Goal: Task Accomplishment & Management: Manage account settings

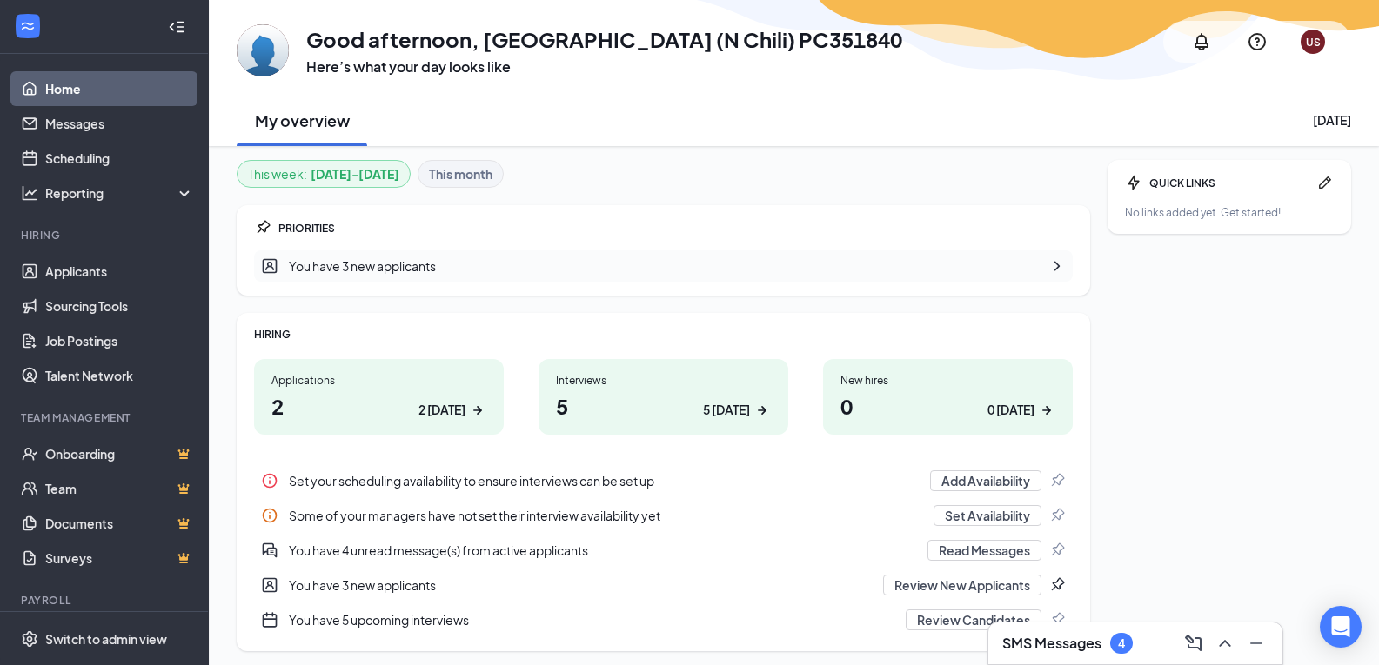
click at [1144, 657] on div "SMS Messages 4" at bounding box center [1135, 644] width 266 height 28
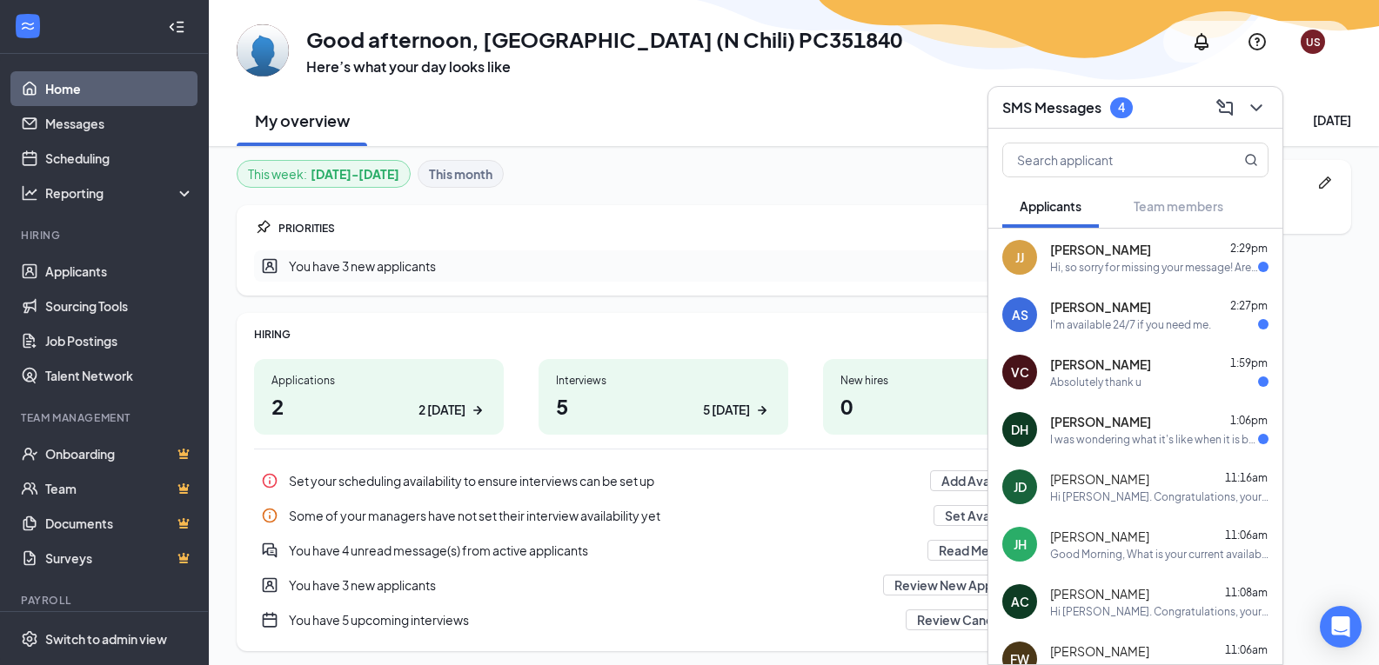
click at [1171, 425] on div "[PERSON_NAME] 1:06pm" at bounding box center [1159, 421] width 218 height 17
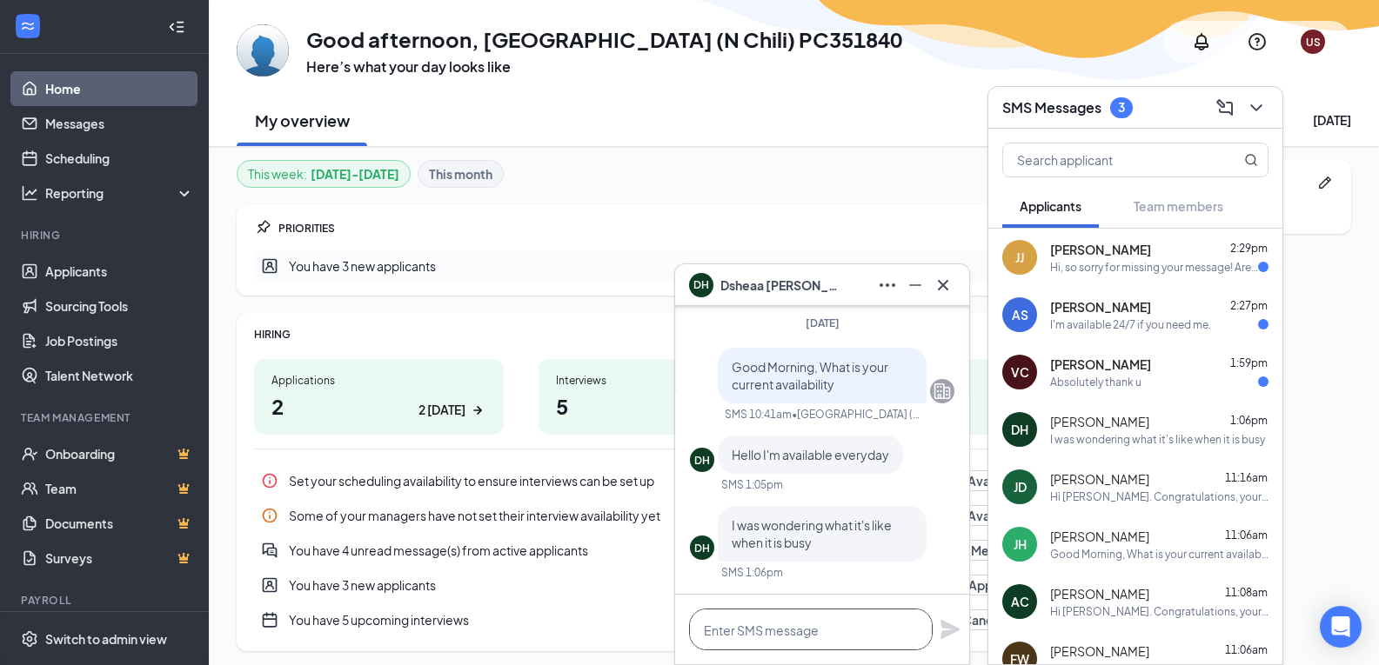
click at [819, 629] on textarea at bounding box center [811, 630] width 244 height 42
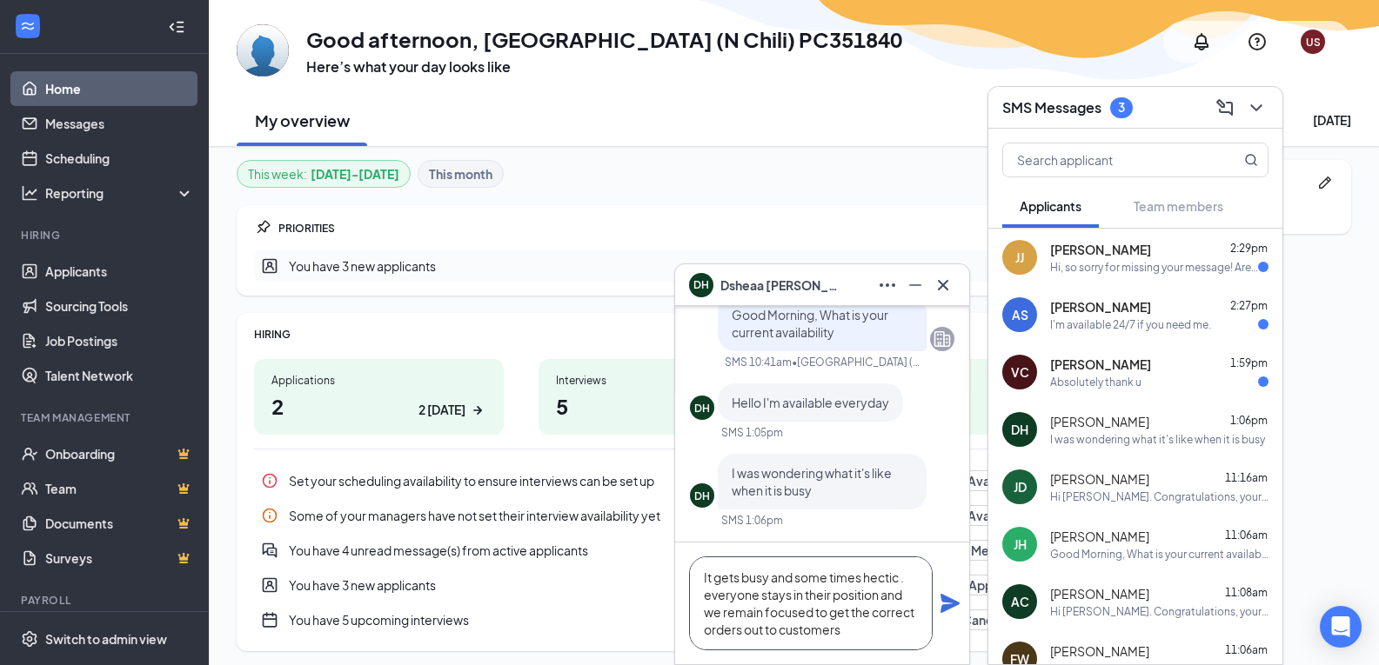
type textarea "It gets busy and some times hectic . everyone stays in their position and we re…"
click at [952, 607] on icon "Plane" at bounding box center [949, 603] width 19 height 19
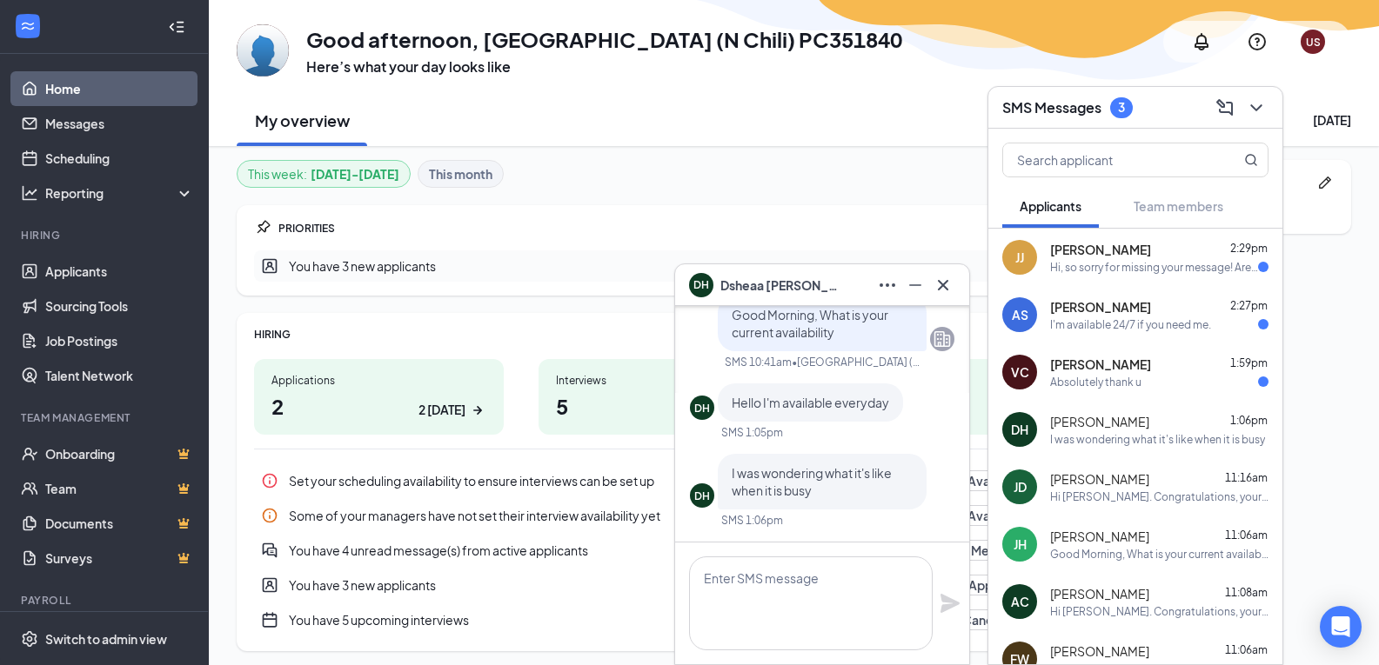
scroll to position [0, 0]
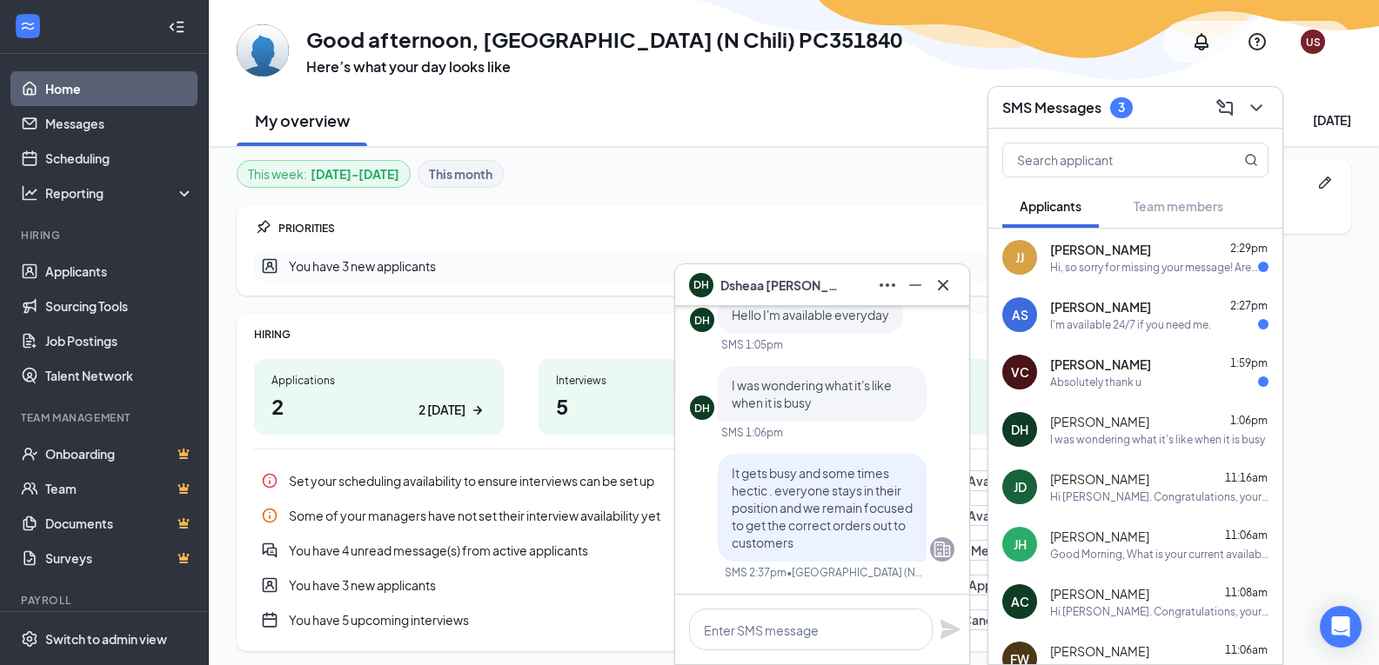
click at [1140, 377] on div "Absolutely thank u" at bounding box center [1159, 382] width 218 height 15
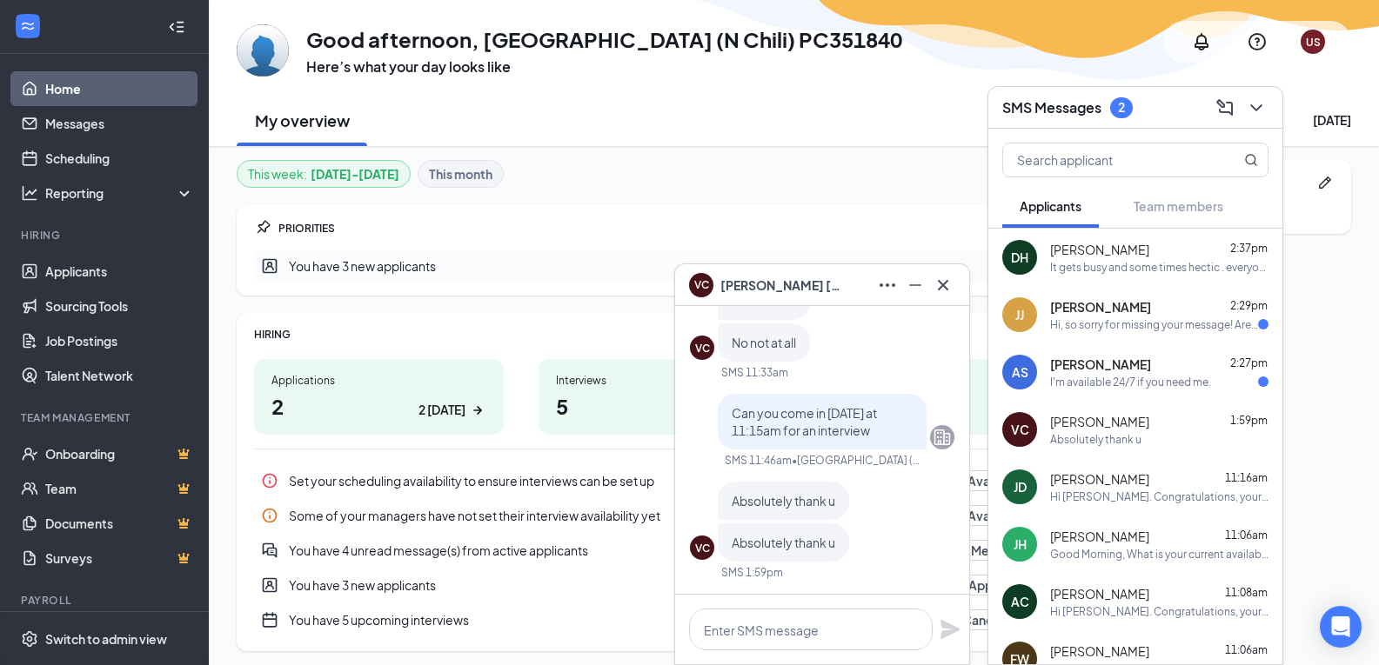
click at [741, 291] on span "[PERSON_NAME]" at bounding box center [781, 285] width 122 height 19
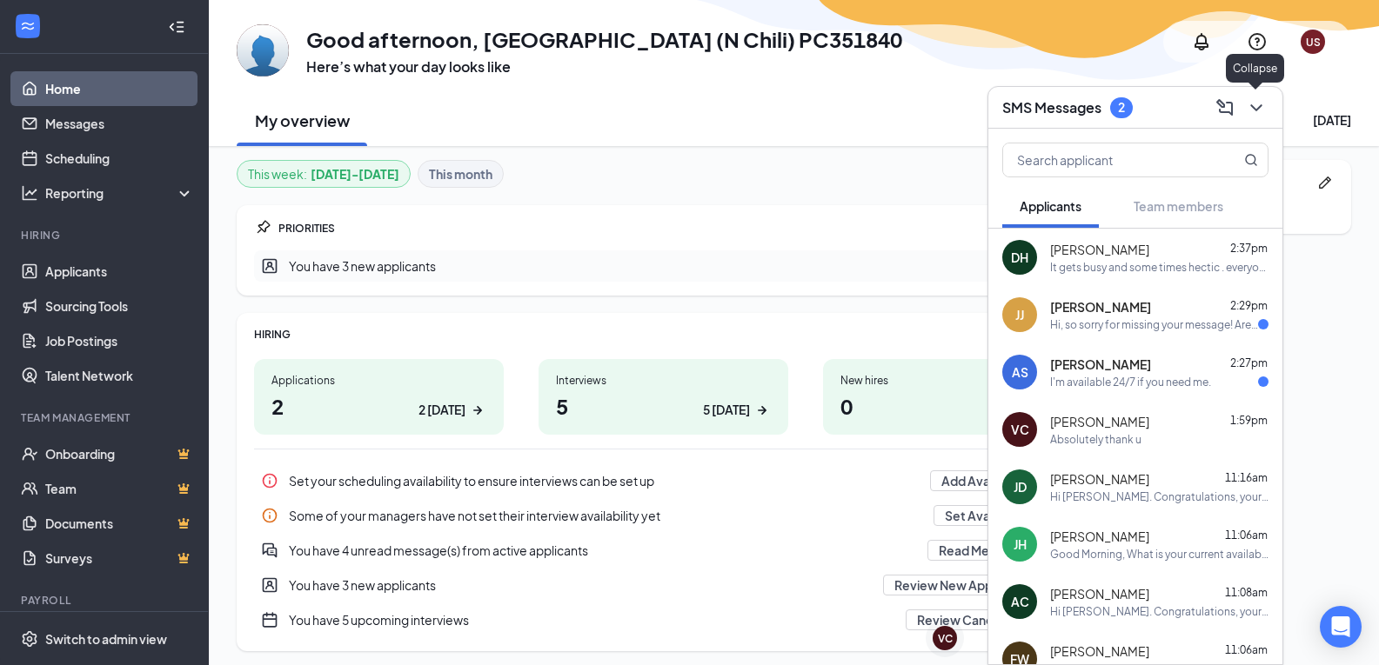
click at [1261, 117] on icon "ChevronDown" at bounding box center [1256, 107] width 21 height 21
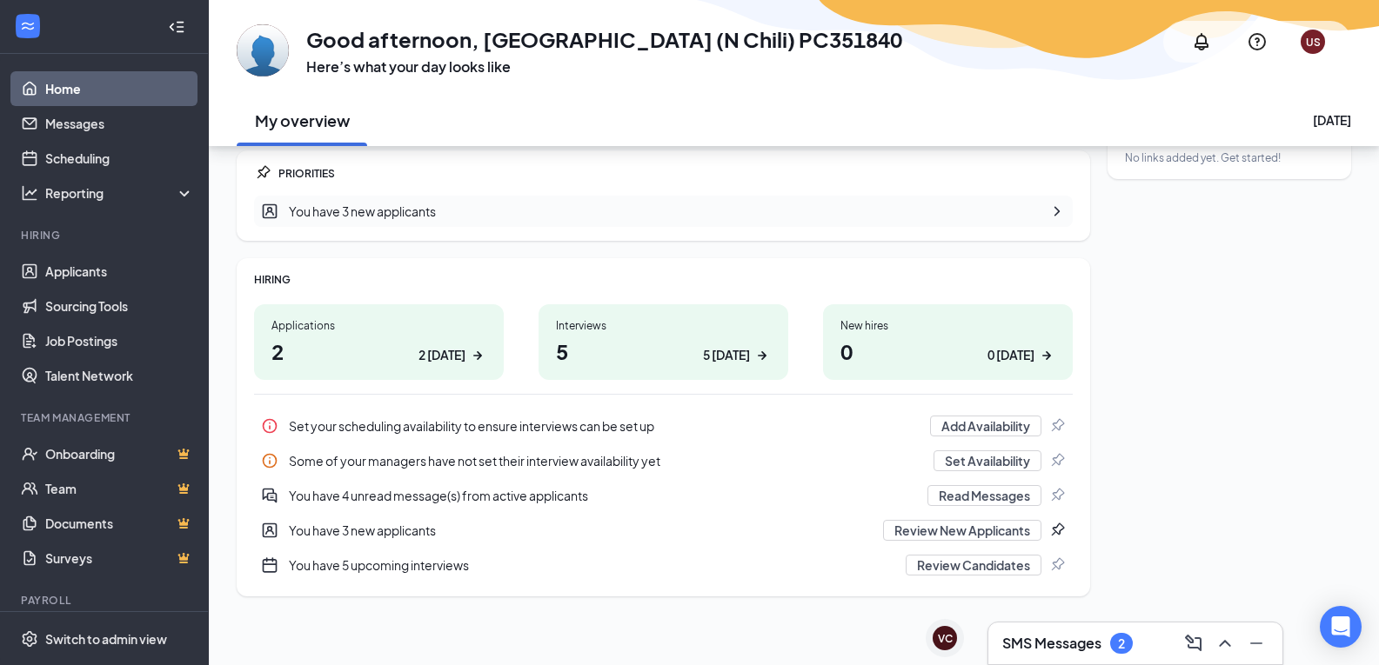
scroll to position [56, 0]
click at [118, 272] on link "Applicants" at bounding box center [119, 271] width 149 height 35
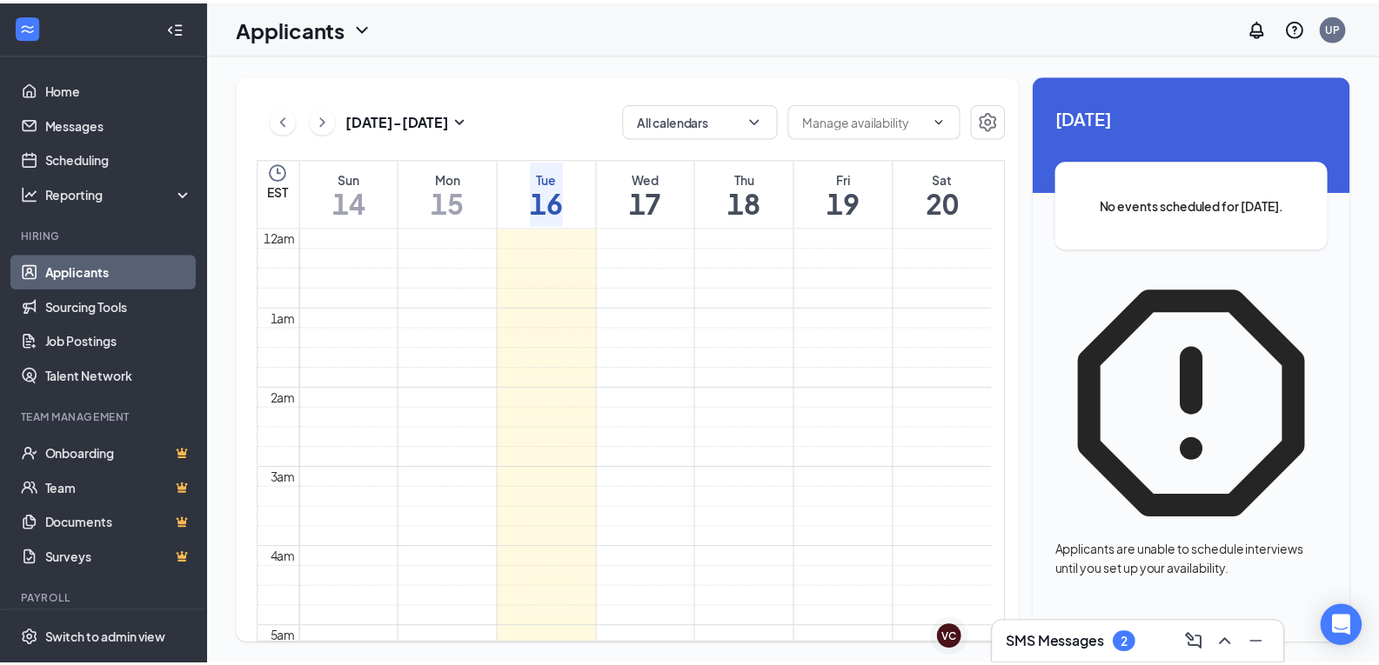
scroll to position [614, 0]
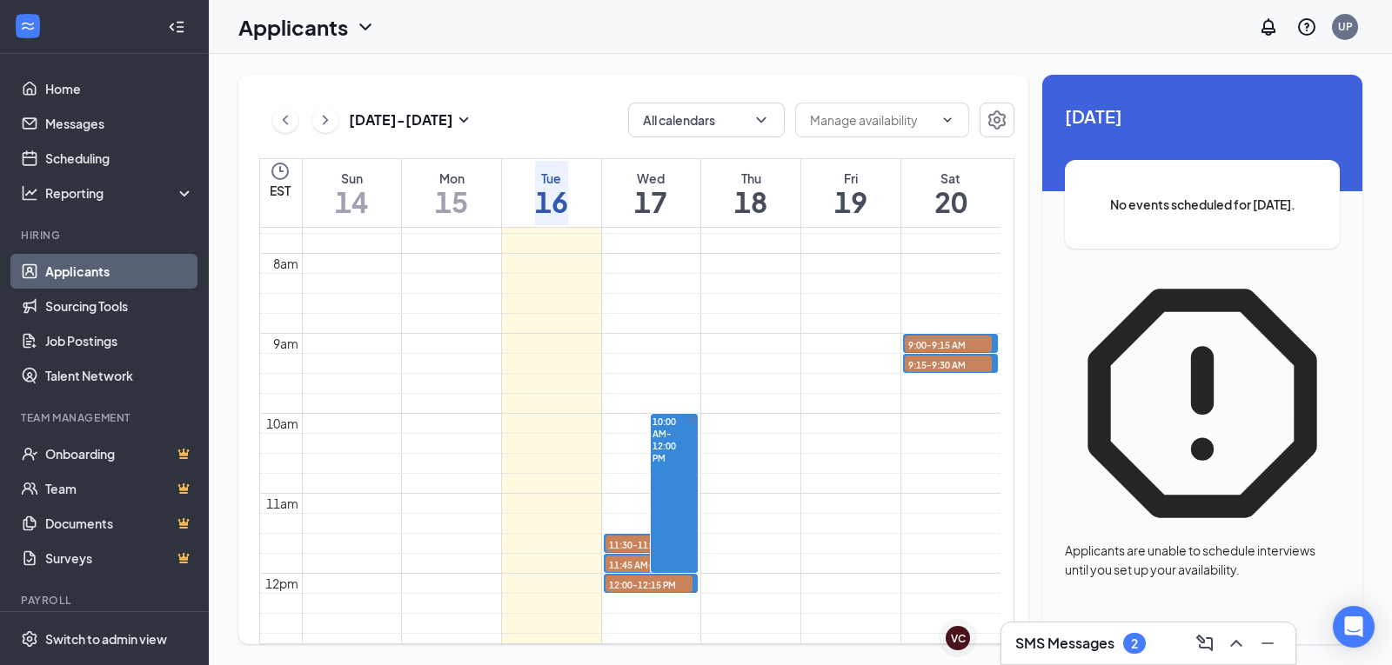
click at [45, 269] on link "Applicants" at bounding box center [119, 271] width 149 height 35
click at [364, 26] on icon "ChevronDown" at bounding box center [364, 26] width 11 height 7
click at [291, 84] on link "Applicants" at bounding box center [343, 75] width 188 height 17
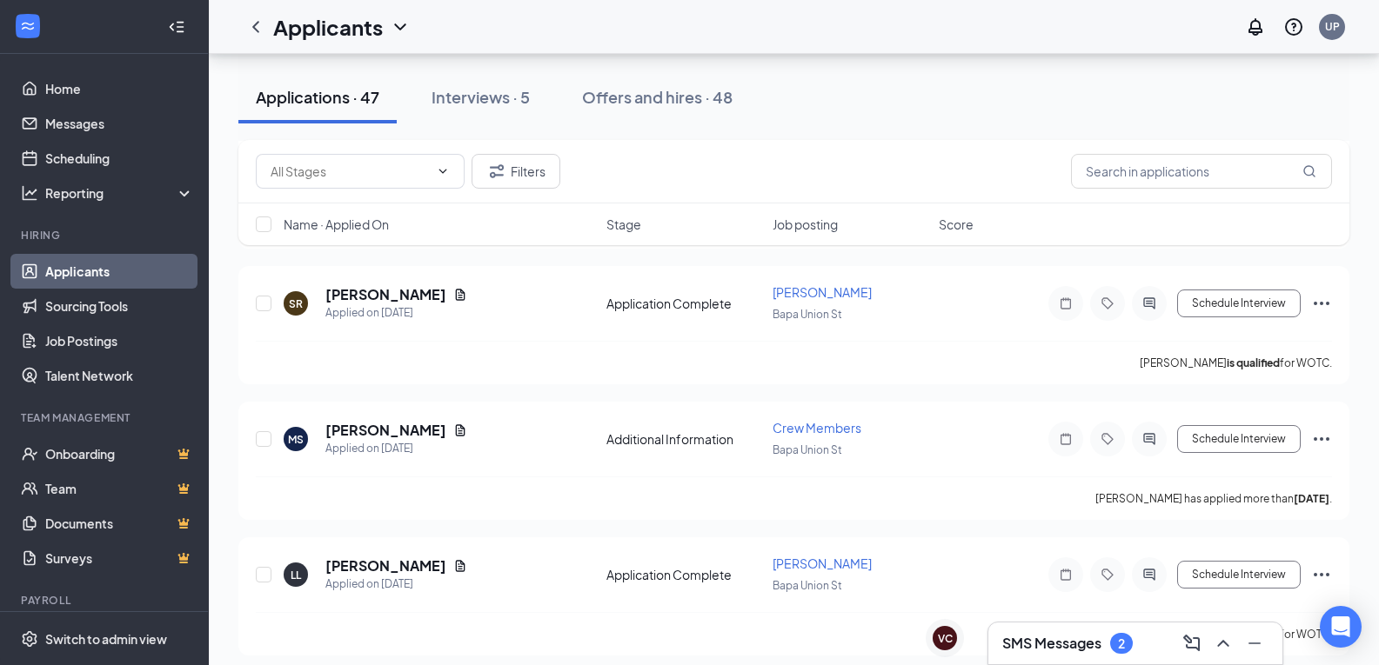
scroll to position [2561, 0]
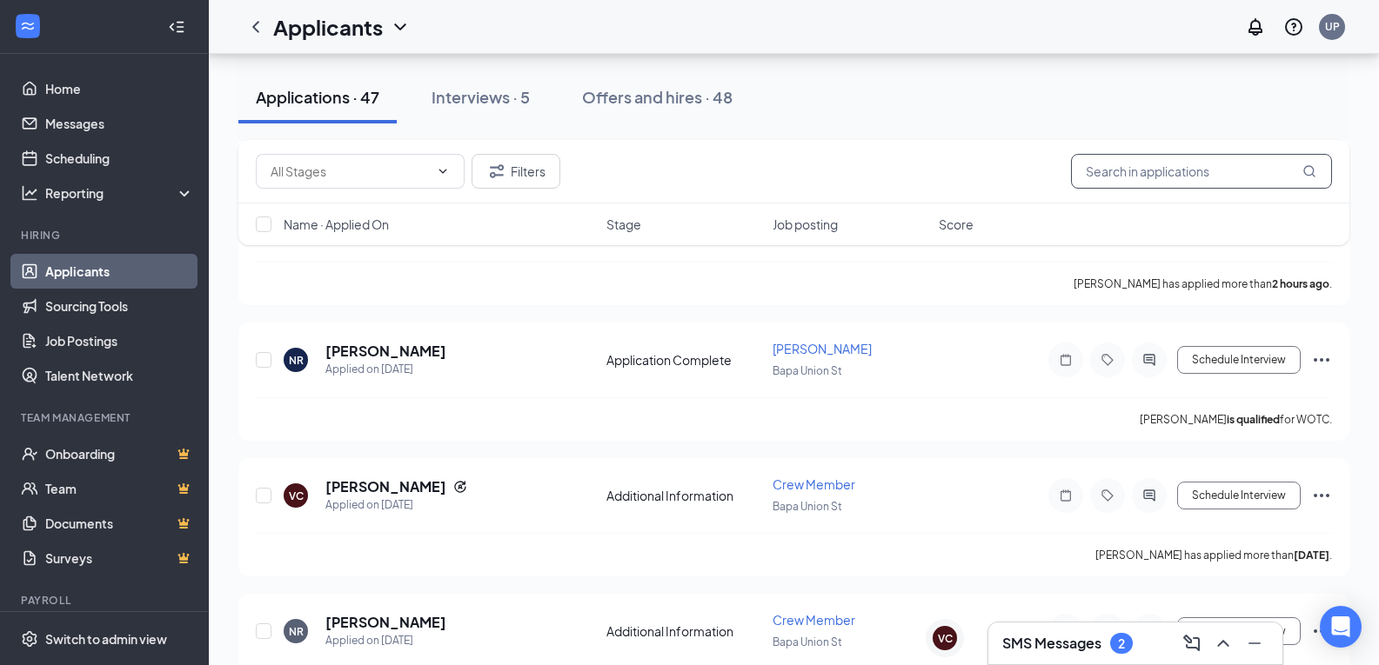
click at [1160, 177] on input "text" at bounding box center [1201, 171] width 261 height 35
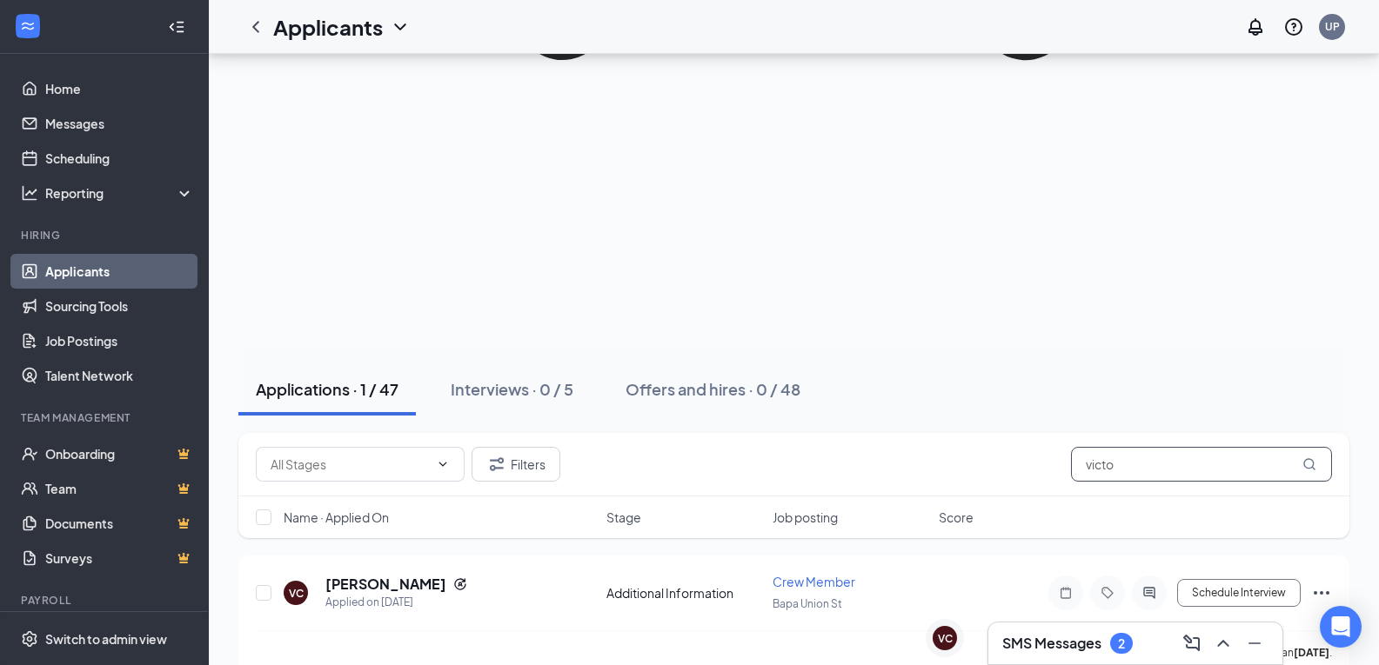
scroll to position [2086, 0]
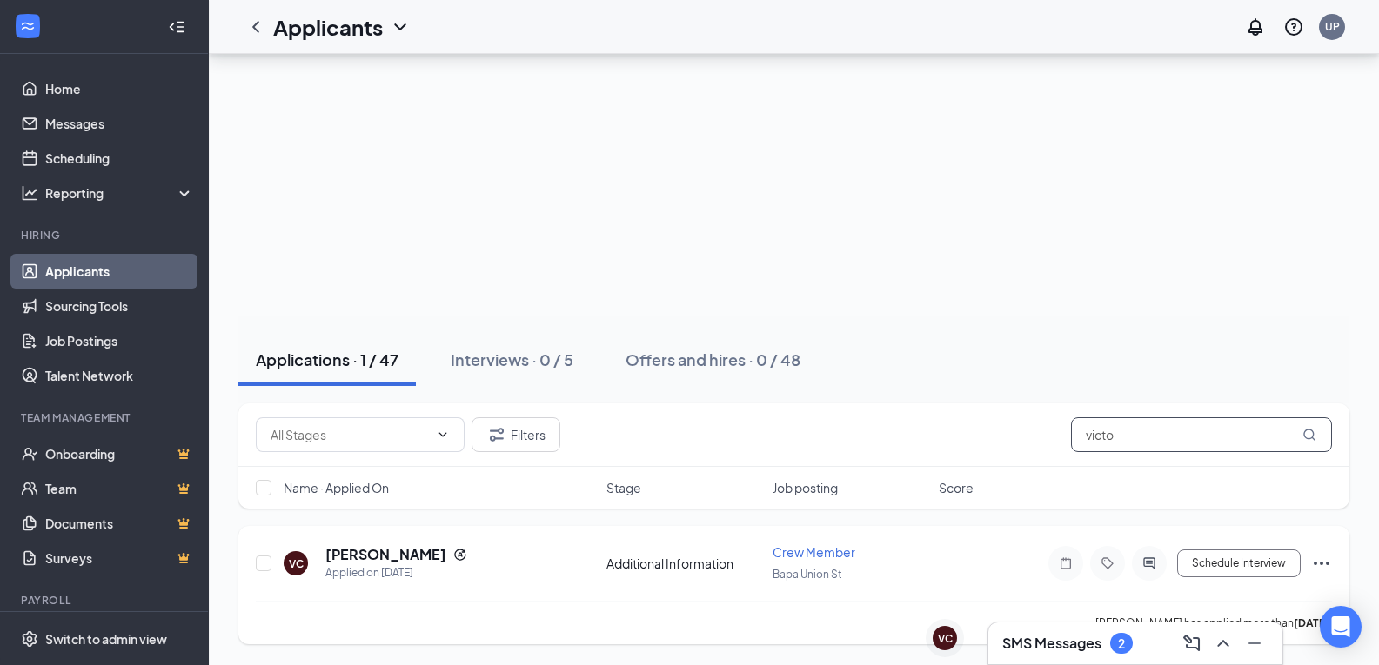
type input "victo"
click at [1326, 563] on icon "Ellipses" at bounding box center [1321, 563] width 21 height 21
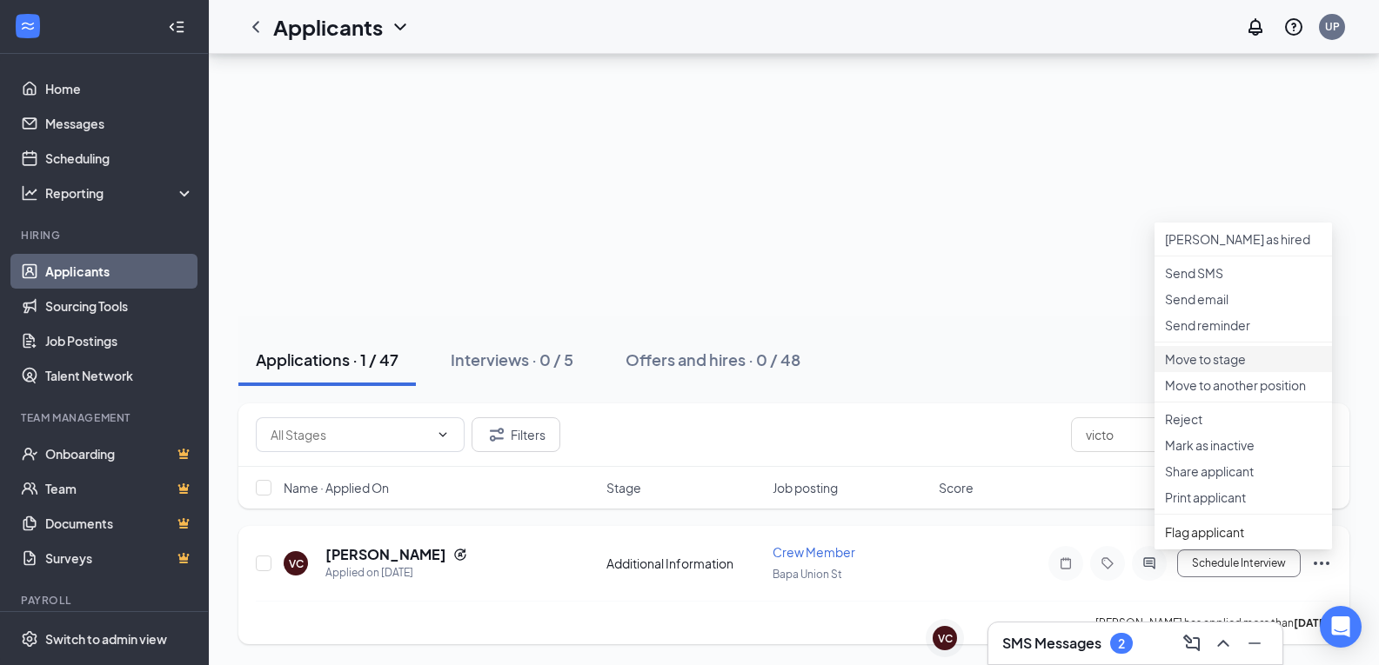
click at [1222, 361] on p "Move to stage" at bounding box center [1243, 359] width 157 height 17
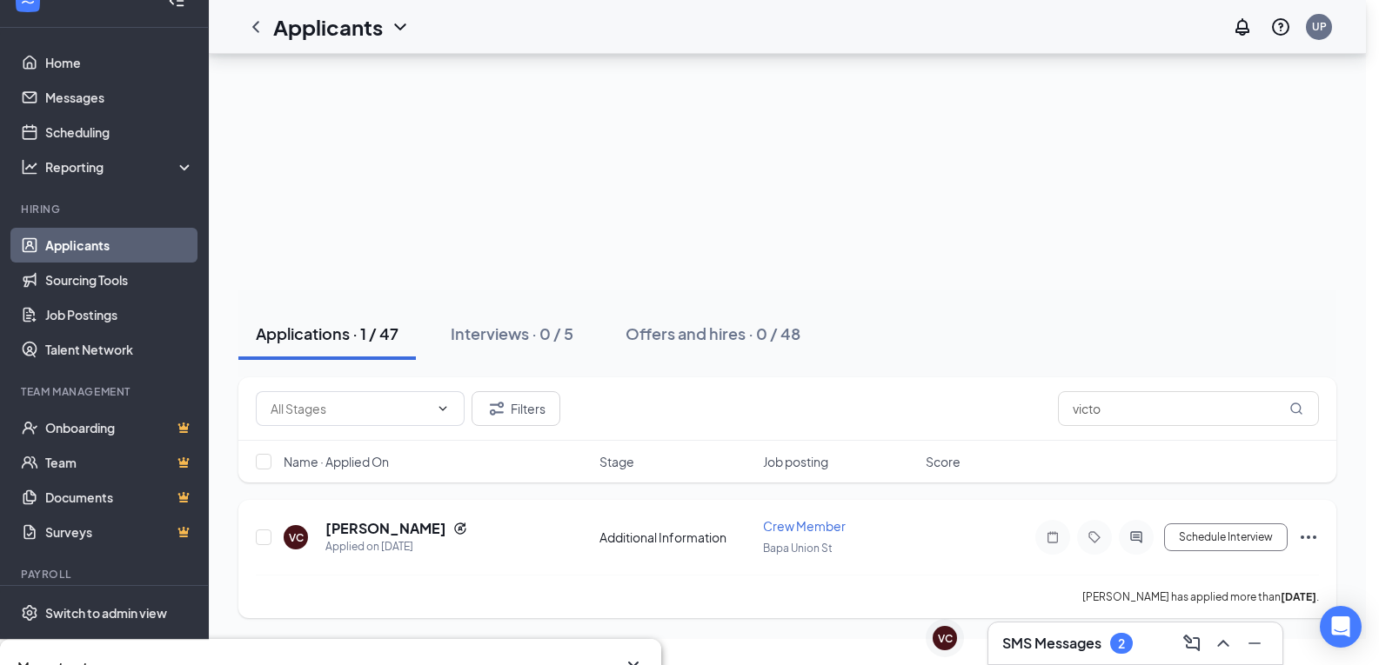
click at [1307, 534] on icon "Ellipses" at bounding box center [1308, 537] width 21 height 21
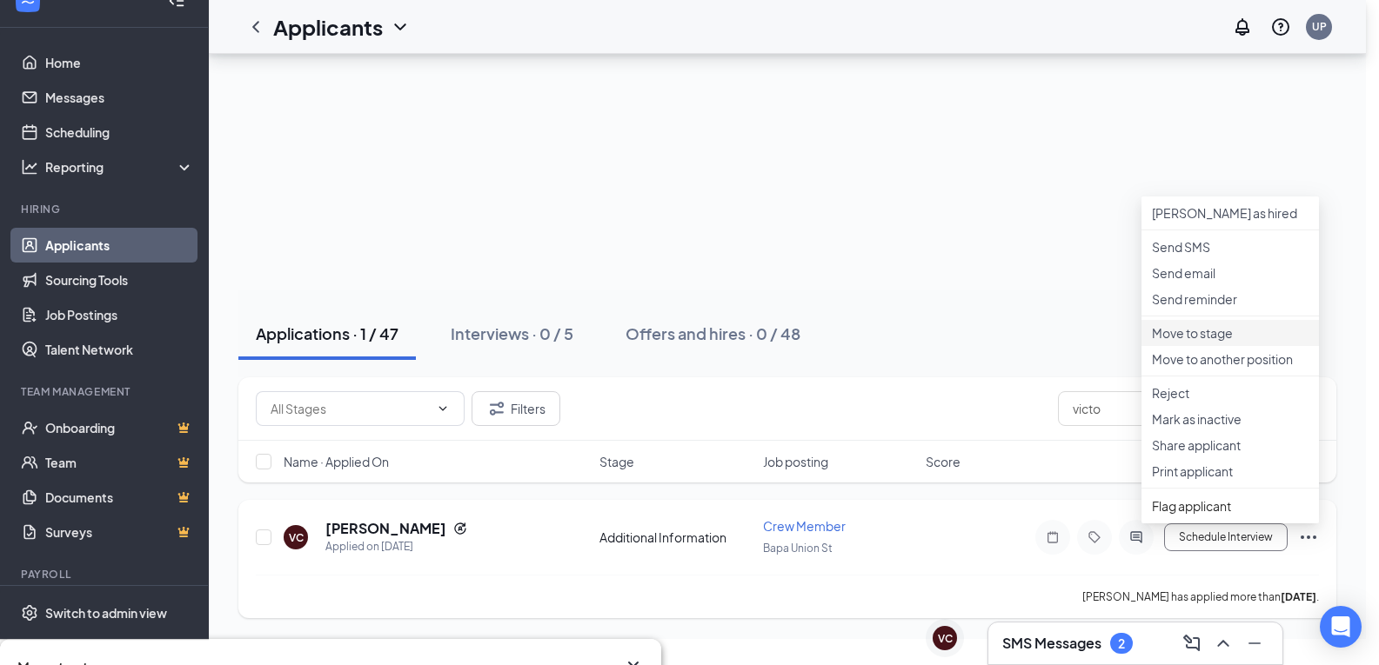
click at [1220, 333] on p "Move to stage" at bounding box center [1230, 332] width 157 height 17
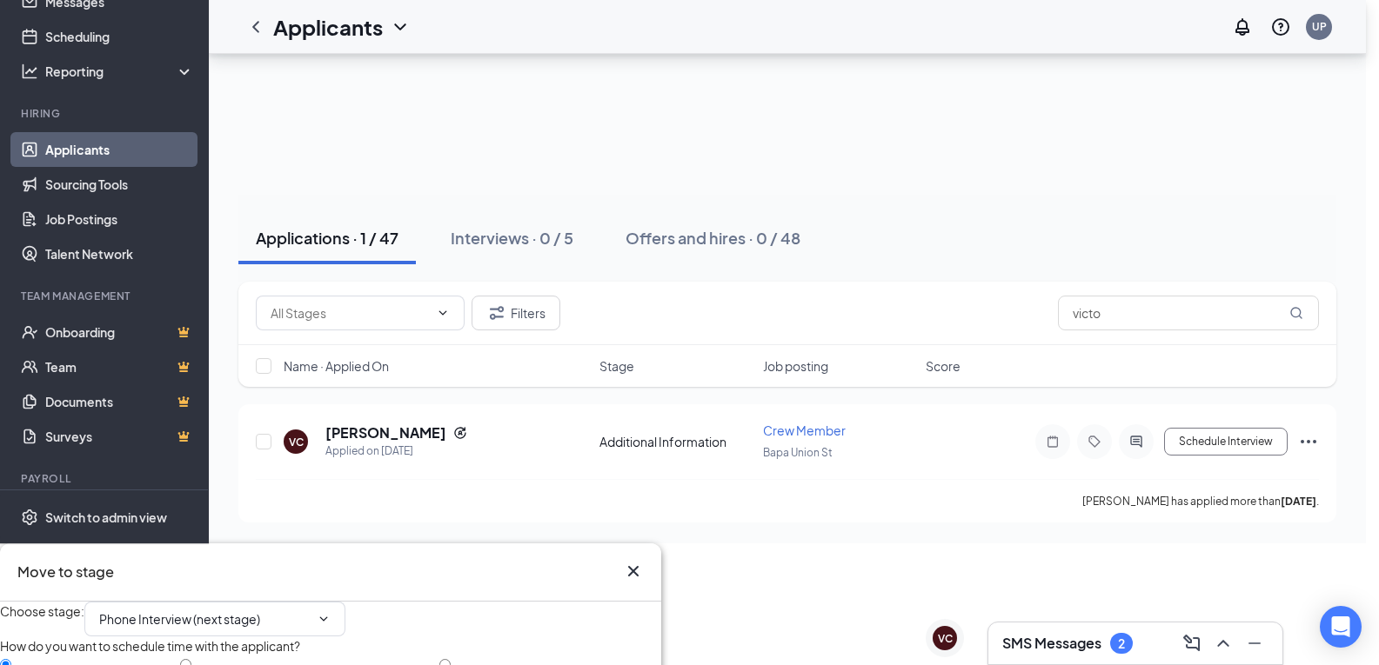
scroll to position [2360, 0]
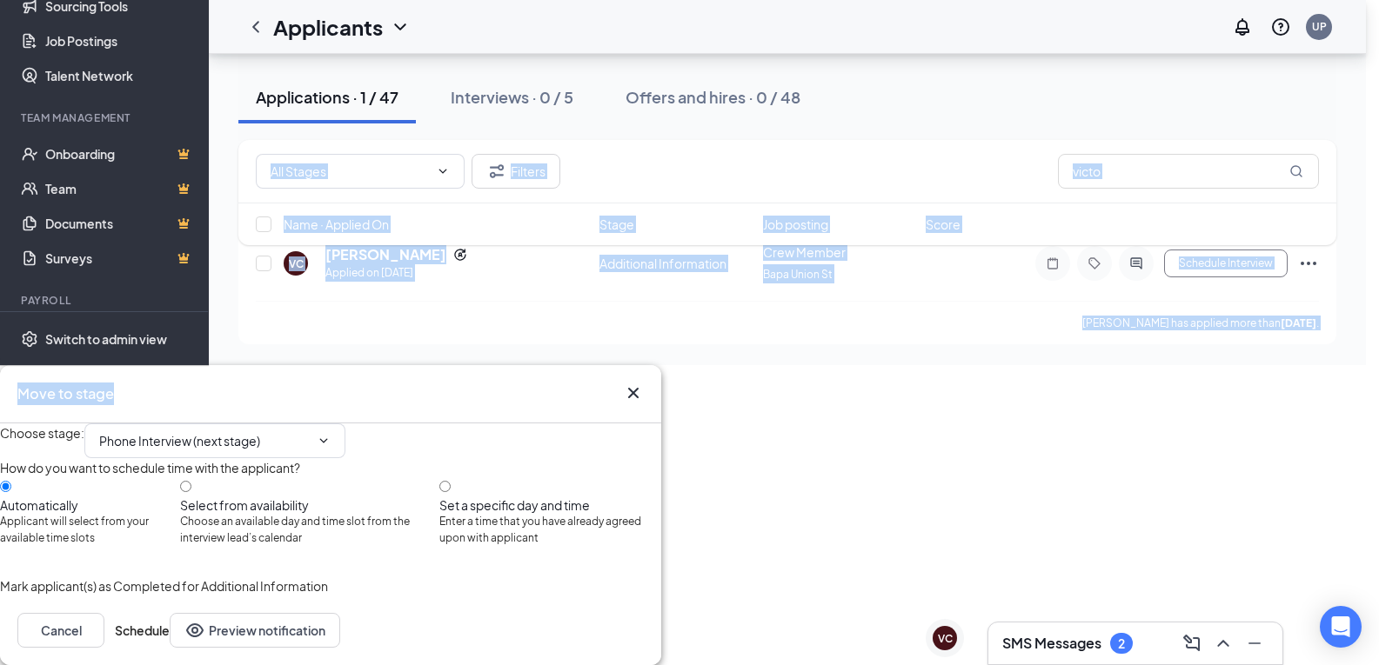
drag, startPoint x: 418, startPoint y: 398, endPoint x: 683, endPoint y: 231, distance: 313.0
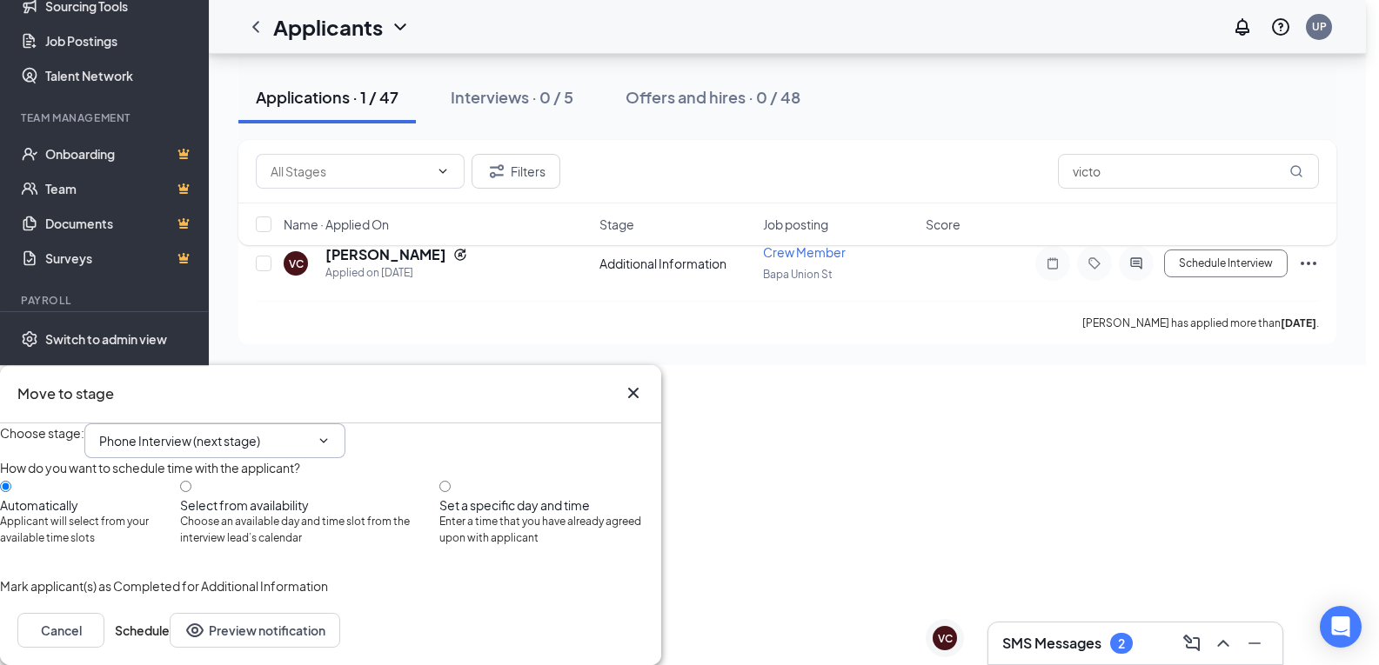
click at [244, 437] on input "Phone Interview (next stage)" at bounding box center [204, 440] width 211 height 19
click at [149, 520] on div "Onsite Interview" at bounding box center [145, 520] width 93 height 19
type input "Onsite Interview"
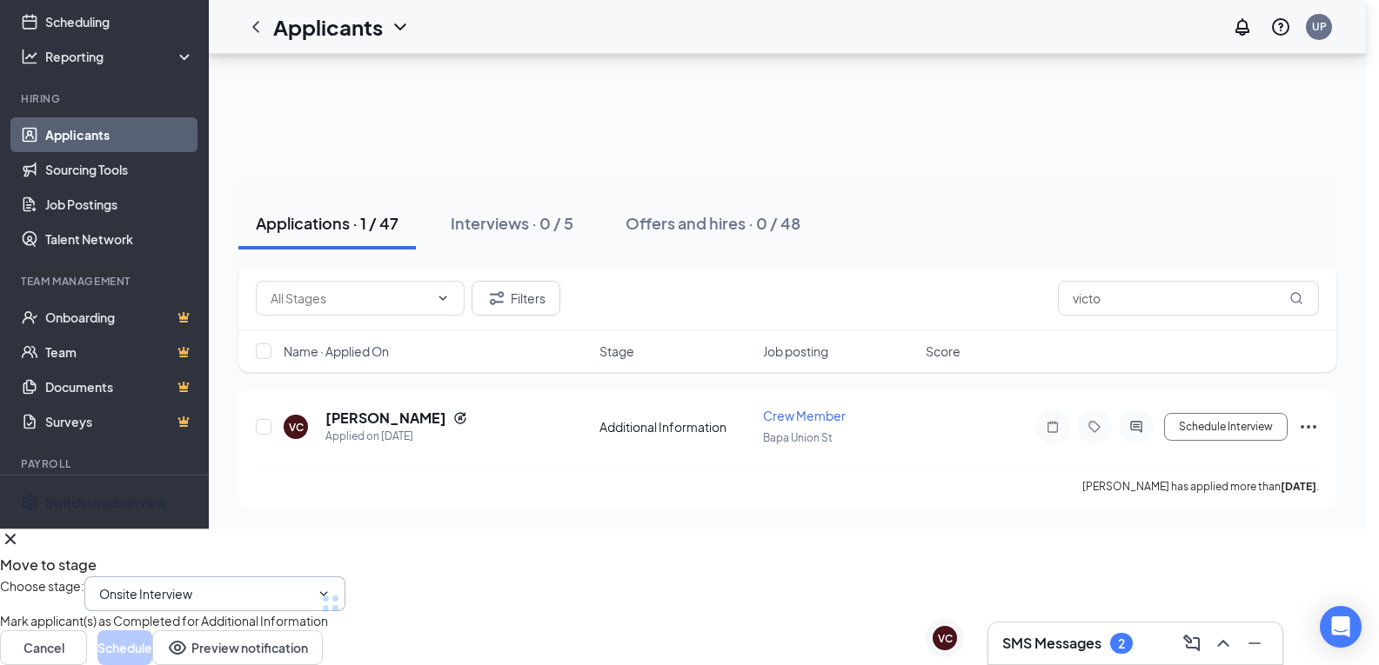
scroll to position [2196, 0]
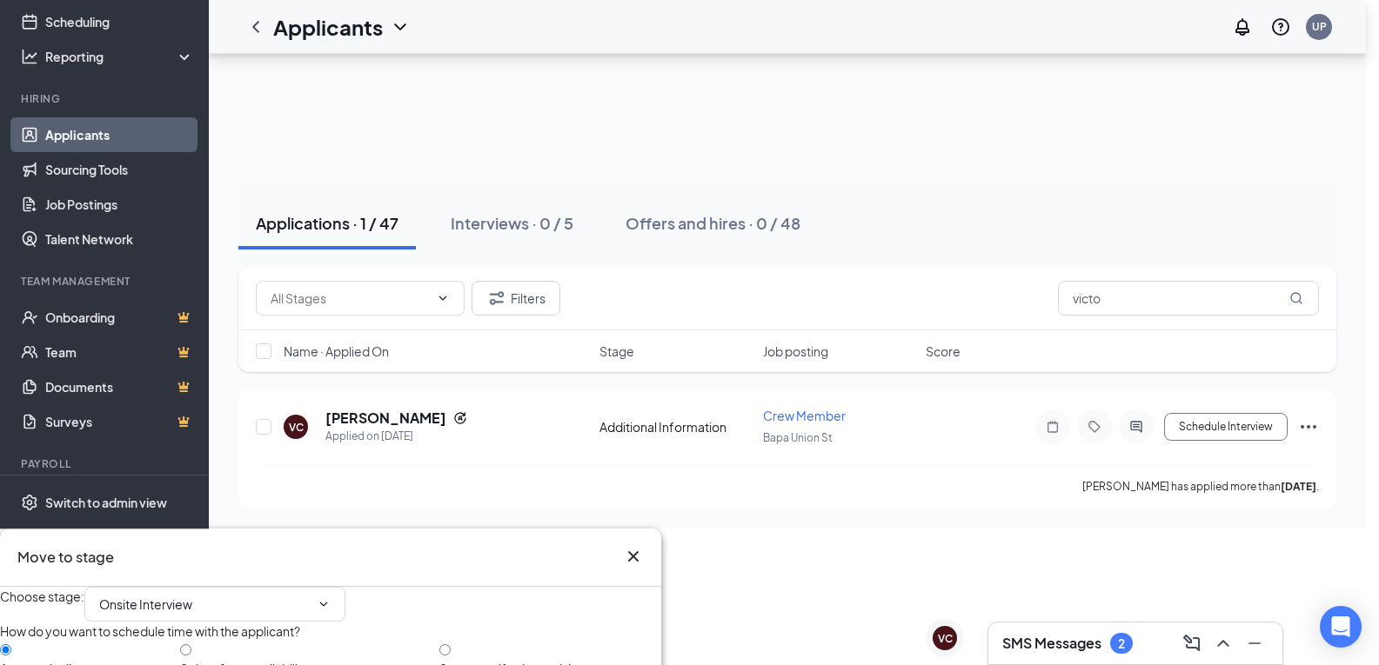
drag, startPoint x: 389, startPoint y: 558, endPoint x: 664, endPoint y: 277, distance: 393.1
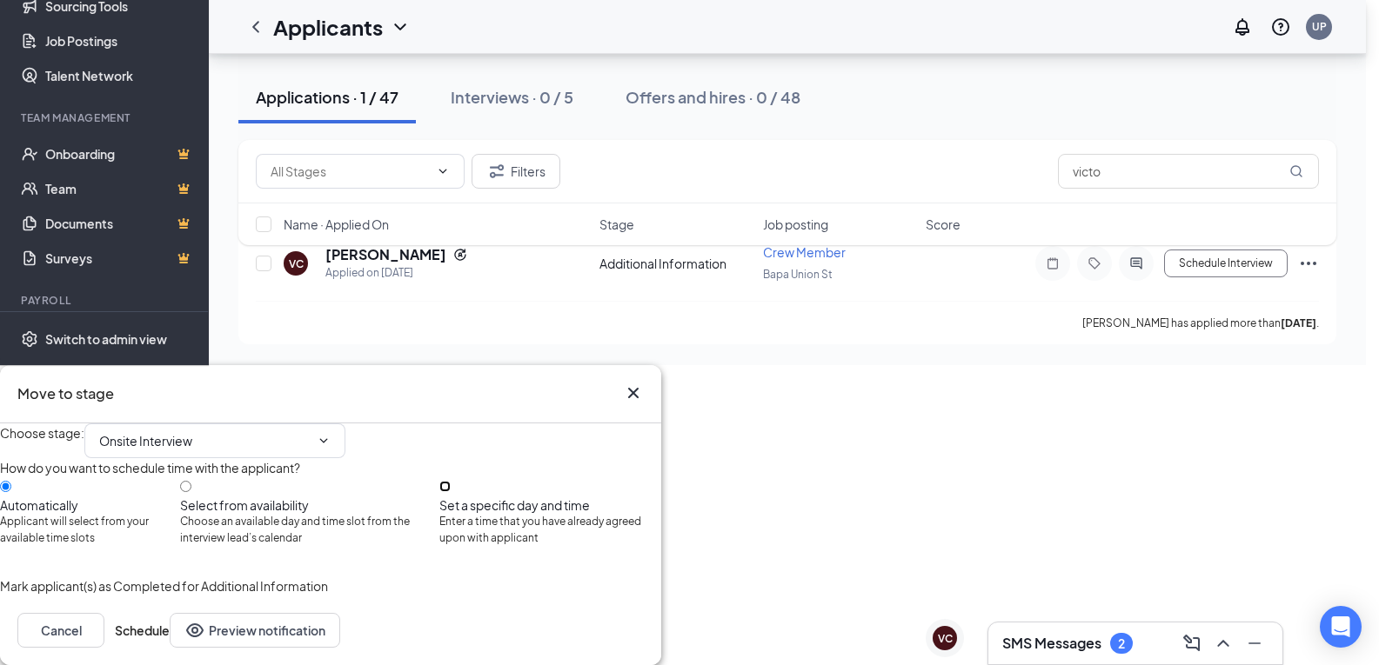
click at [446, 486] on input "Set a specific day and time Enter a time that you have already agreed upon with…" at bounding box center [444, 486] width 11 height 11
radio input "true"
radio input "false"
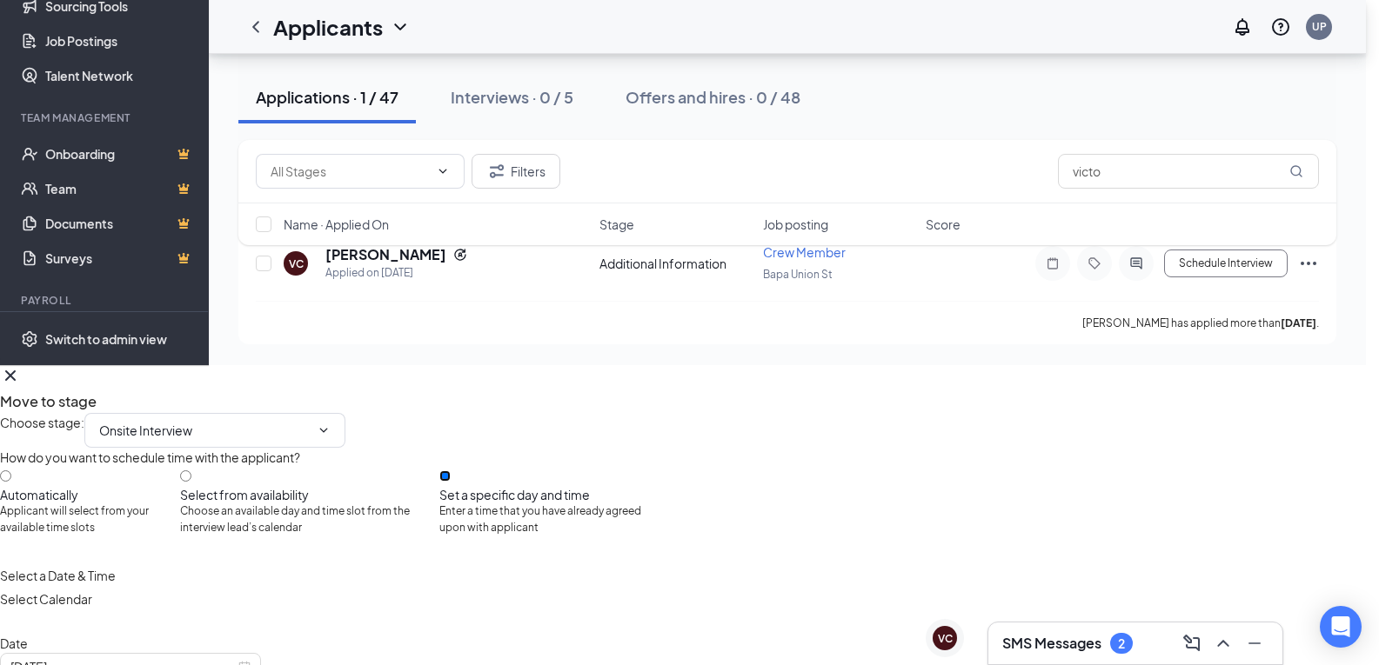
scroll to position [2477, 0]
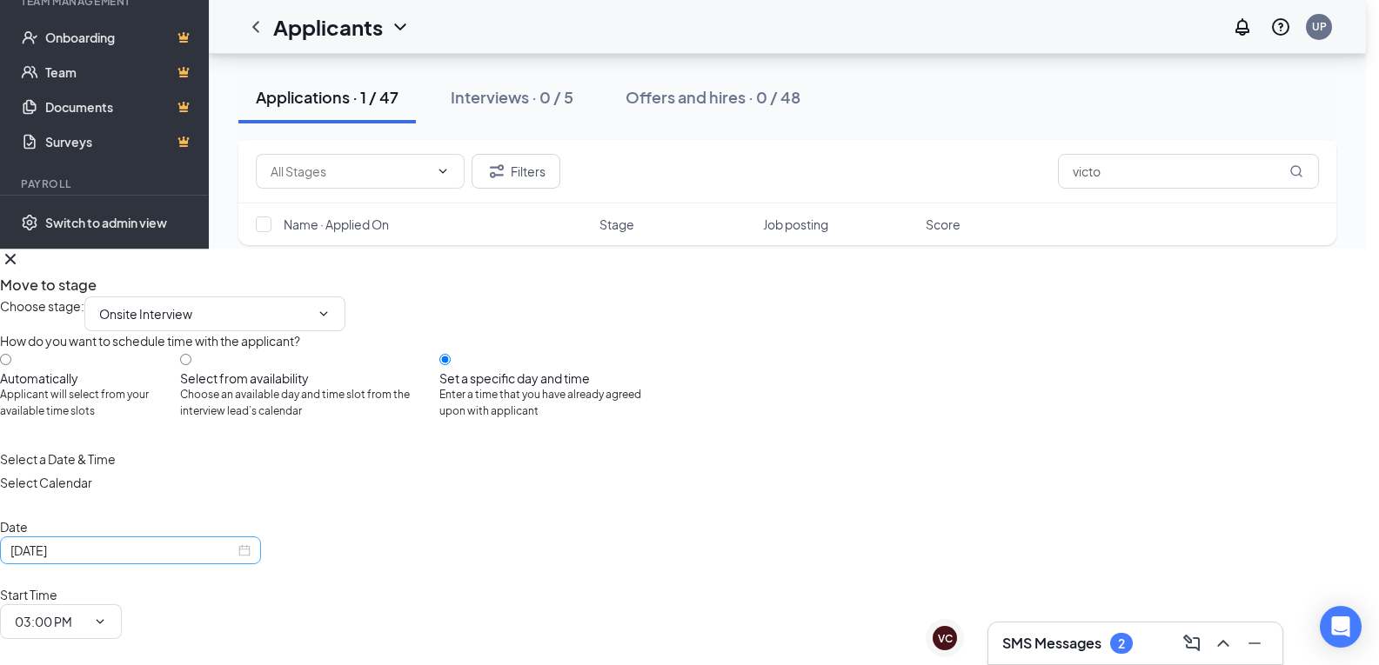
click at [128, 560] on input "[DATE]" at bounding box center [122, 550] width 224 height 19
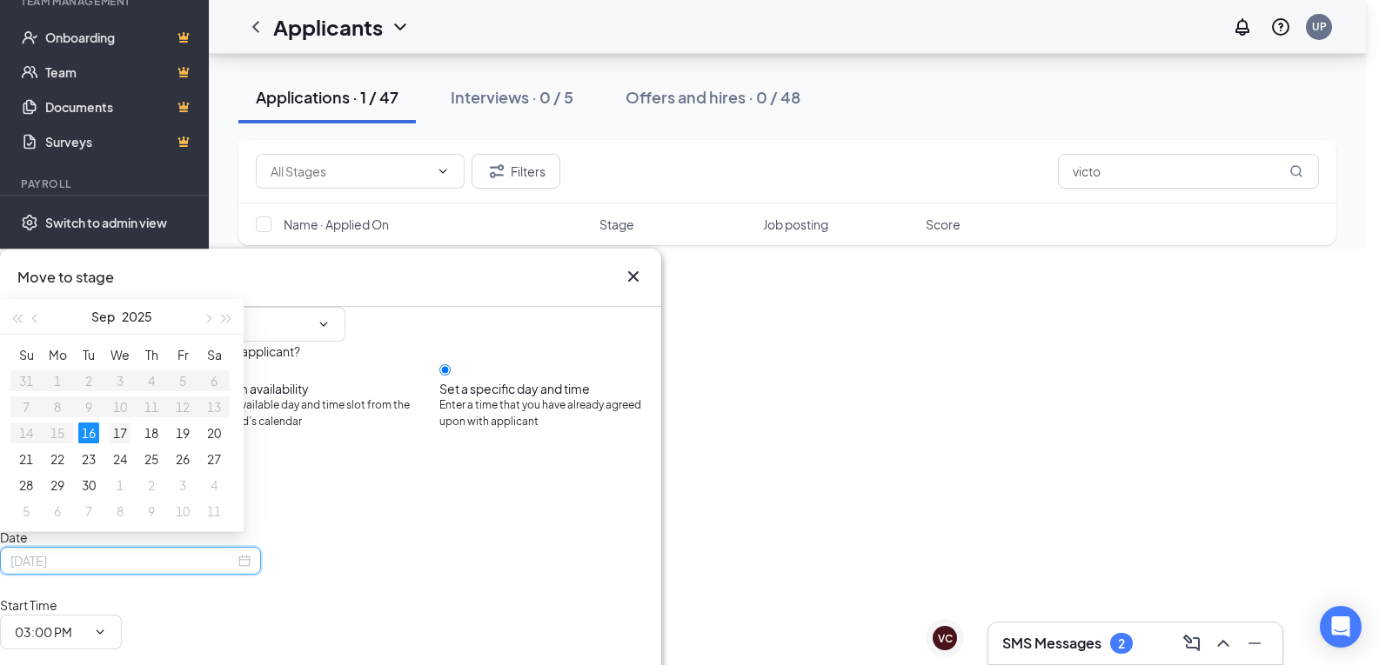
type input "[DATE]"
click at [117, 436] on div "17" at bounding box center [120, 433] width 21 height 21
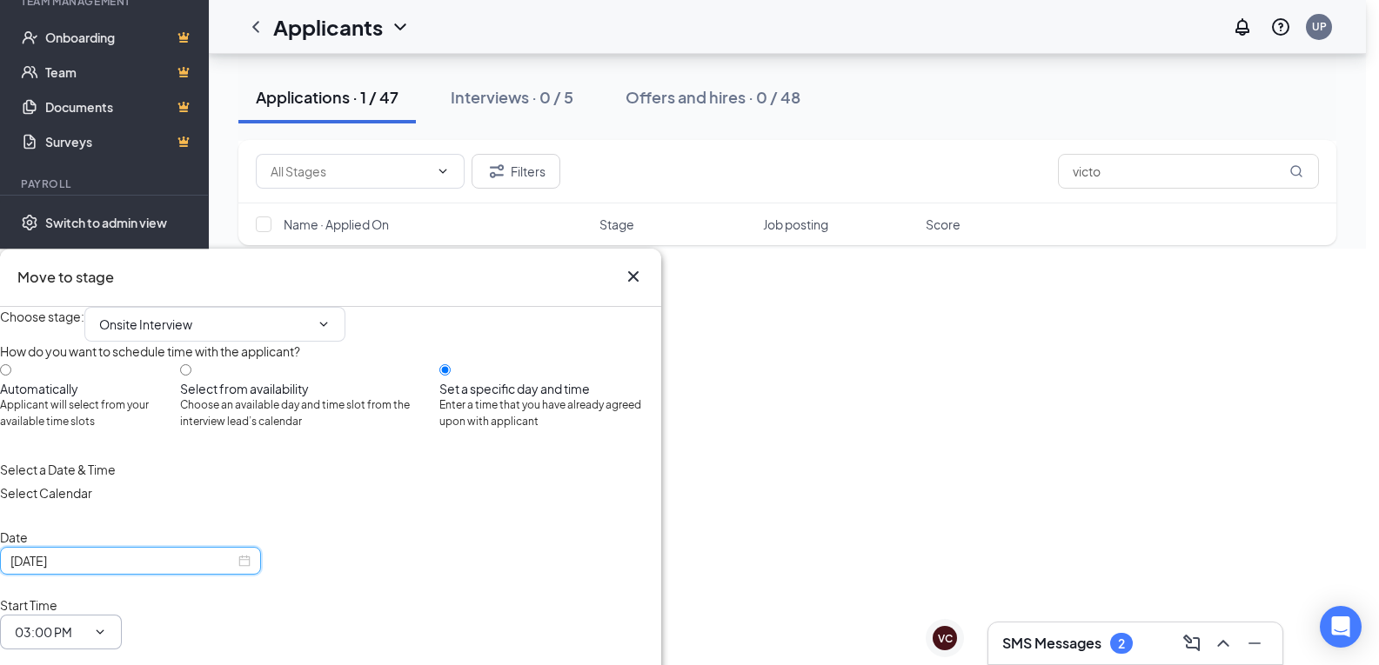
click at [90, 629] on span "03:00 PM" at bounding box center [61, 632] width 122 height 35
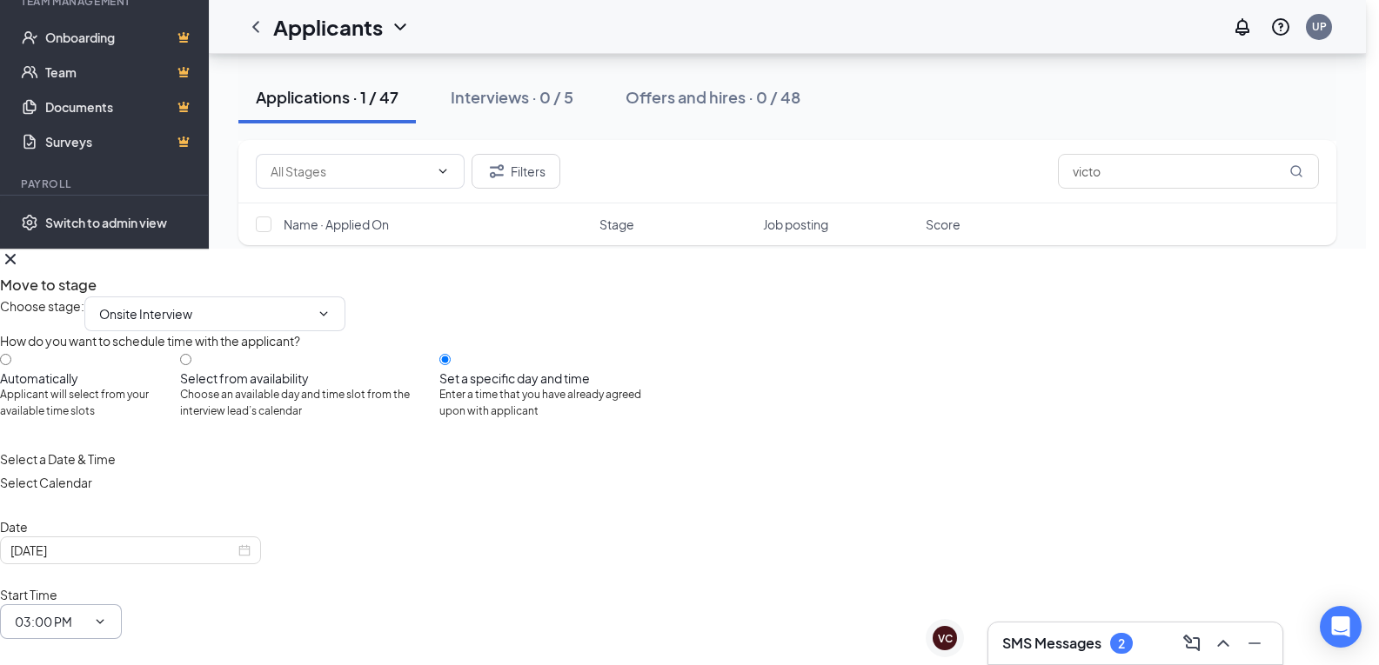
click at [104, 629] on icon "ChevronDown" at bounding box center [100, 622] width 14 height 14
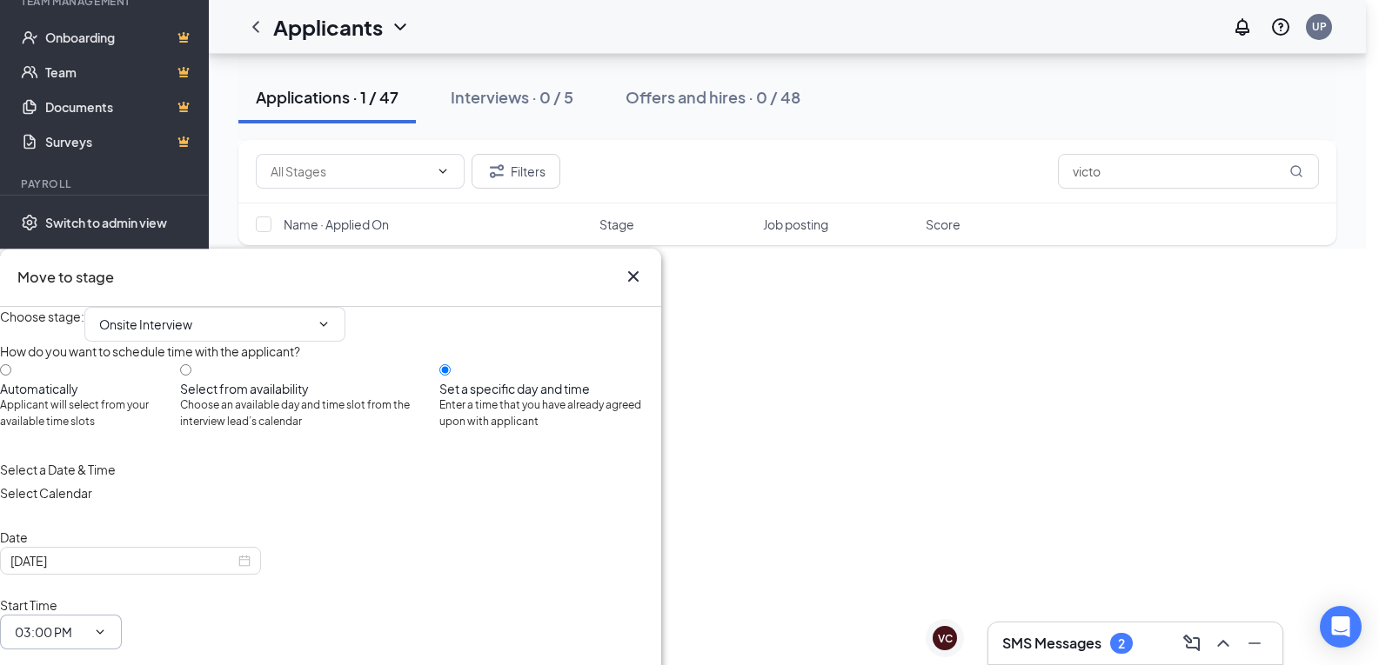
click at [72, 645] on div "Start Time 03:00 PM" at bounding box center [61, 633] width 122 height 75
drag, startPoint x: 55, startPoint y: 632, endPoint x: 29, endPoint y: 626, distance: 26.8
click at [48, 632] on span "03:00 PM" at bounding box center [61, 632] width 122 height 35
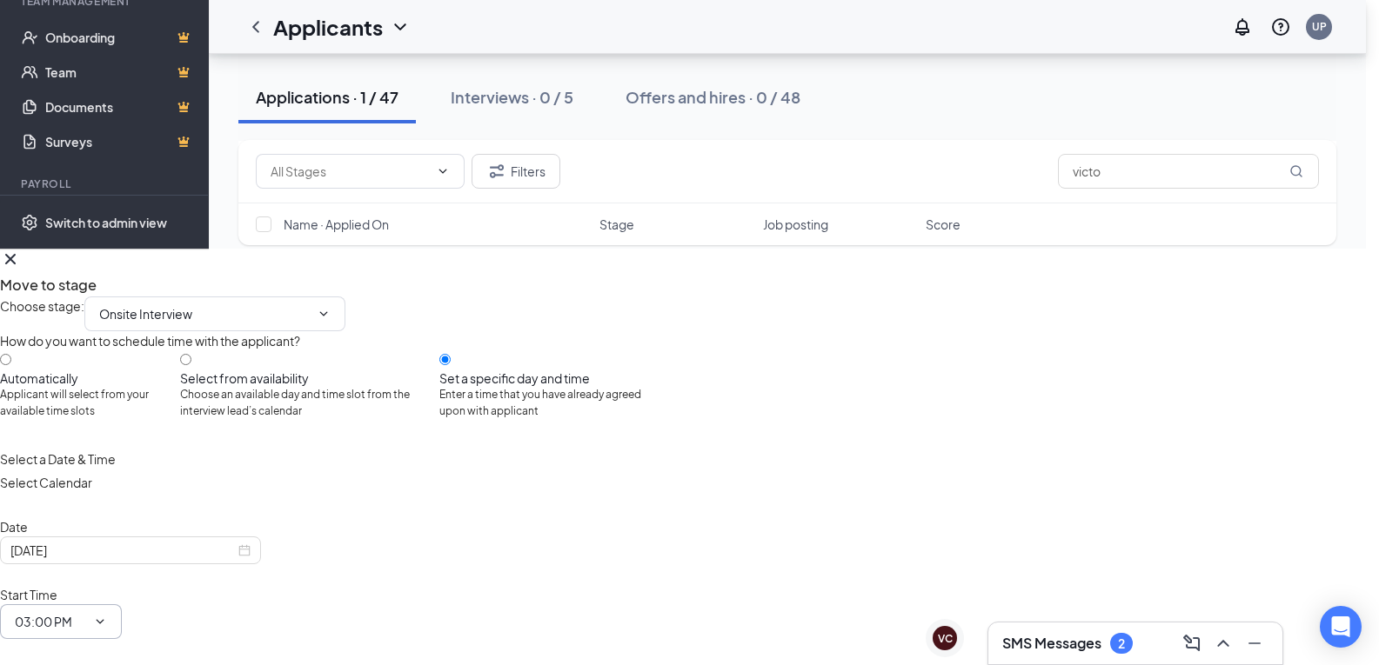
click at [27, 625] on input "03:00 PM" at bounding box center [50, 621] width 71 height 19
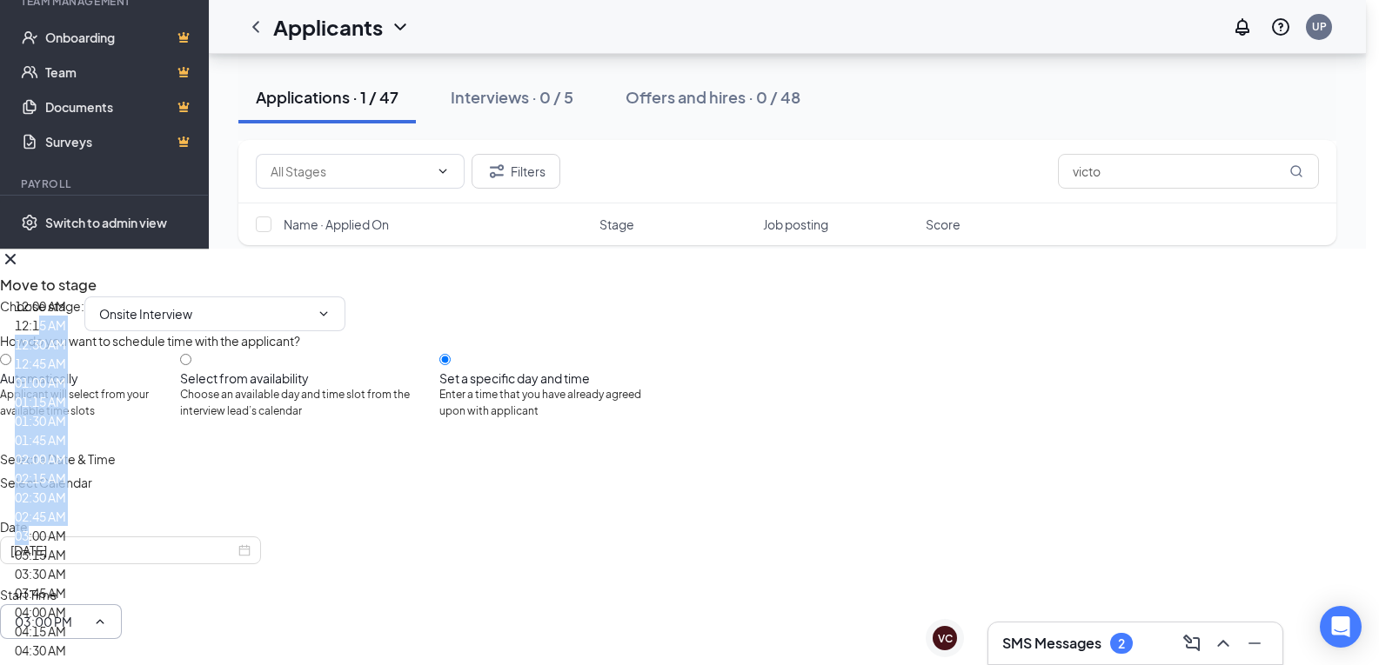
drag, startPoint x: 28, startPoint y: 539, endPoint x: 43, endPoint y: 331, distance: 208.5
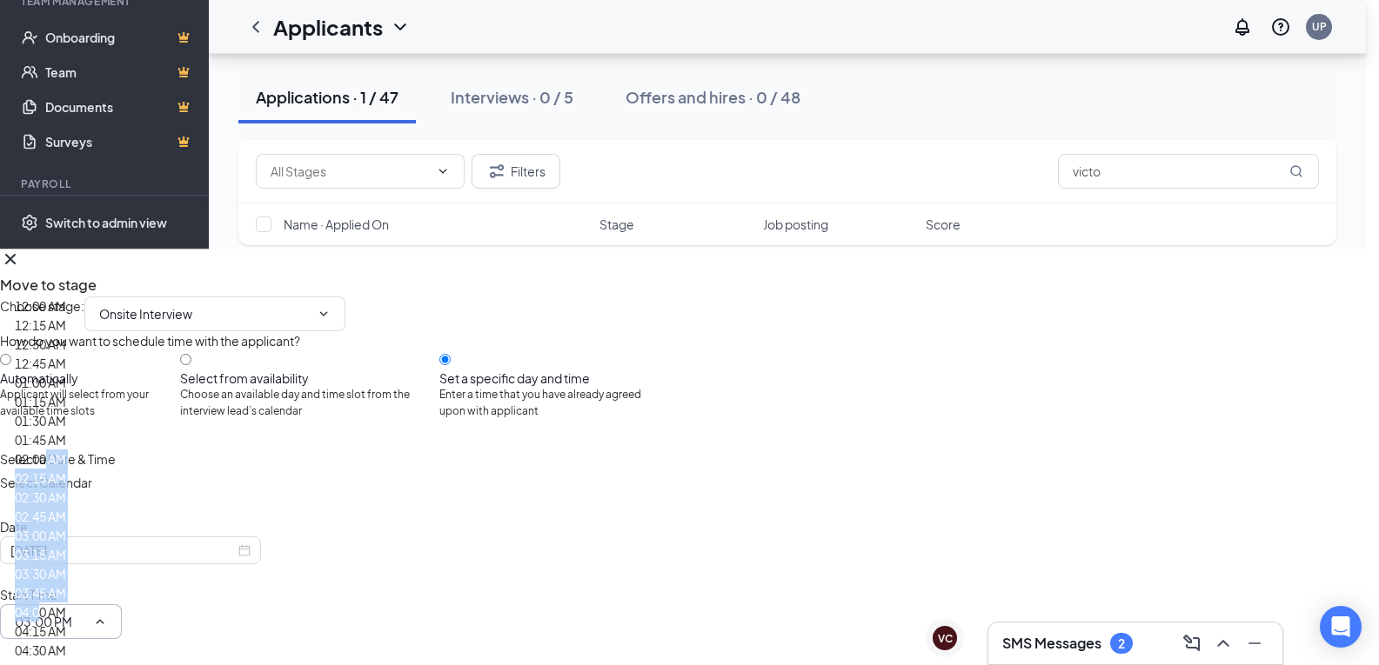
drag, startPoint x: 39, startPoint y: 605, endPoint x: 45, endPoint y: 451, distance: 154.1
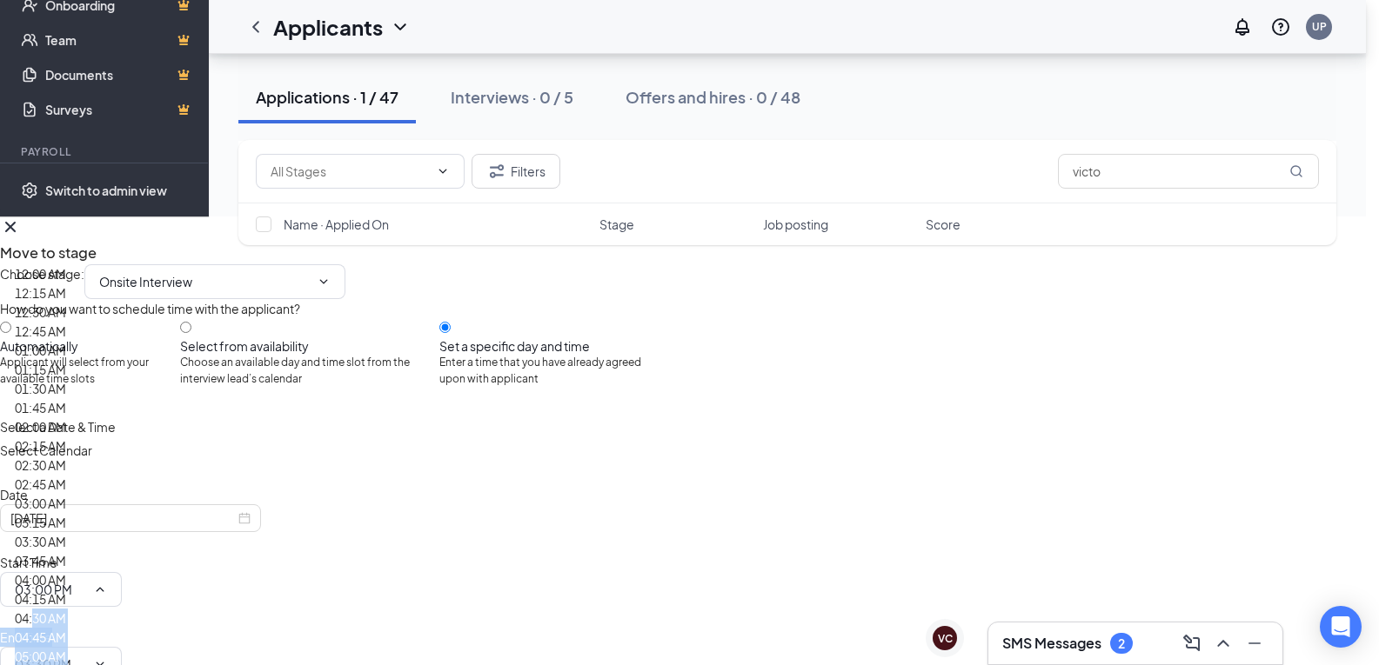
drag, startPoint x: 31, startPoint y: 657, endPoint x: 38, endPoint y: 674, distance: 18.7
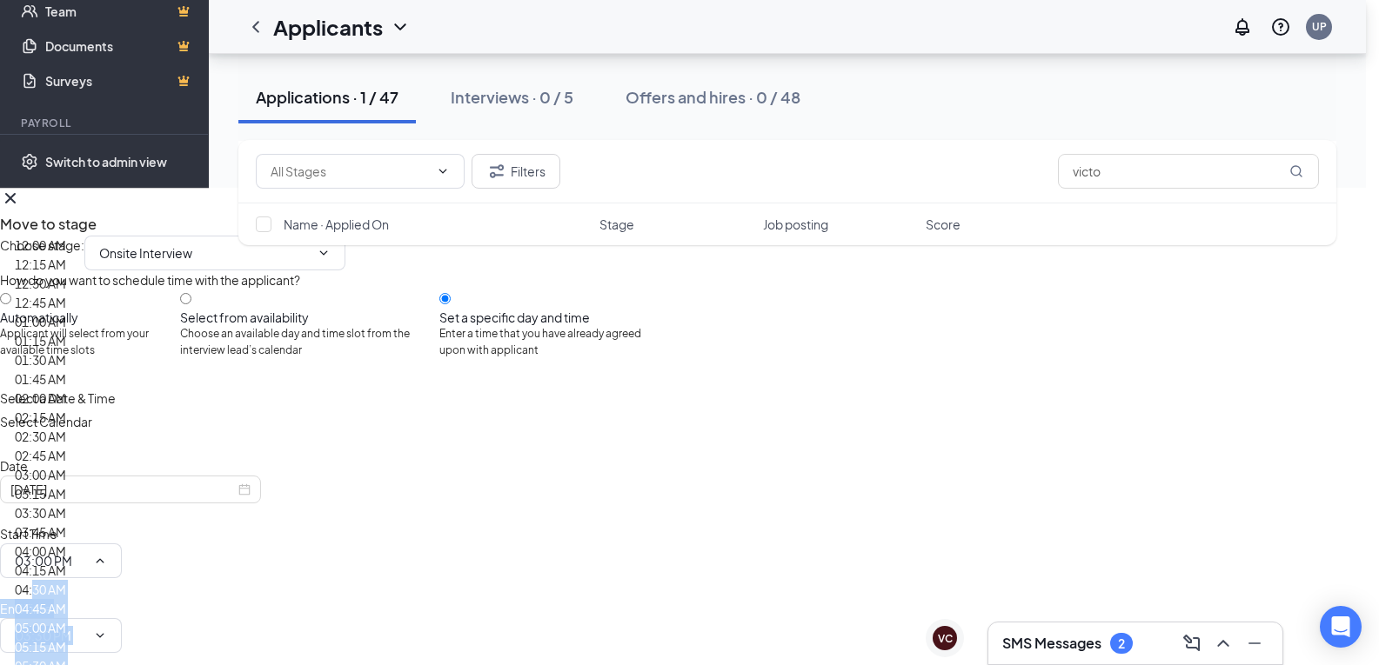
click at [1042, 366] on div "Move to stage Choose stage : Onsite Interview Application Additional Informatio…" at bounding box center [683, 458] width 1366 height 540
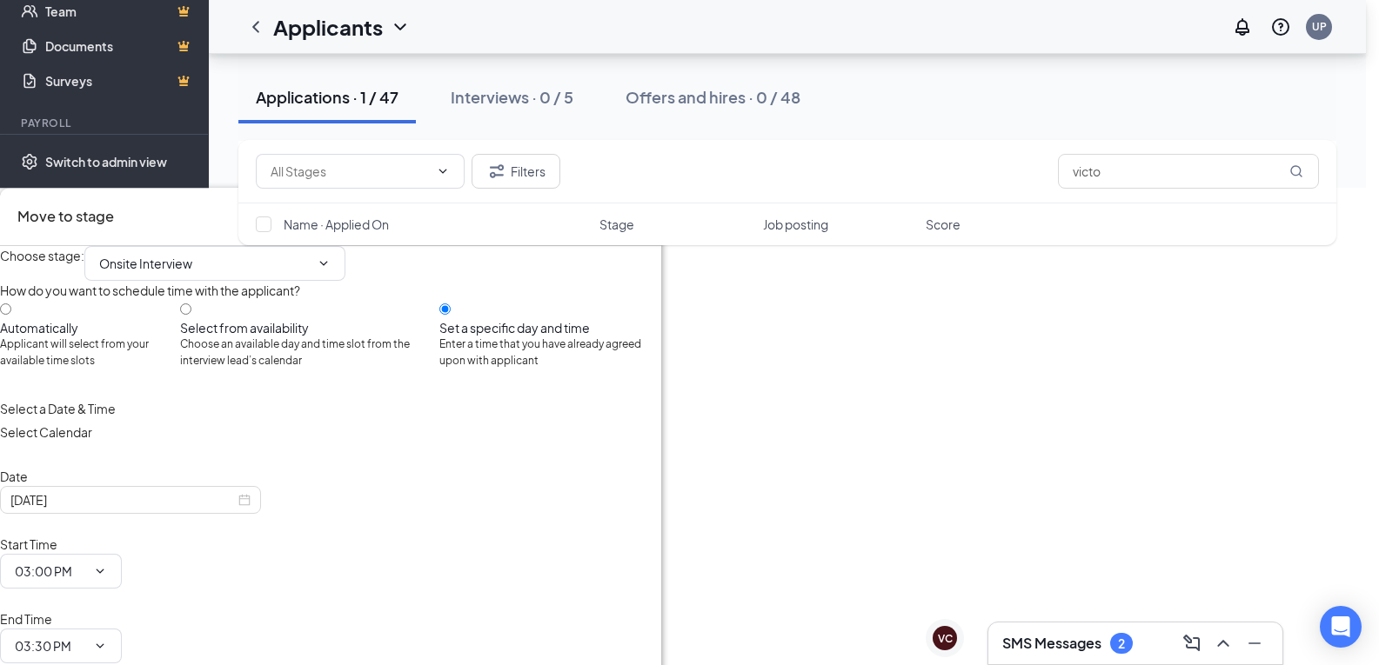
click at [8, 197] on div "Move to stage" at bounding box center [330, 217] width 661 height 58
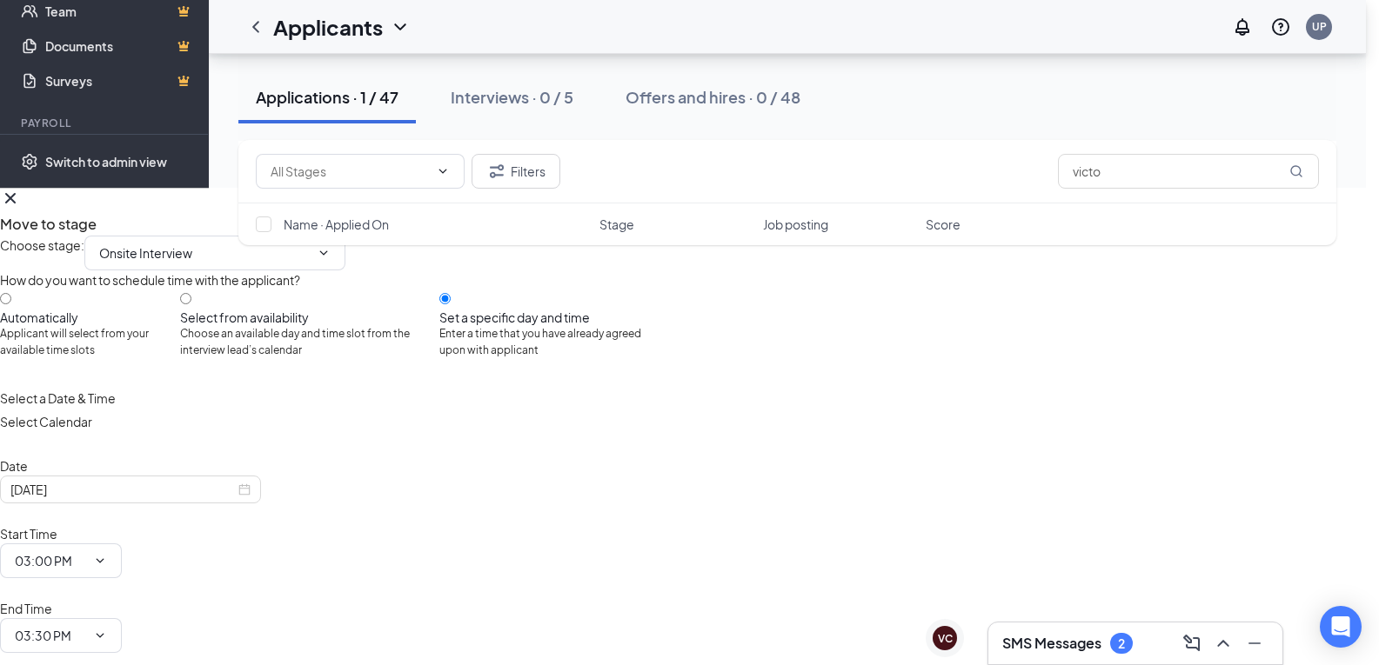
click at [10, 202] on div "Move to stage Choose stage : Onsite Interview Application Additional Informatio…" at bounding box center [330, 458] width 661 height 540
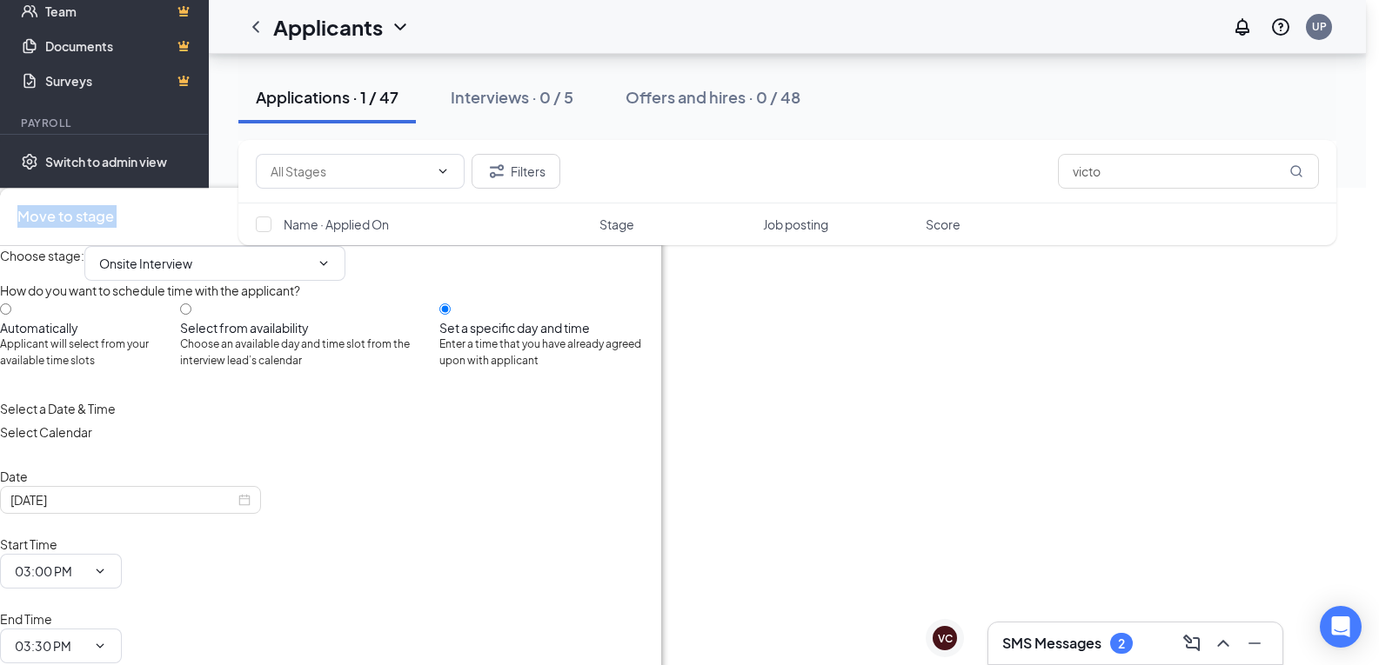
click at [10, 202] on div "Move to stage Choose stage : Onsite Interview Application Additional Informatio…" at bounding box center [330, 467] width 661 height 559
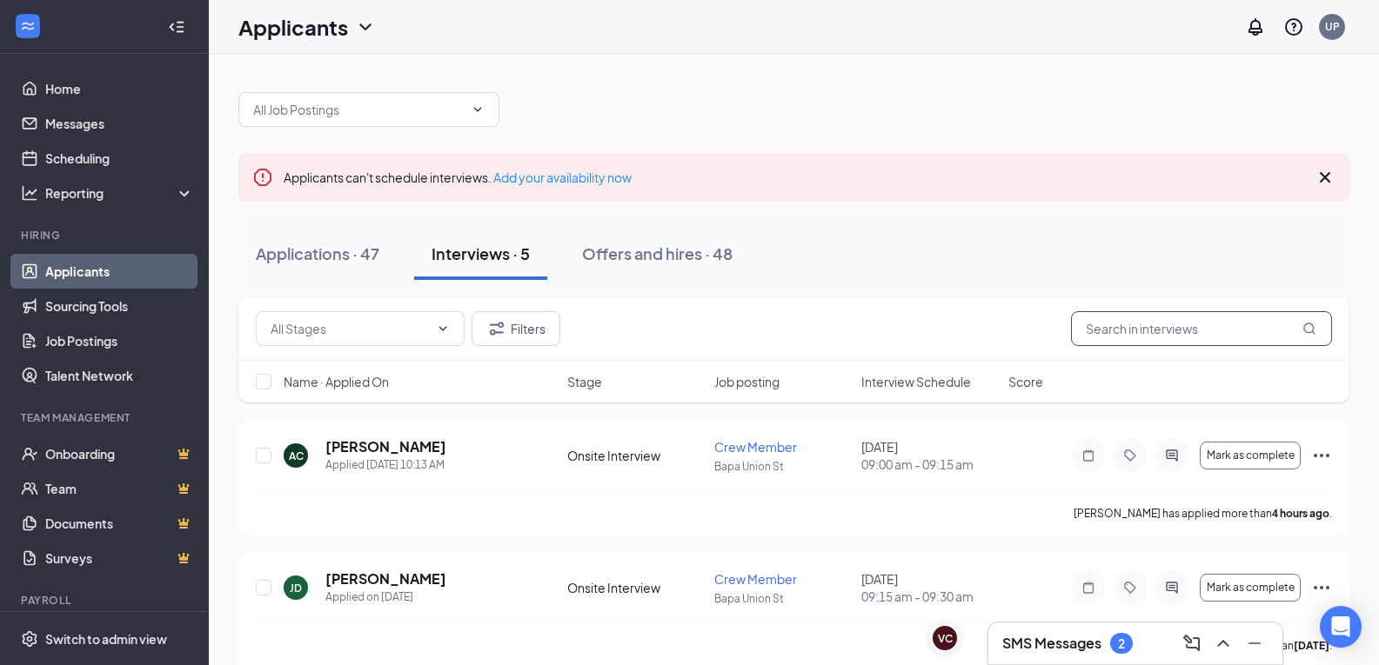
click at [1186, 331] on input "text" at bounding box center [1201, 328] width 261 height 35
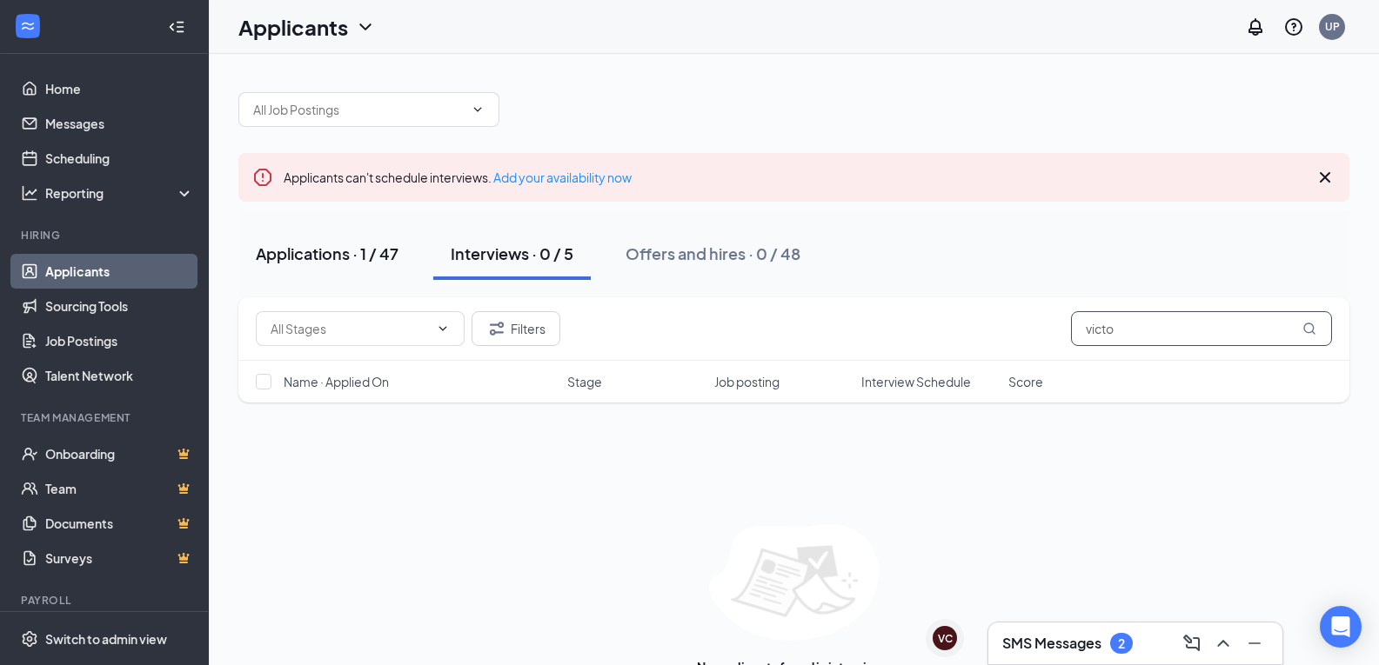
type input "victo"
click at [279, 248] on div "Applications · 1 / 47" at bounding box center [327, 254] width 143 height 22
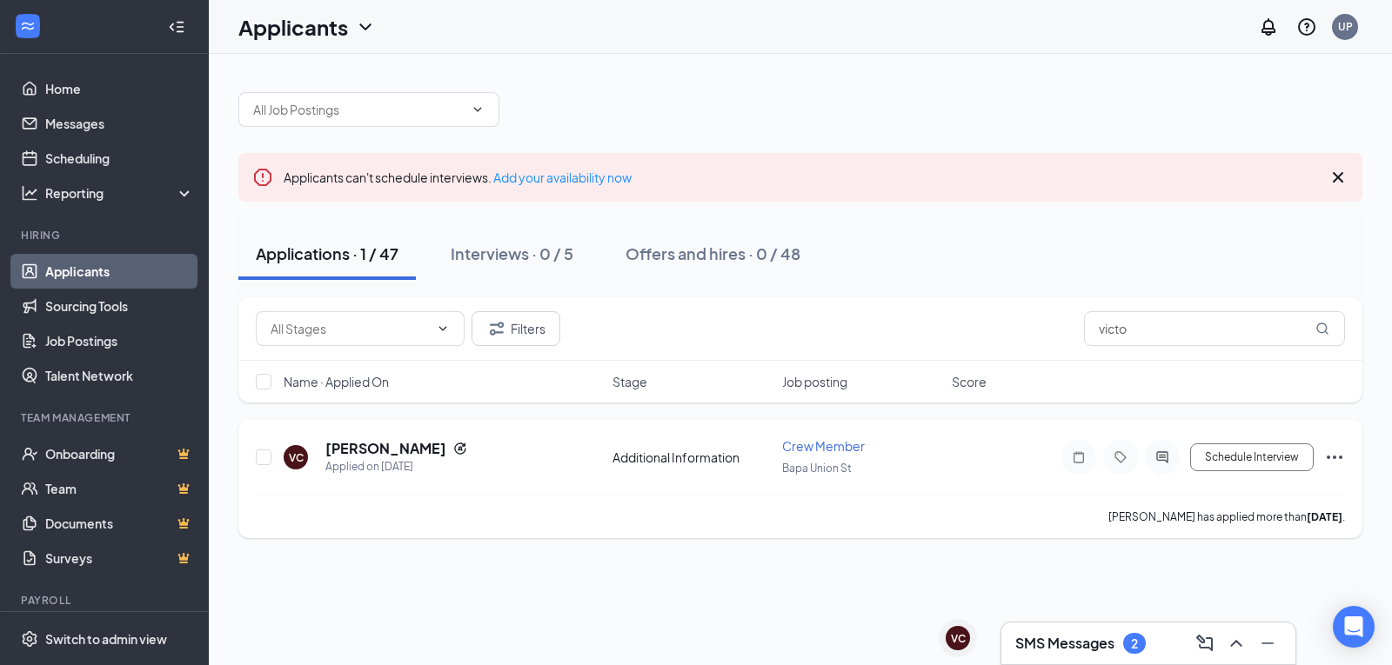
click at [1338, 457] on icon "Ellipses" at bounding box center [1334, 457] width 21 height 21
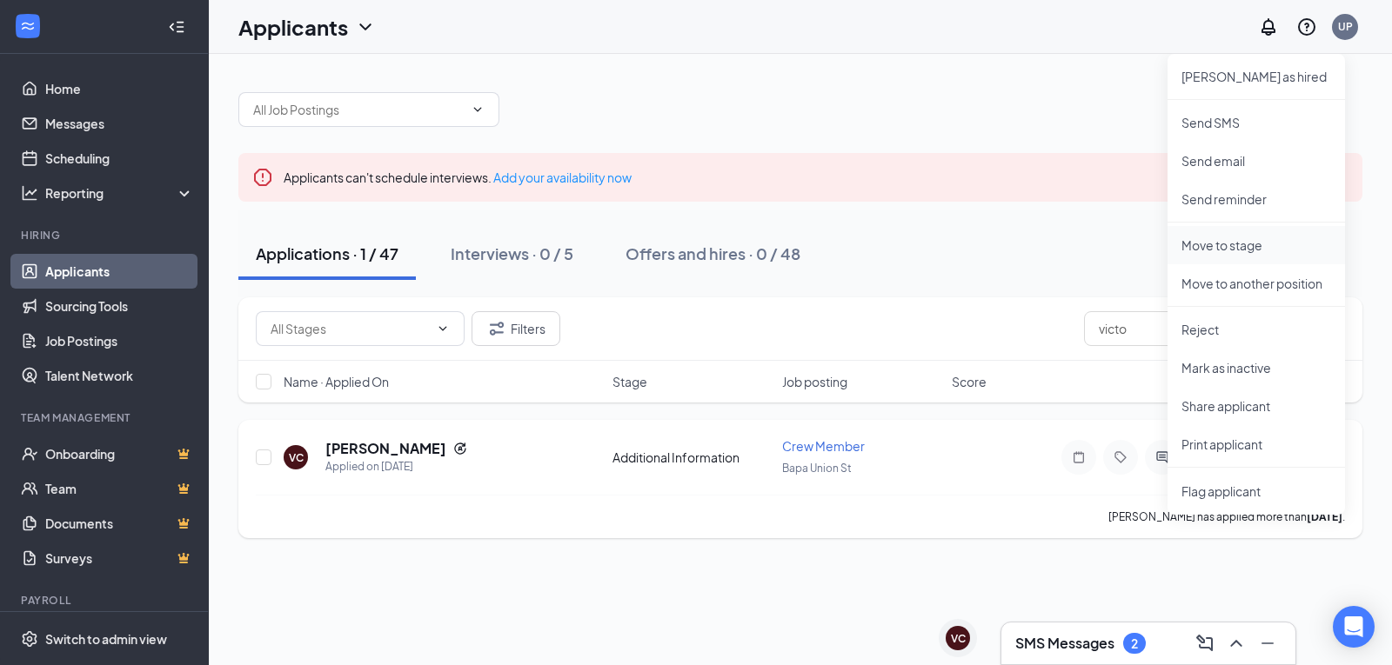
click at [1230, 235] on li "Move to stage" at bounding box center [1255, 245] width 177 height 38
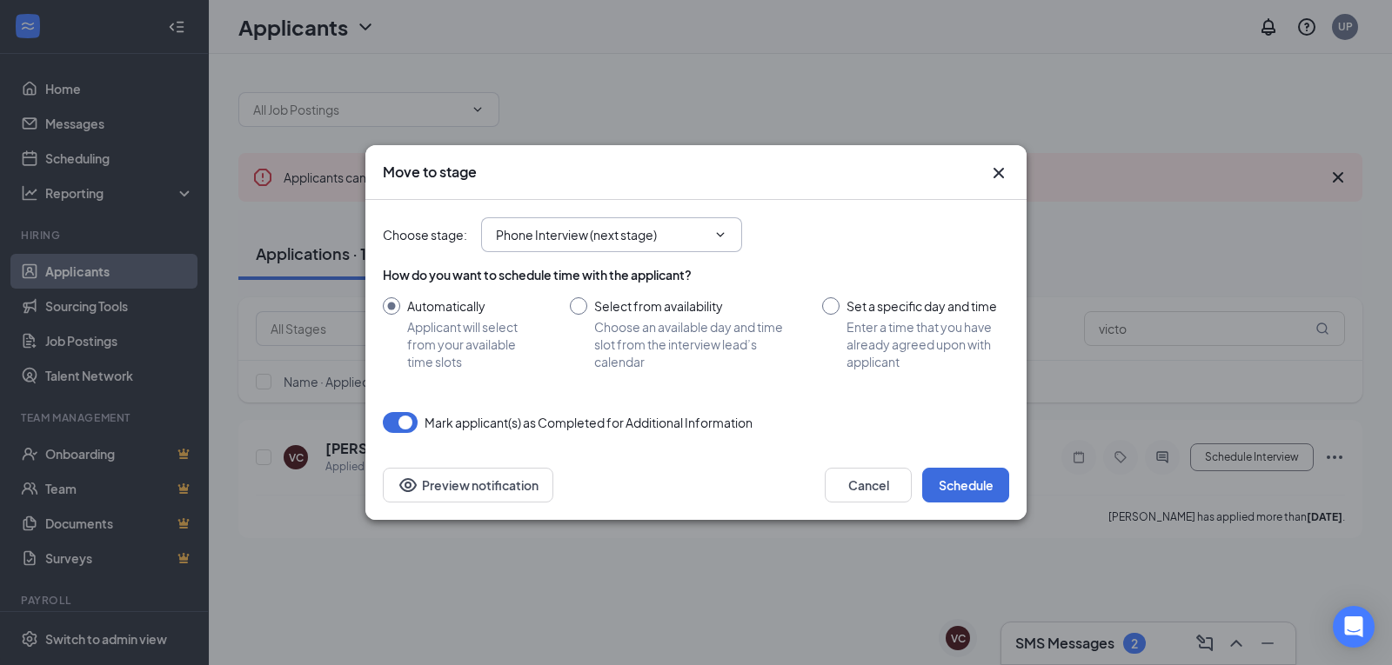
click at [618, 227] on input "Phone Interview (next stage)" at bounding box center [601, 234] width 211 height 19
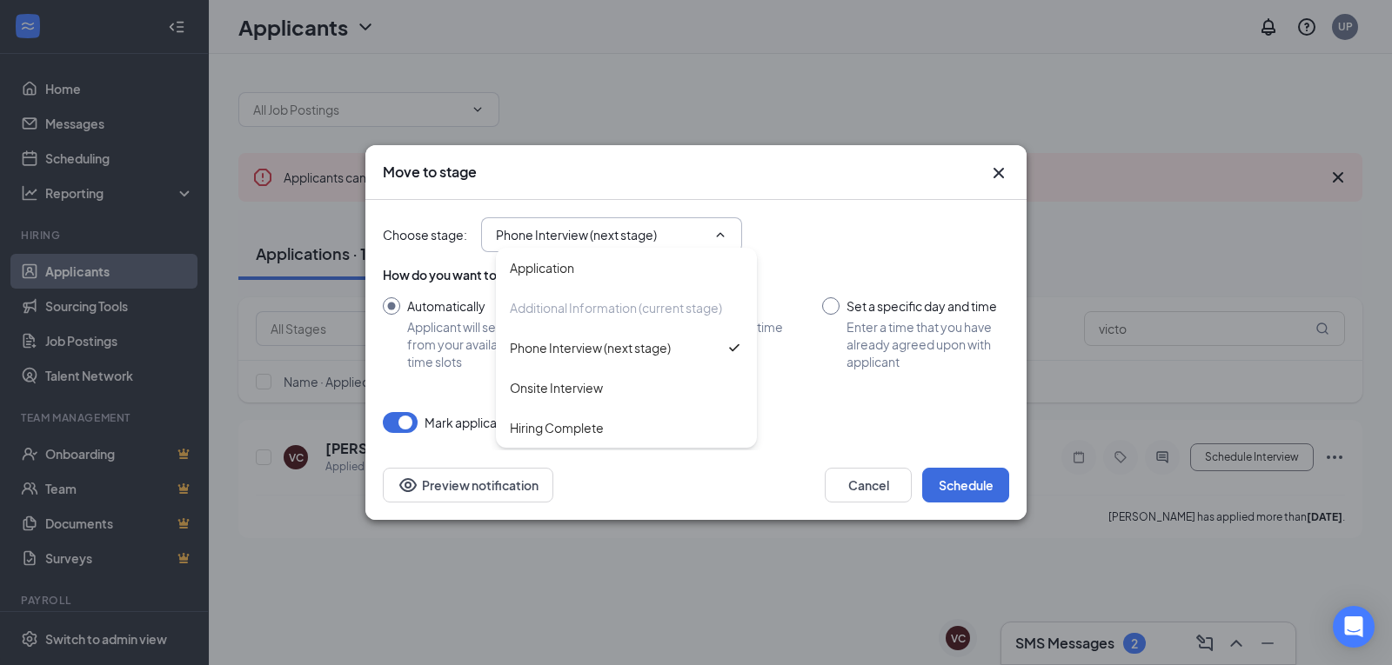
click at [586, 391] on div "Onsite Interview" at bounding box center [556, 387] width 93 height 19
type input "Onsite Interview"
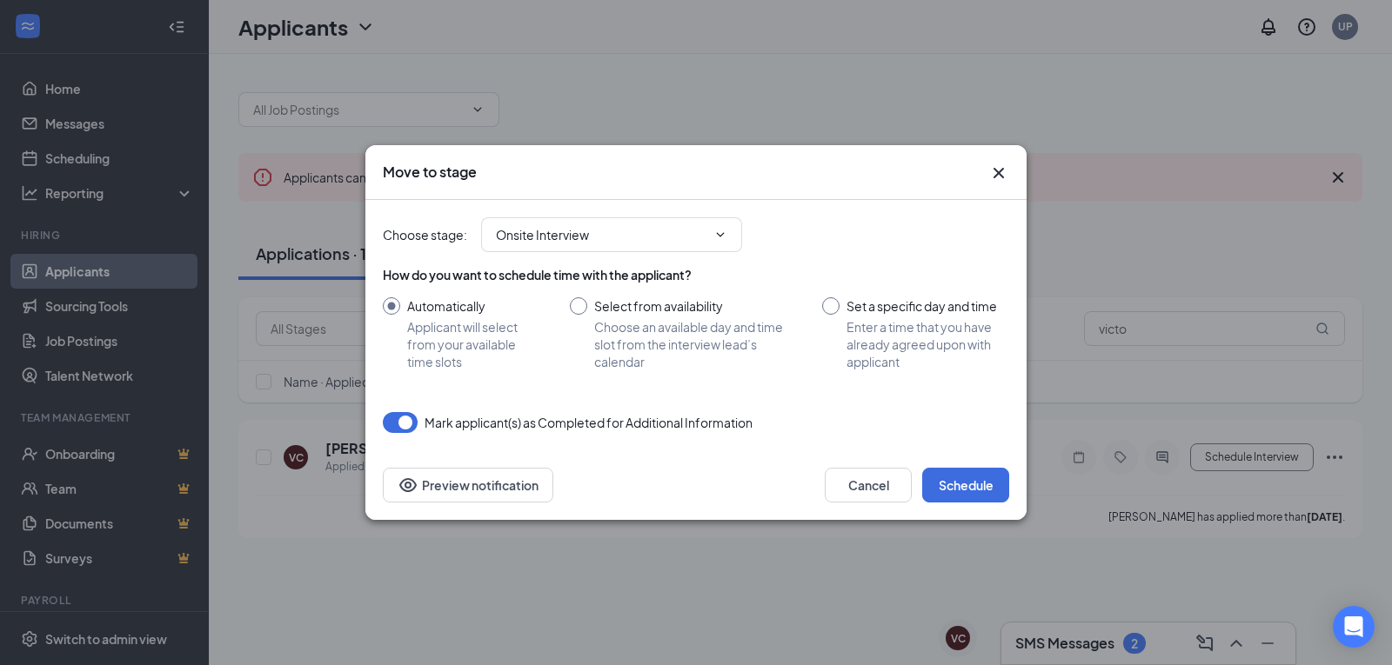
click at [838, 308] on input "Set a specific day and time Enter a time that you have already agreed upon with…" at bounding box center [915, 333] width 187 height 73
radio input "true"
radio input "false"
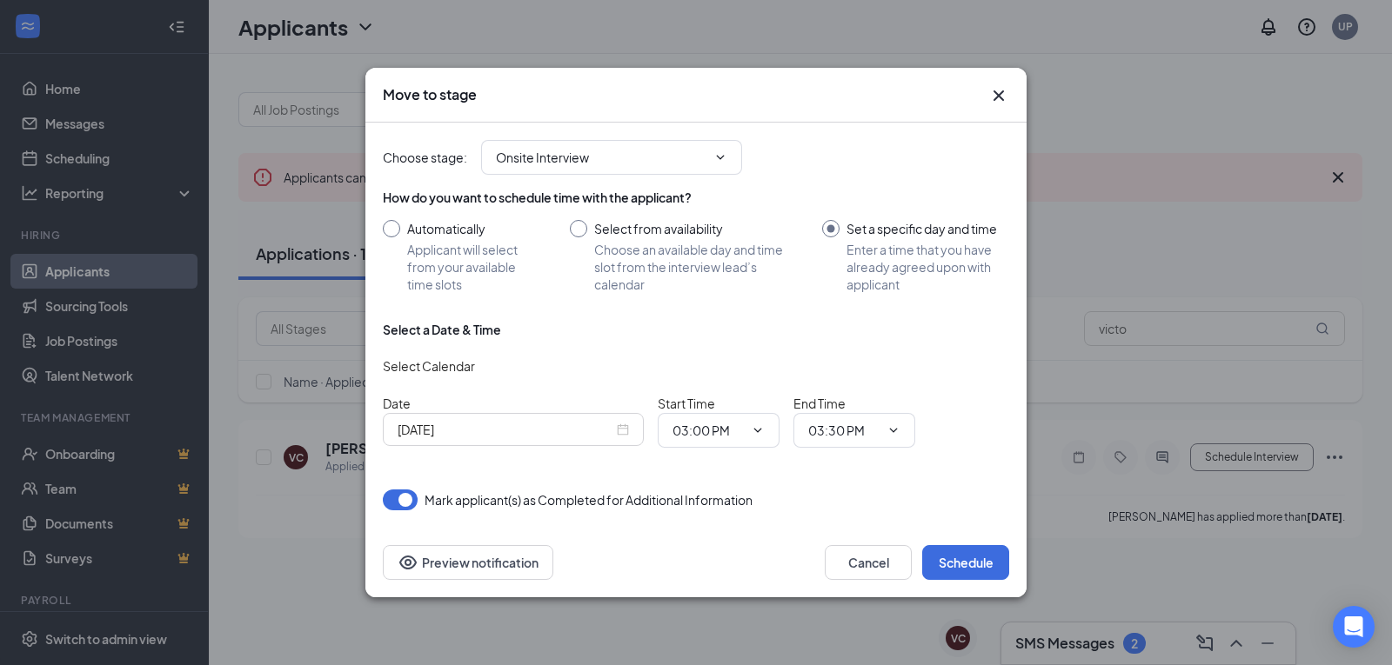
click at [535, 436] on input "[DATE]" at bounding box center [506, 429] width 216 height 19
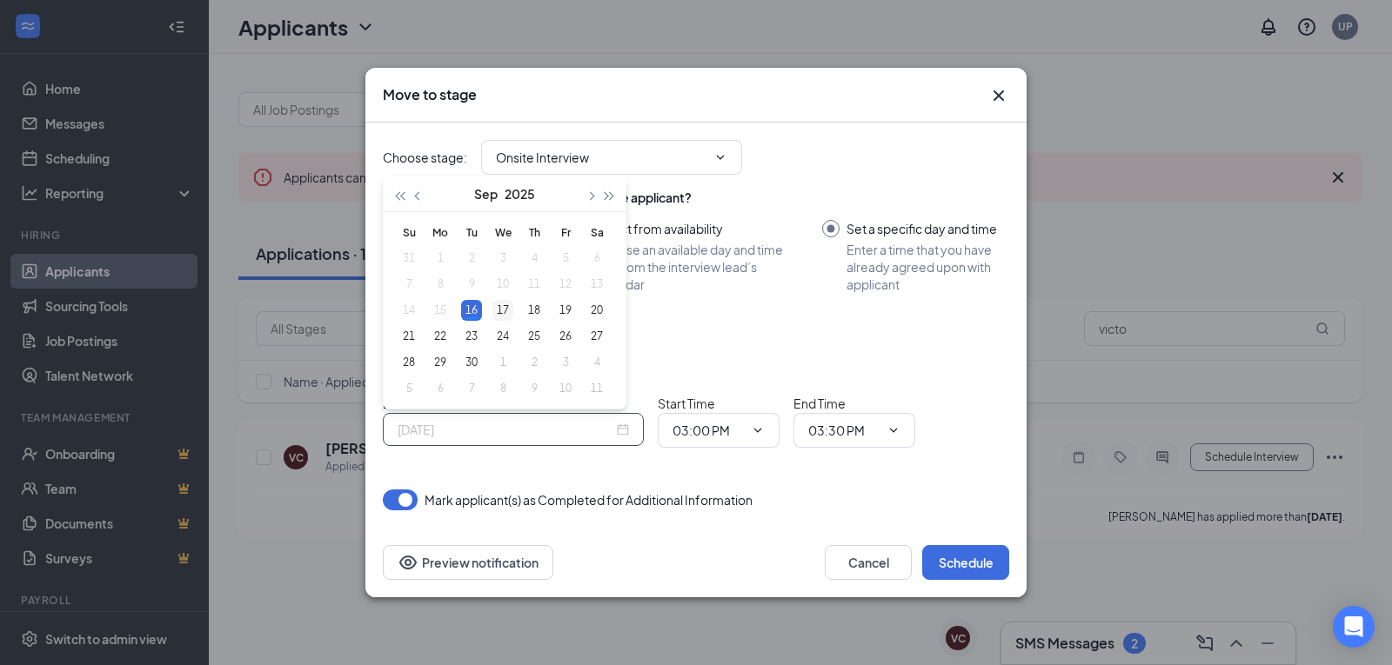
type input "[DATE]"
click at [509, 307] on div "17" at bounding box center [502, 310] width 21 height 21
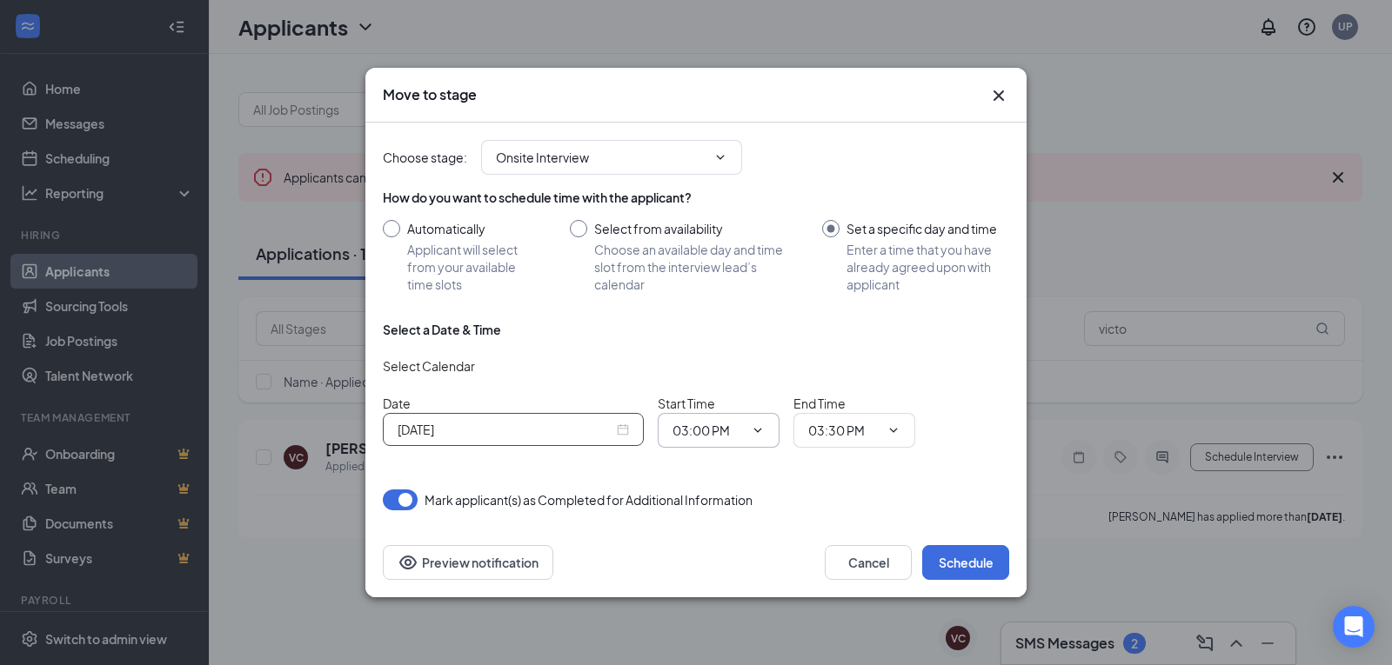
click at [747, 438] on span "03:00 PM" at bounding box center [719, 430] width 122 height 35
click at [754, 429] on icon "ChevronDown" at bounding box center [758, 430] width 8 height 4
click at [727, 434] on input "03:00 PM" at bounding box center [707, 430] width 71 height 19
click at [719, 297] on div "11:15 AM" at bounding box center [711, 294] width 51 height 19
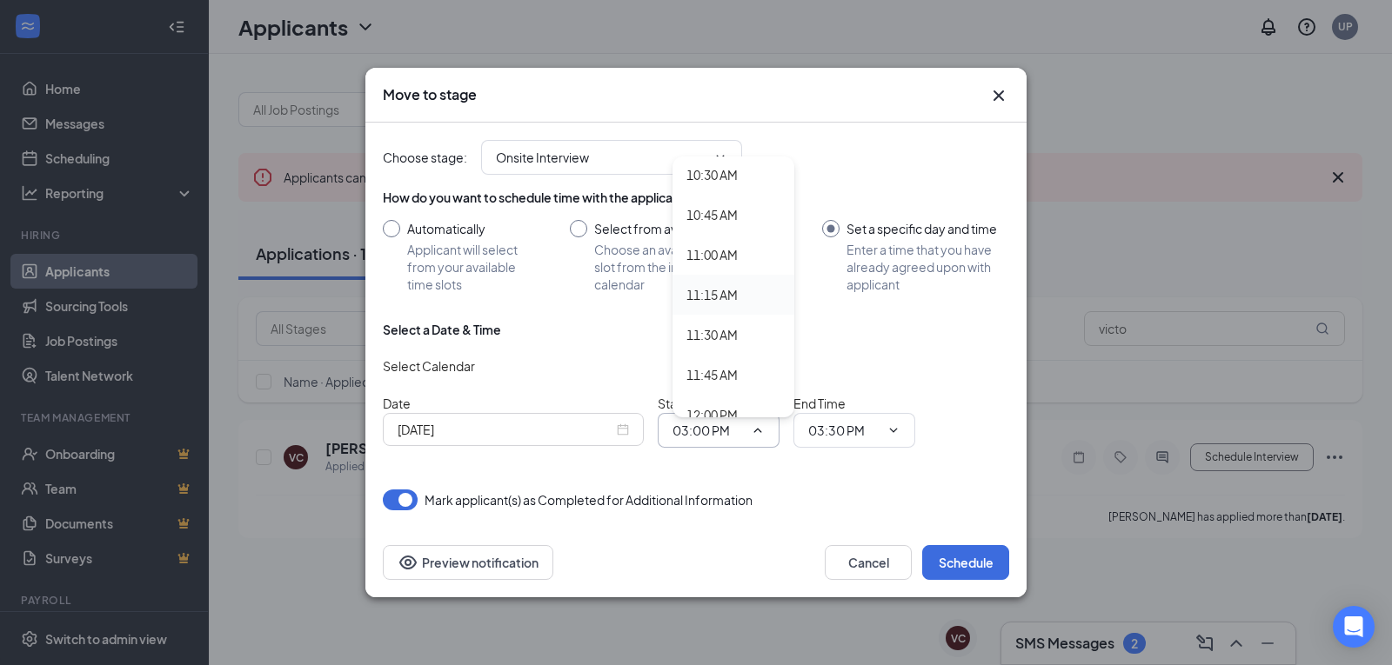
type input "11:15 AM"
click at [903, 436] on span "03:30 PM" at bounding box center [854, 430] width 122 height 35
click at [886, 424] on icon "ChevronDown" at bounding box center [893, 431] width 14 height 14
click at [894, 435] on icon "ChevronDown" at bounding box center [893, 431] width 14 height 14
click at [894, 432] on icon "ChevronDown" at bounding box center [893, 431] width 14 height 14
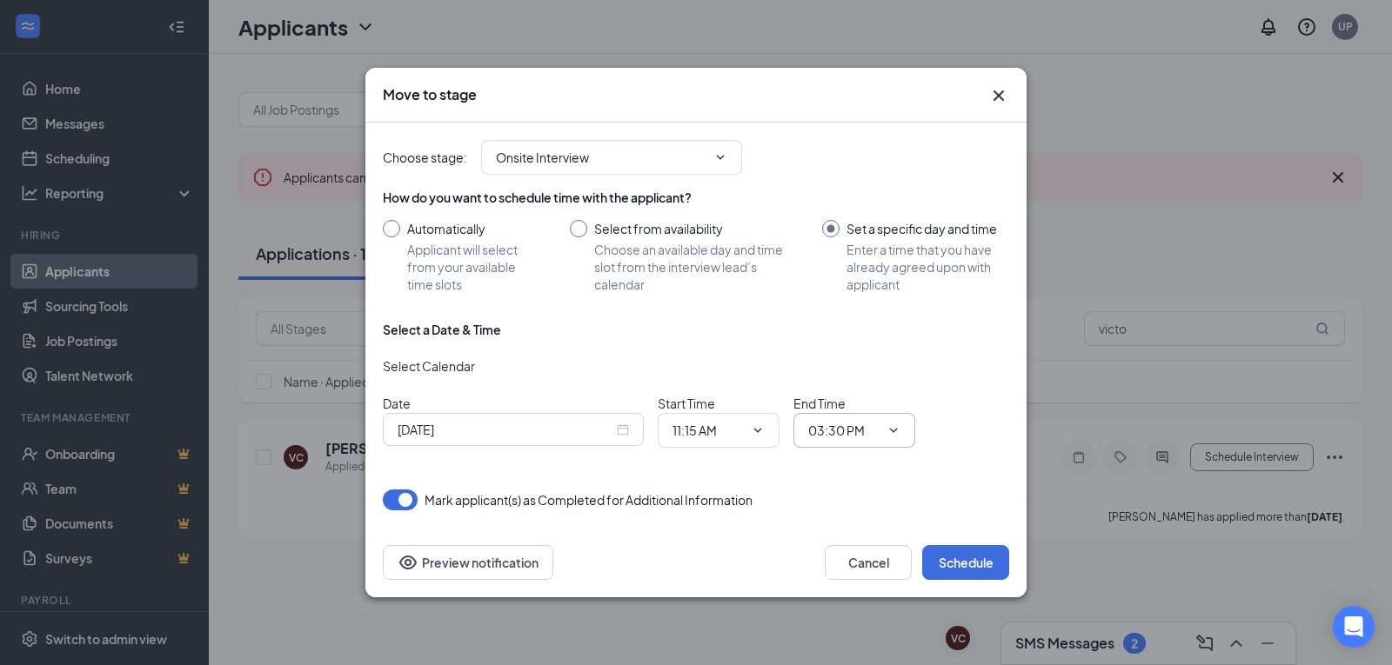
click at [851, 434] on input "03:30 PM" at bounding box center [843, 430] width 71 height 19
click at [861, 274] on div "11:30 AM" at bounding box center [847, 277] width 51 height 19
type input "11:30 AM"
click at [959, 557] on button "Schedule" at bounding box center [965, 562] width 87 height 35
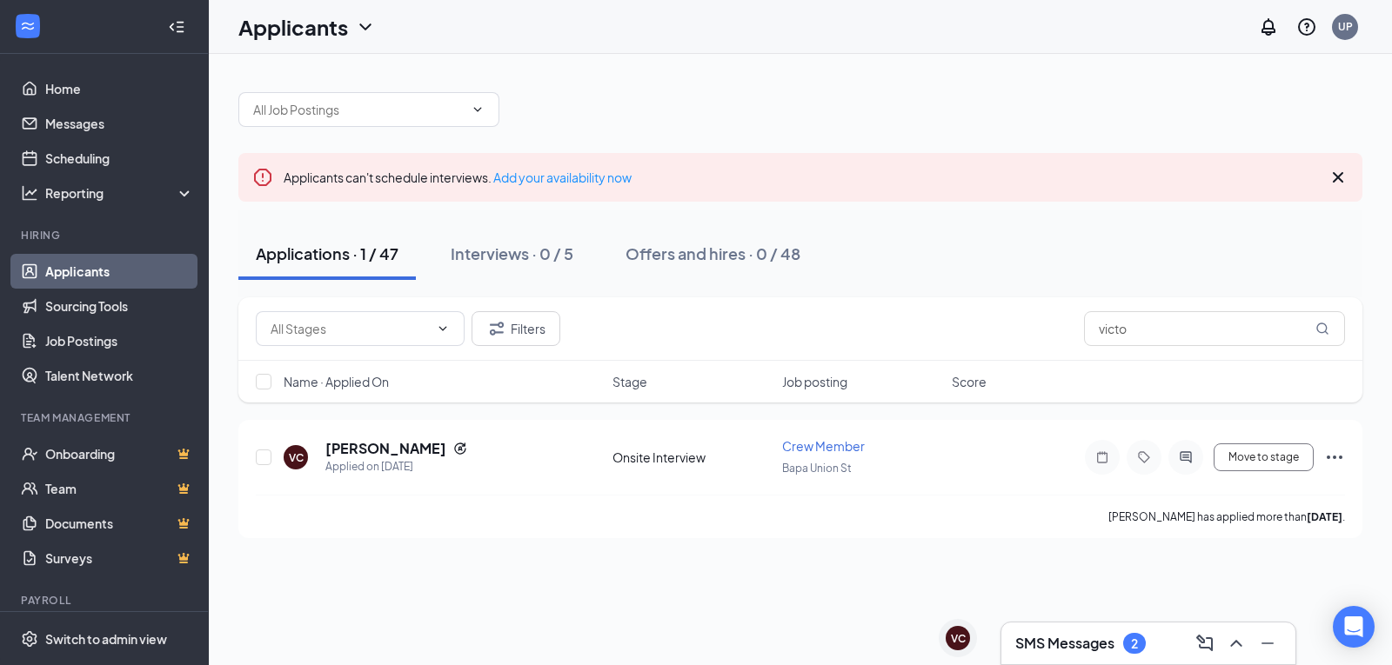
click at [1156, 635] on div "SMS Messages 2" at bounding box center [1148, 644] width 266 height 28
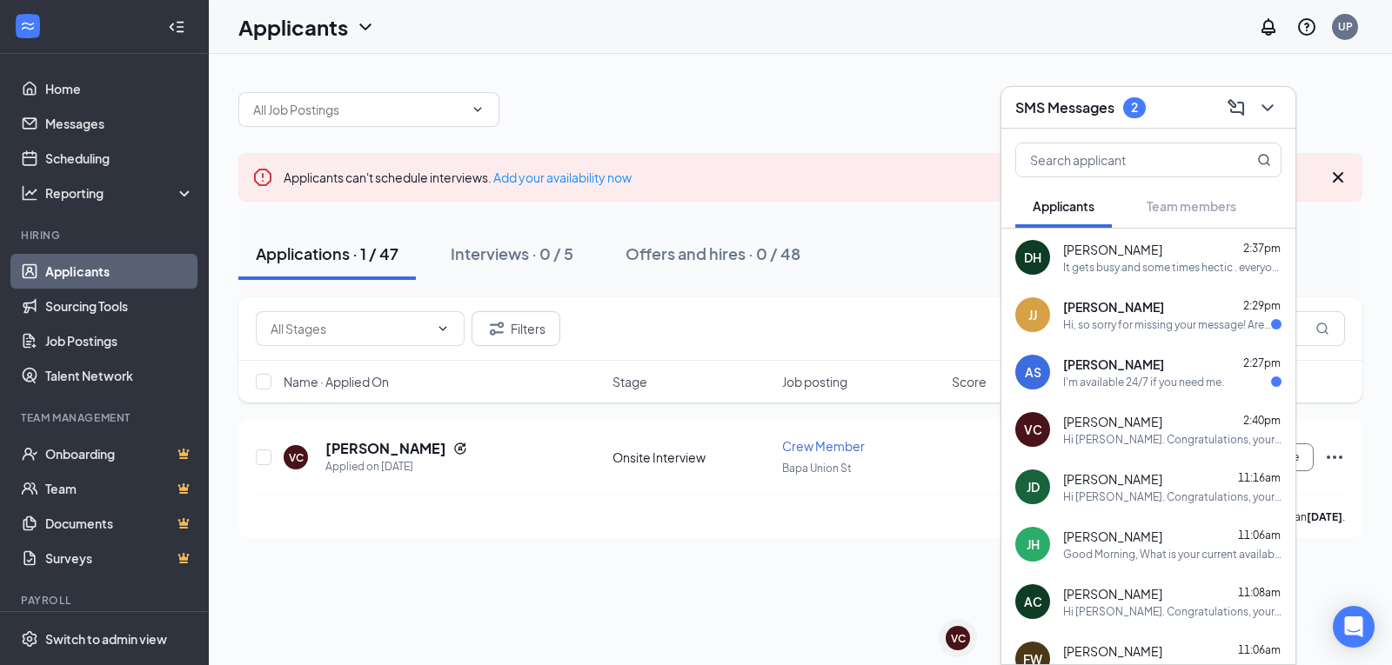
click at [1140, 378] on div "I'm available 24/7 if you need me." at bounding box center [1143, 382] width 161 height 15
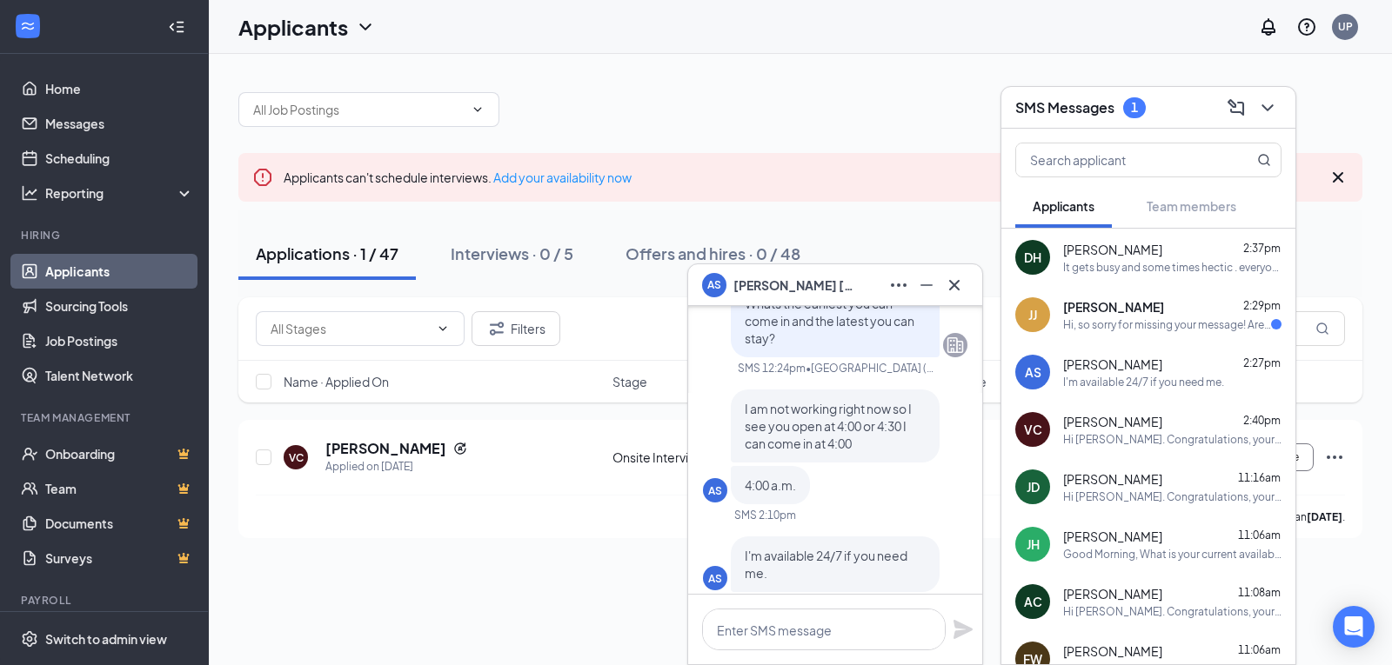
scroll to position [0, 0]
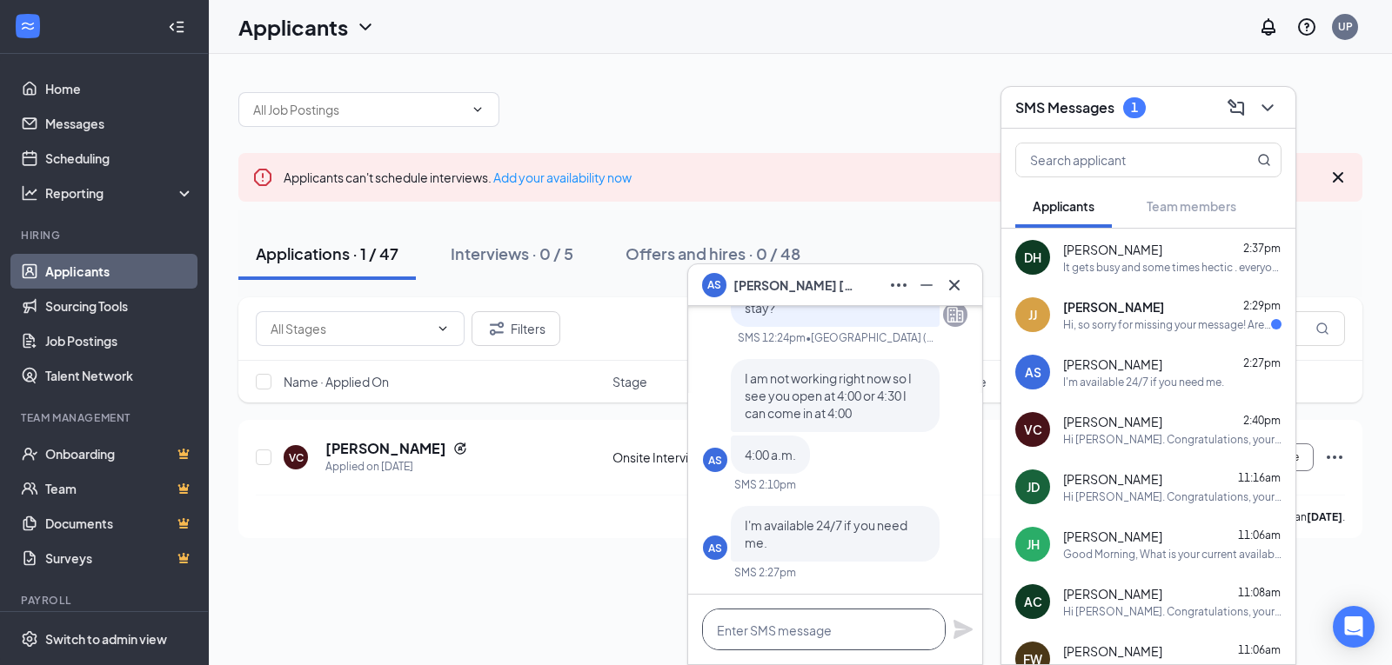
click at [843, 624] on textarea at bounding box center [824, 630] width 244 height 42
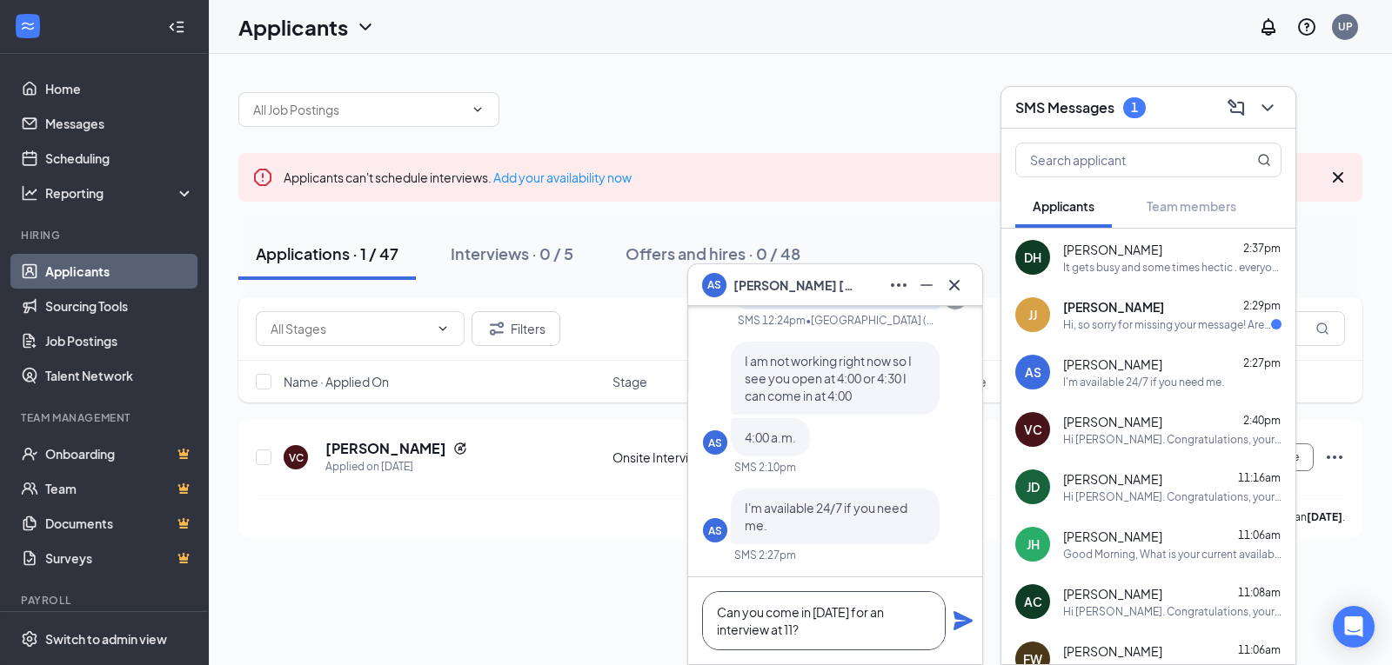
type textarea "Can you come in tomorrow for an interview at 11?"
click at [965, 624] on icon "Plane" at bounding box center [962, 621] width 19 height 19
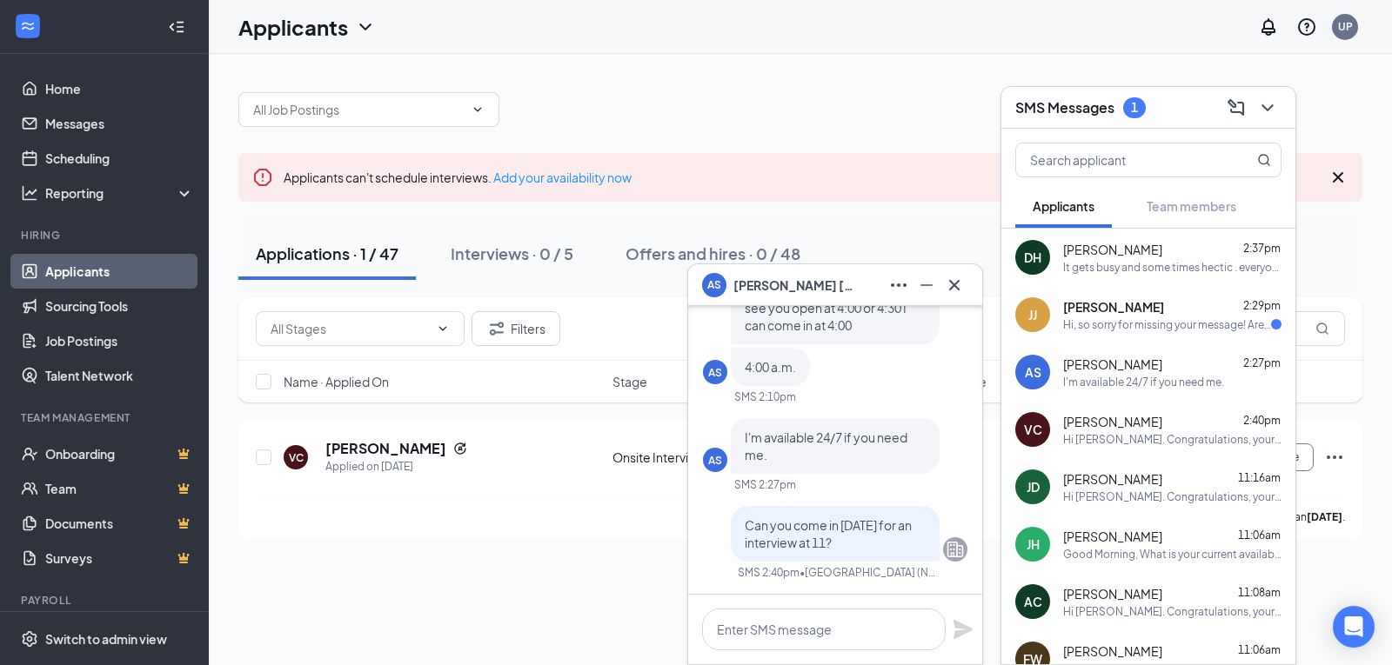
scroll to position [0, 0]
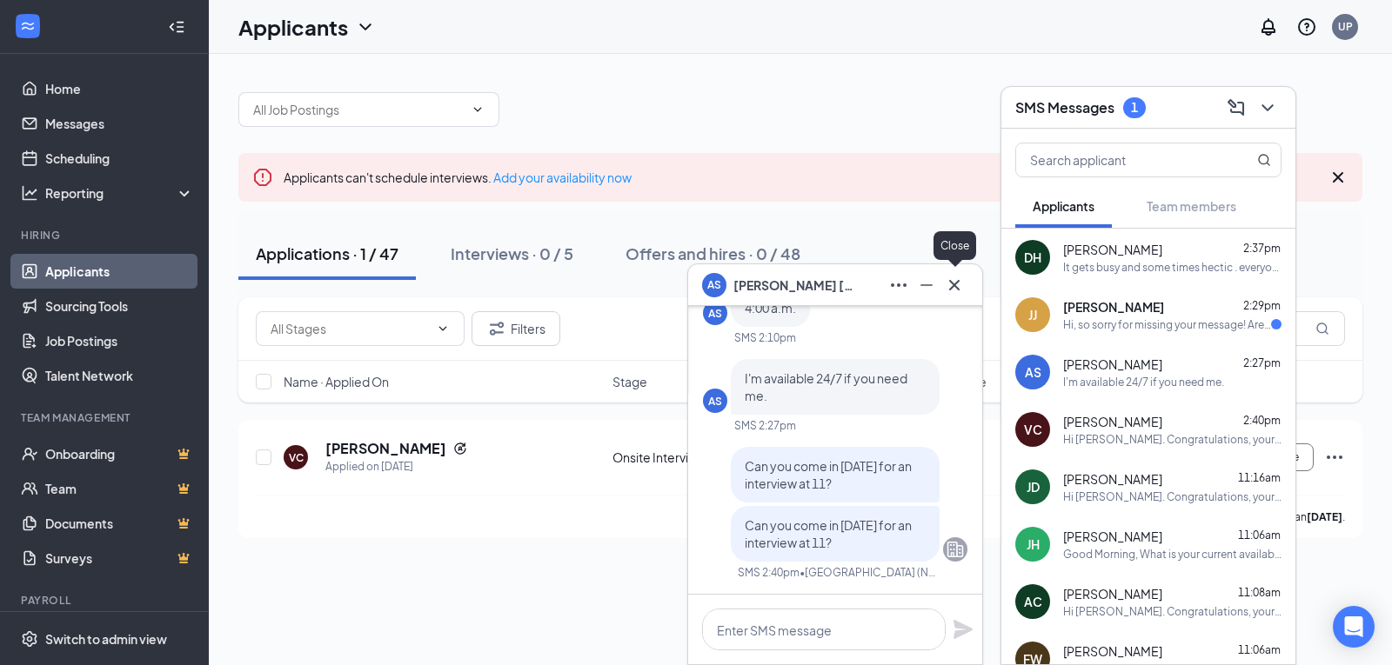
click at [962, 280] on icon "Cross" at bounding box center [954, 285] width 21 height 21
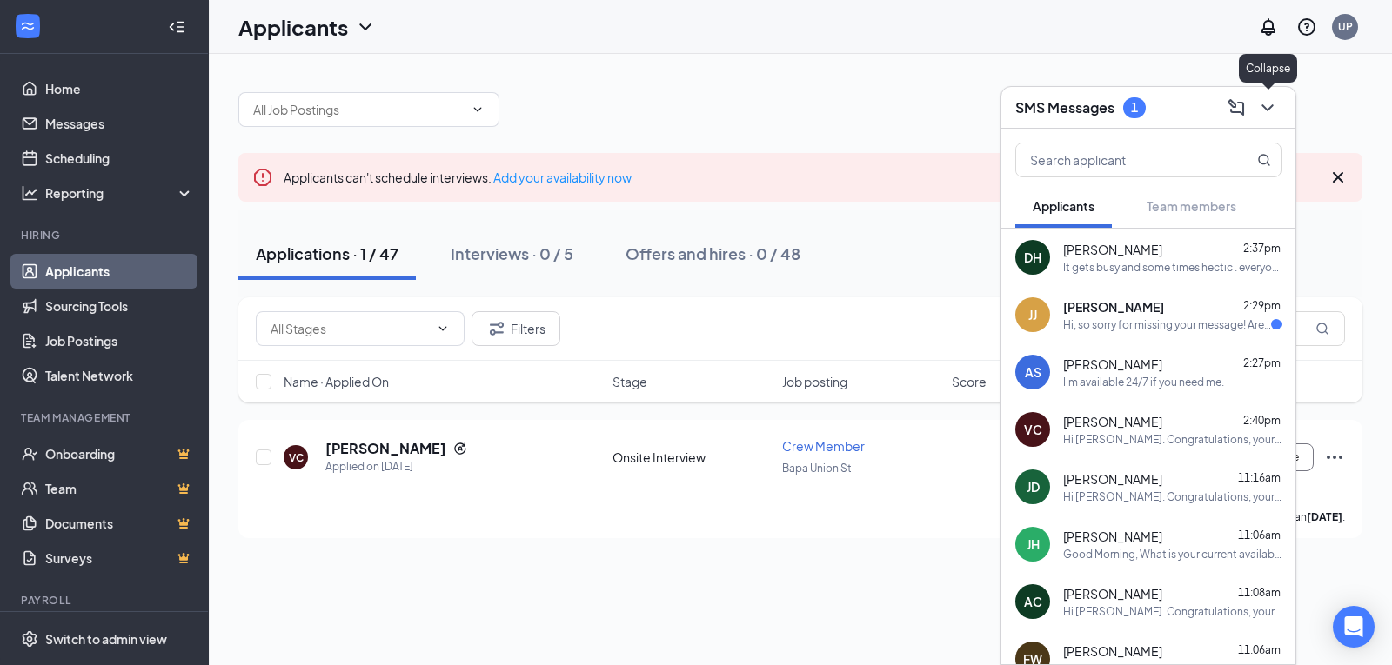
click at [1264, 111] on icon "ChevronDown" at bounding box center [1267, 107] width 21 height 21
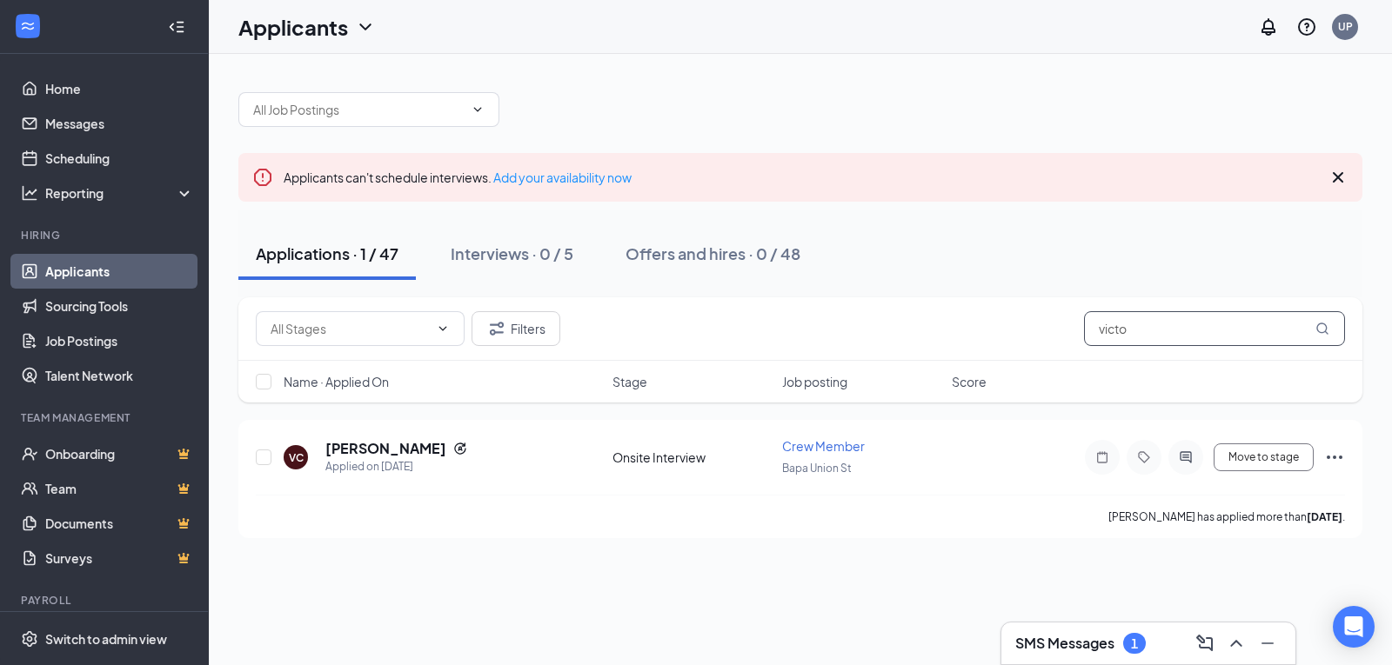
drag, startPoint x: 1188, startPoint y: 336, endPoint x: 1020, endPoint y: 332, distance: 167.9
click at [1020, 332] on div "Filters victo" at bounding box center [800, 328] width 1089 height 35
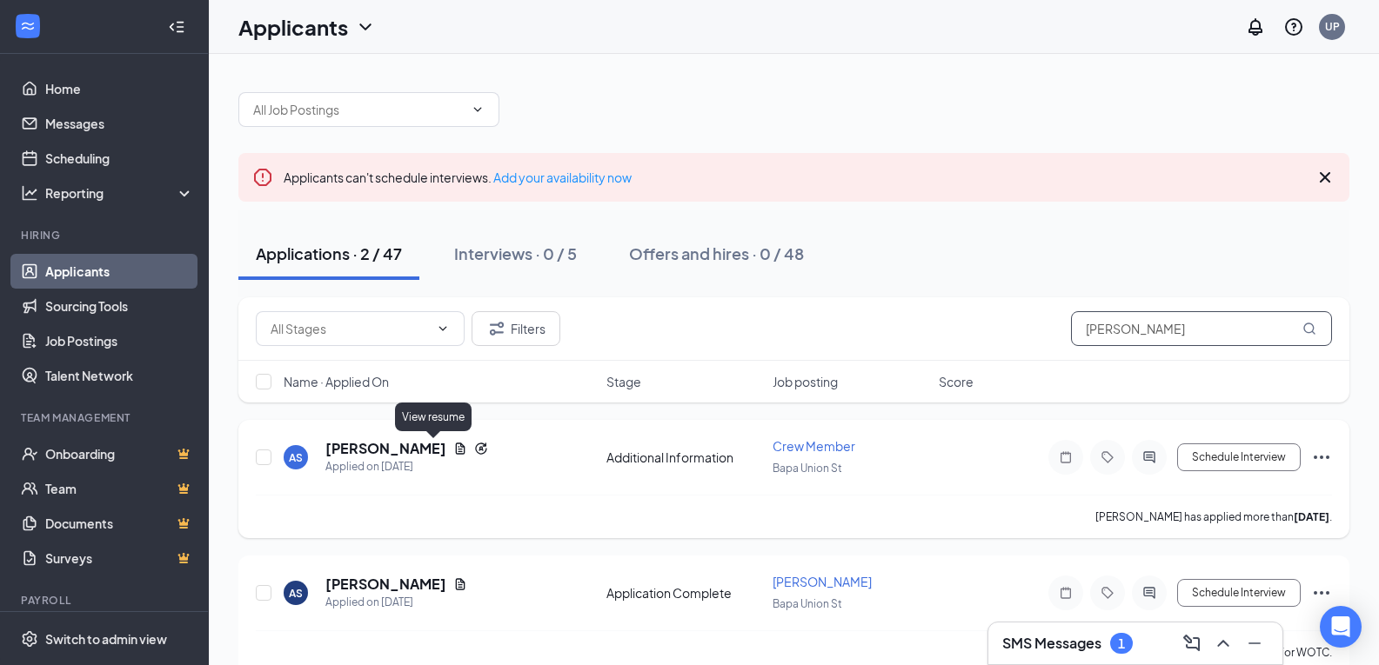
type input "amy"
click at [453, 449] on icon "Document" at bounding box center [460, 449] width 14 height 14
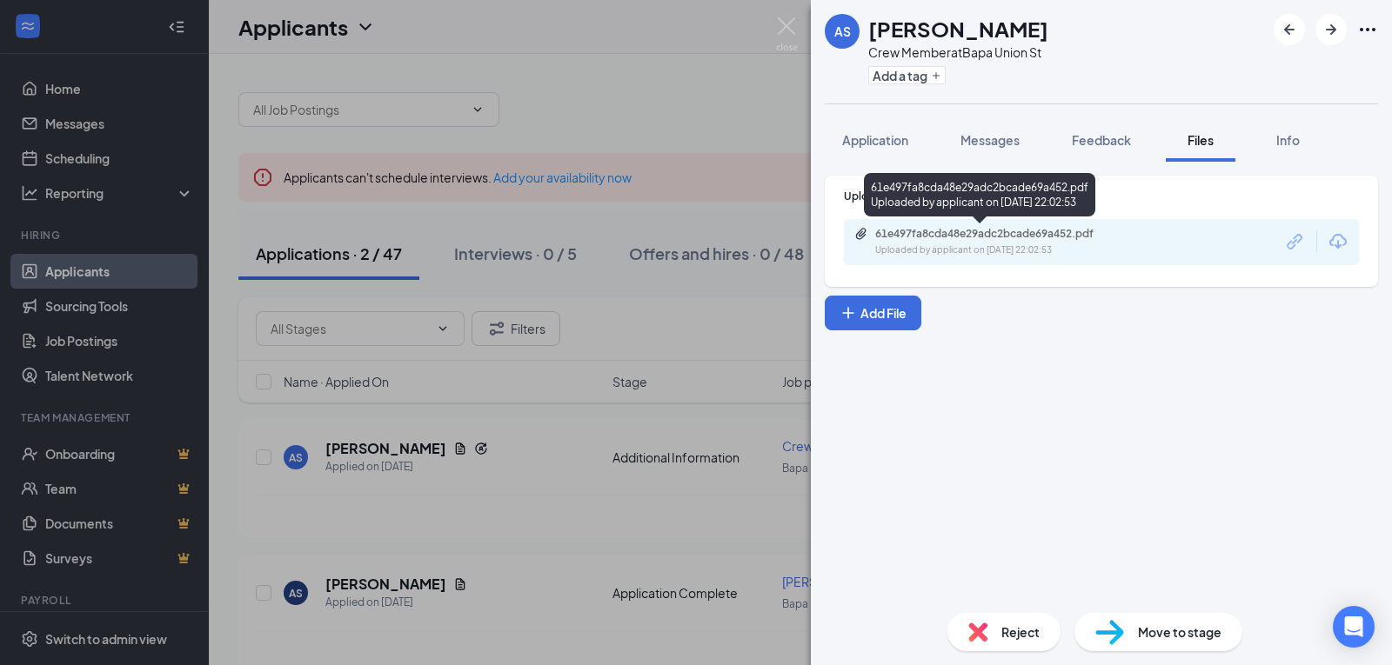
click at [1003, 233] on div "61e497fa8cda48e29adc2bcade69a452.pdf" at bounding box center [997, 234] width 244 height 14
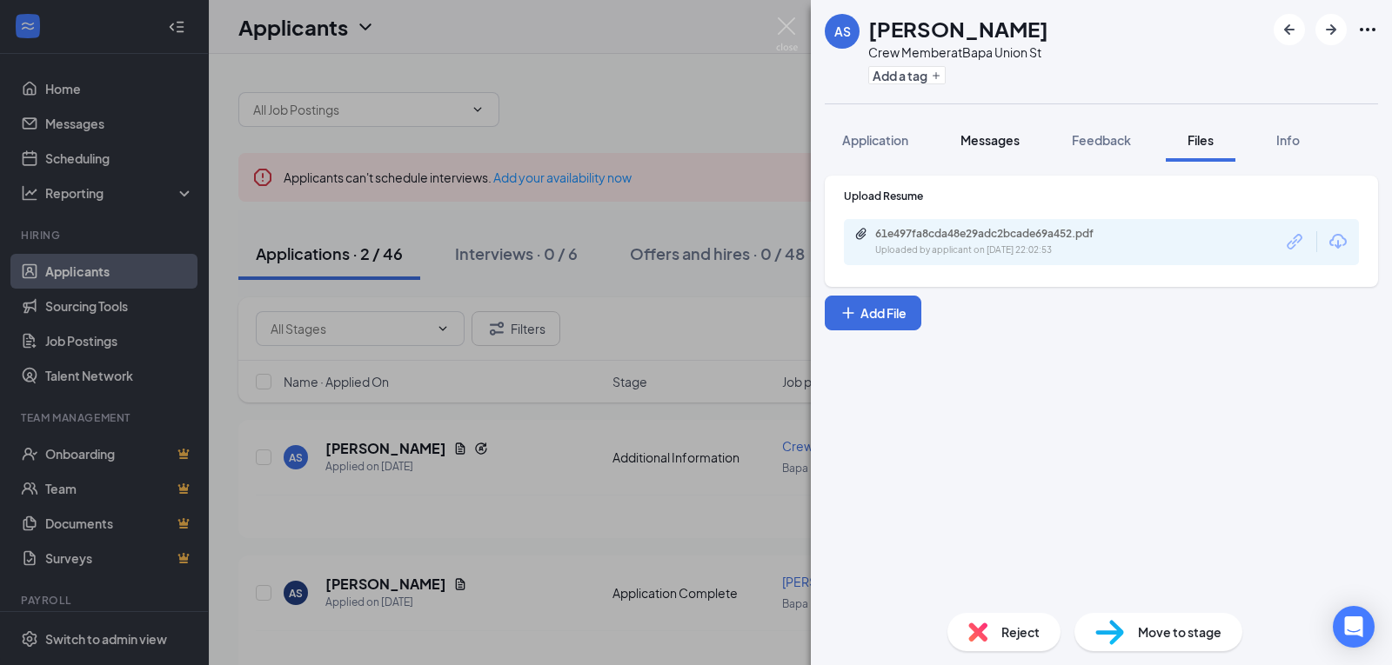
click at [1003, 147] on span "Messages" at bounding box center [989, 140] width 59 height 16
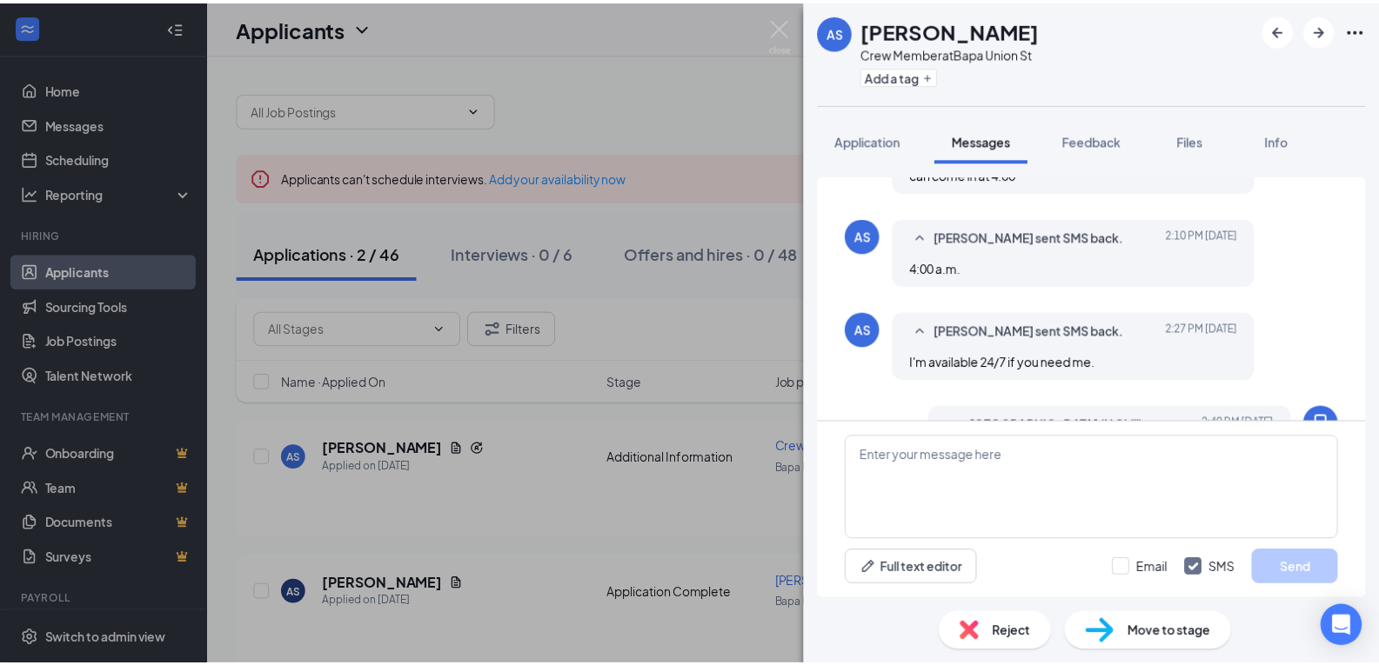
scroll to position [725, 0]
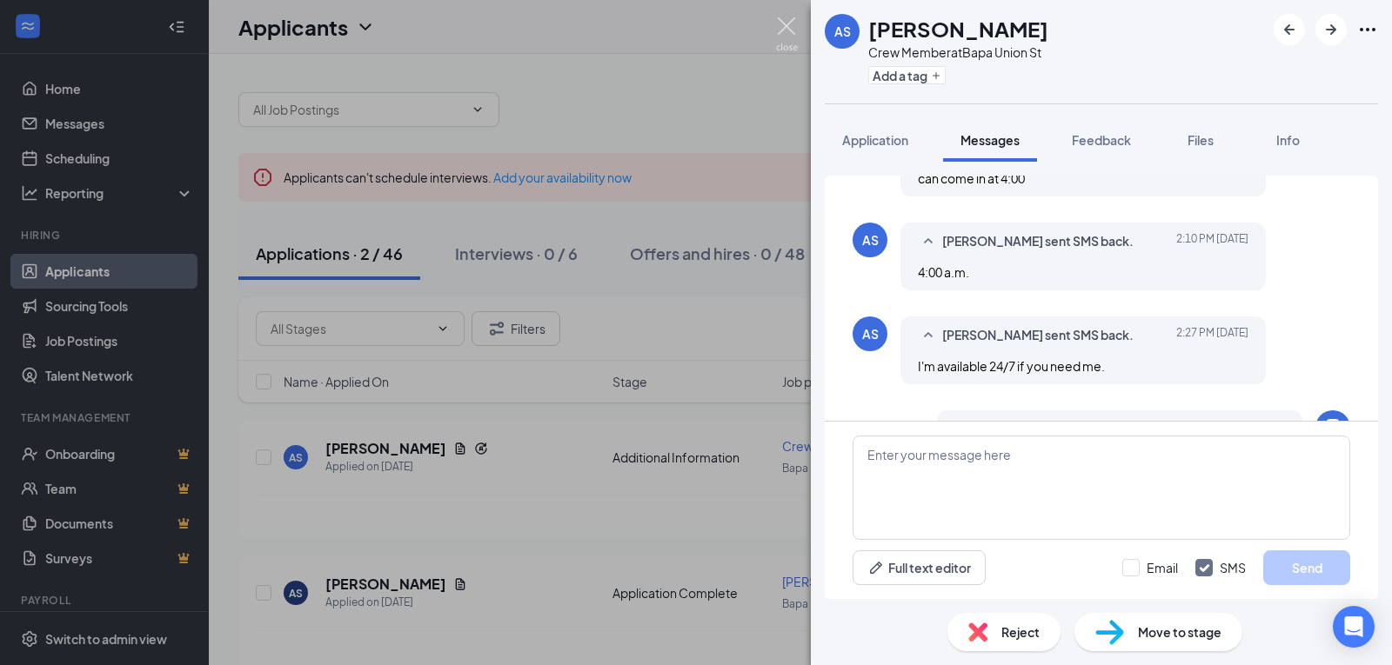
click at [785, 19] on img at bounding box center [787, 34] width 22 height 34
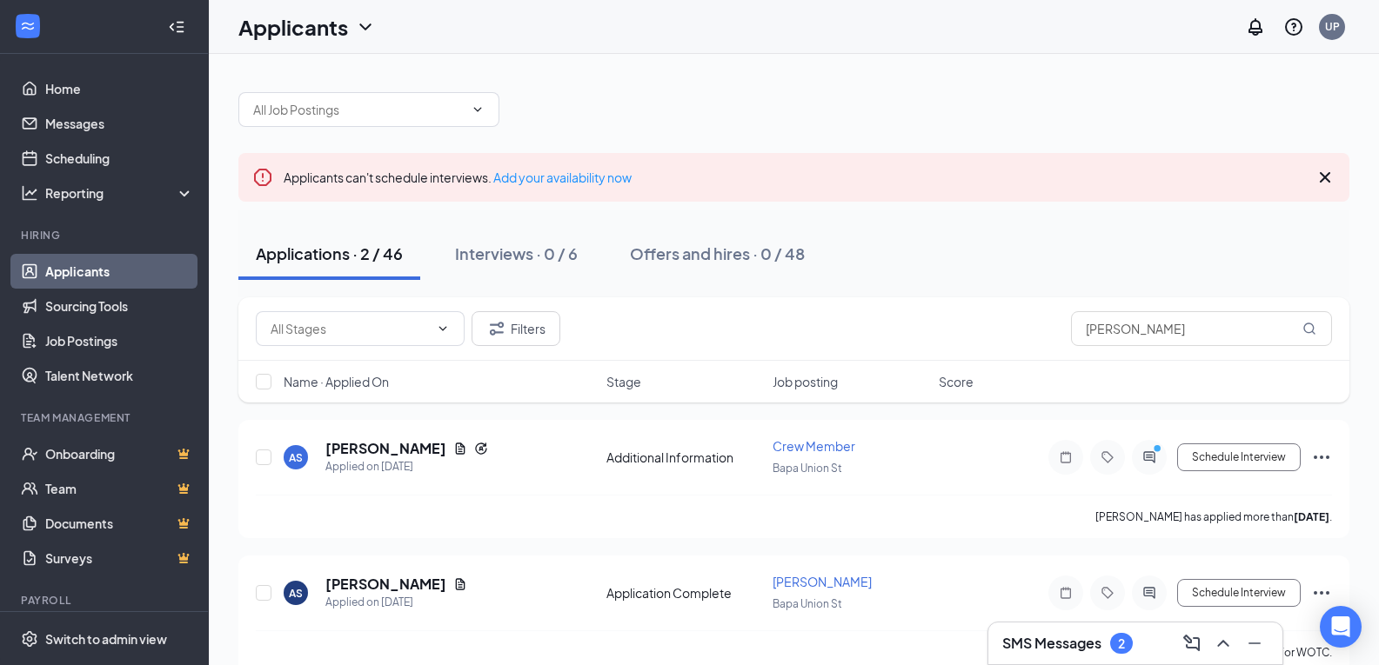
click at [1138, 635] on div "SMS Messages 2" at bounding box center [1135, 644] width 266 height 28
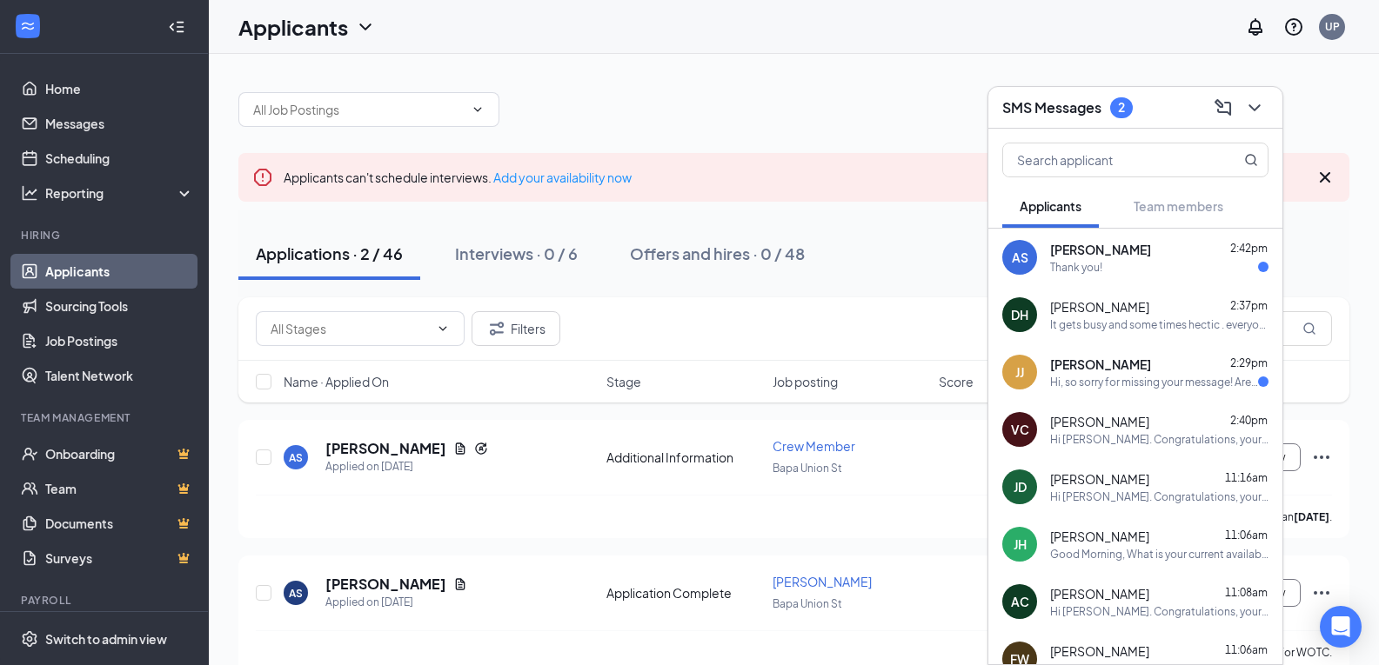
click at [1149, 264] on div "Thank you!" at bounding box center [1159, 267] width 218 height 15
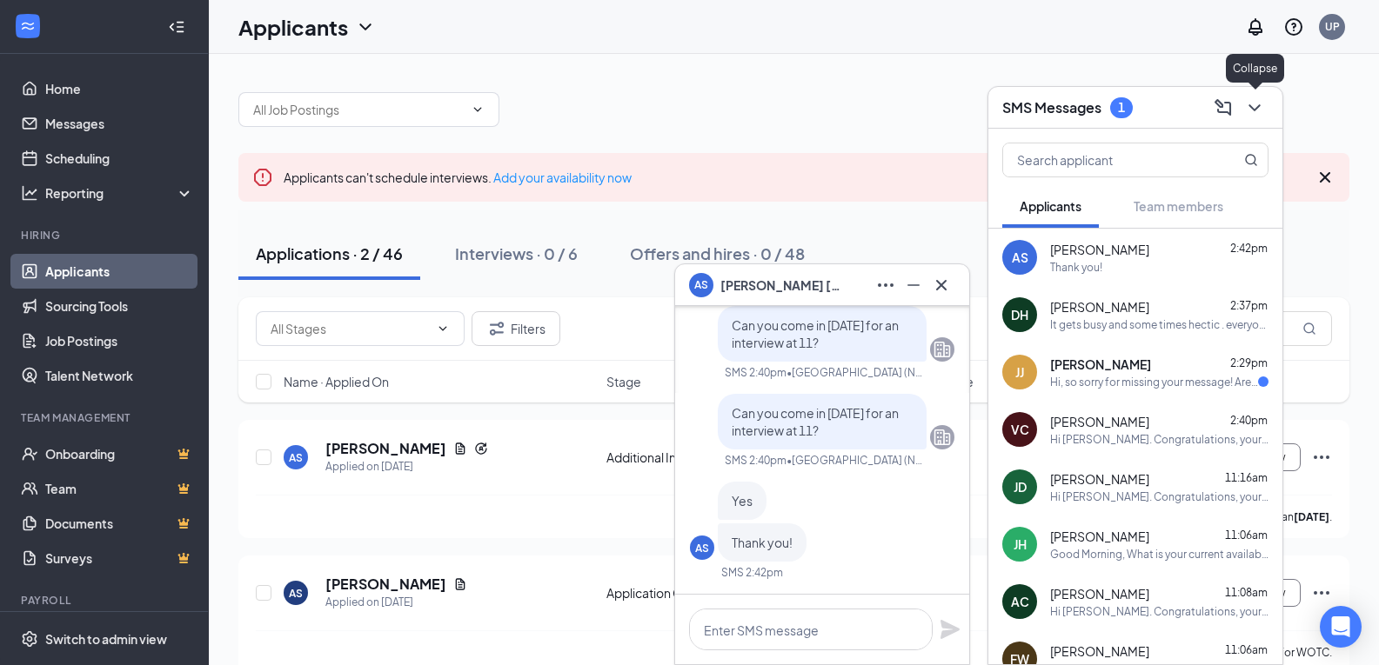
click at [1255, 105] on icon "ChevronDown" at bounding box center [1254, 107] width 21 height 21
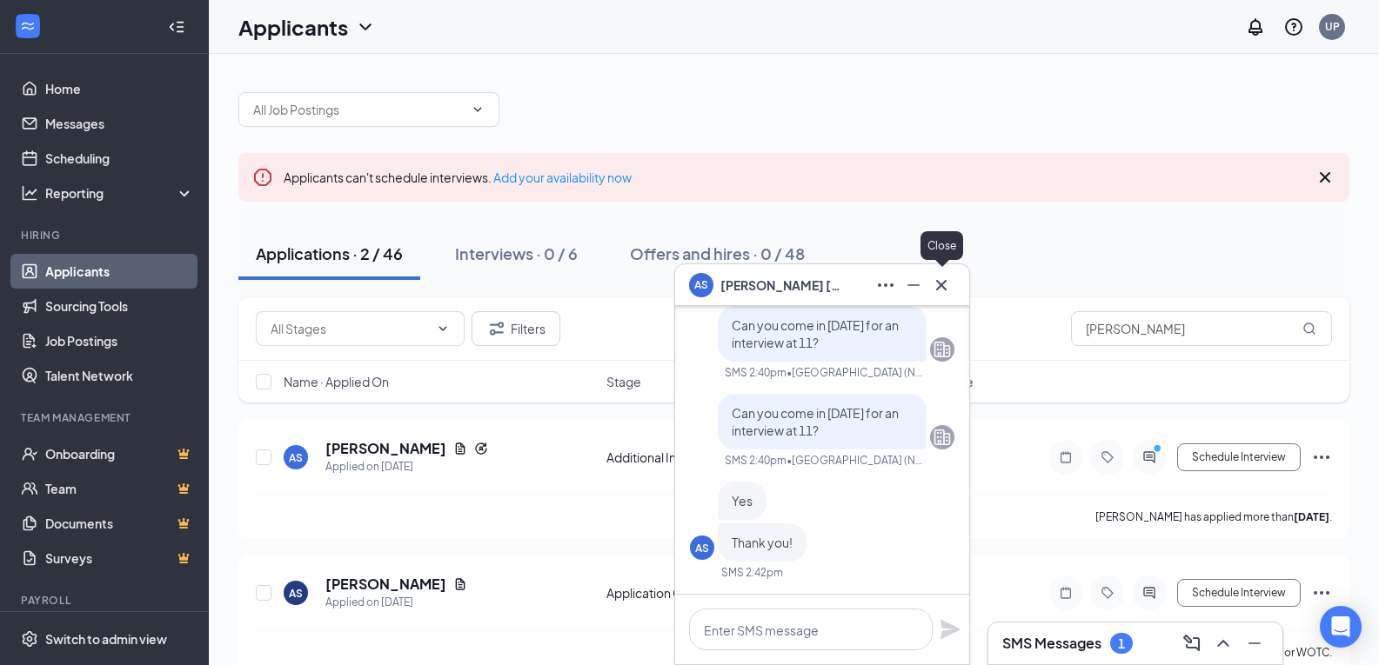
click at [943, 286] on icon "Cross" at bounding box center [941, 284] width 10 height 10
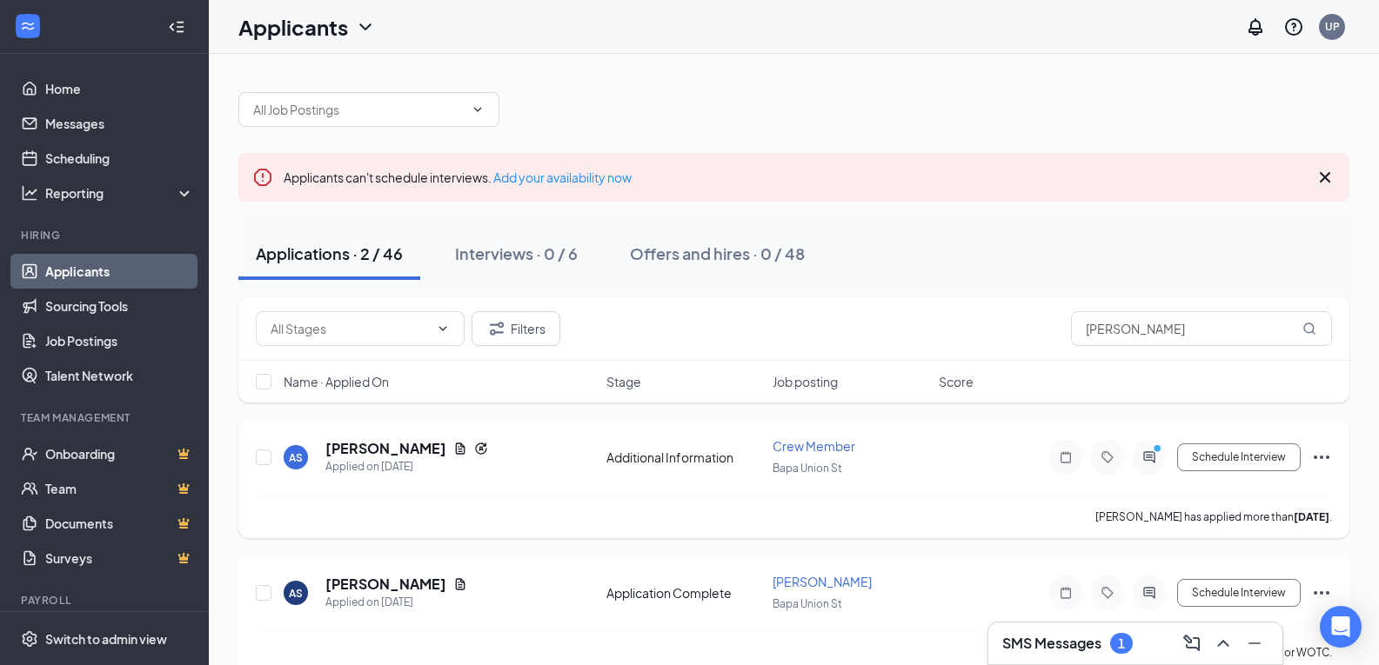
click at [1318, 455] on icon "Ellipses" at bounding box center [1321, 457] width 21 height 21
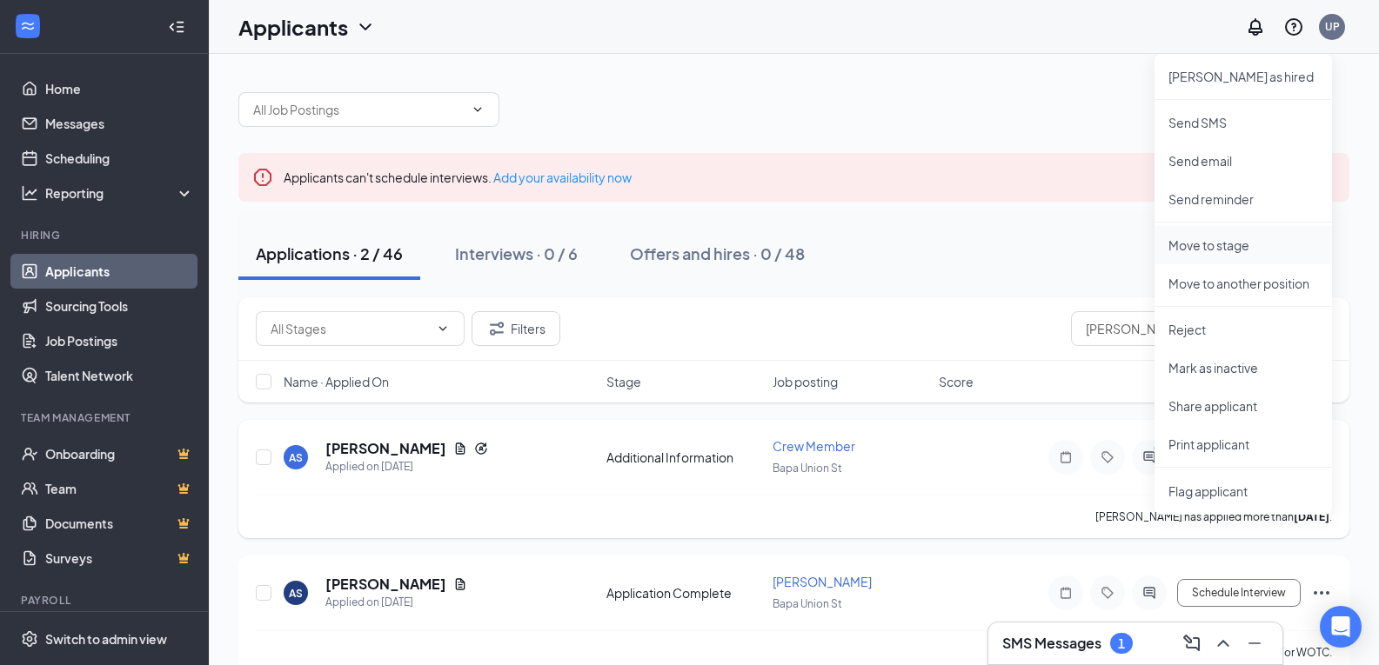
click at [1242, 244] on p "Move to stage" at bounding box center [1243, 245] width 150 height 17
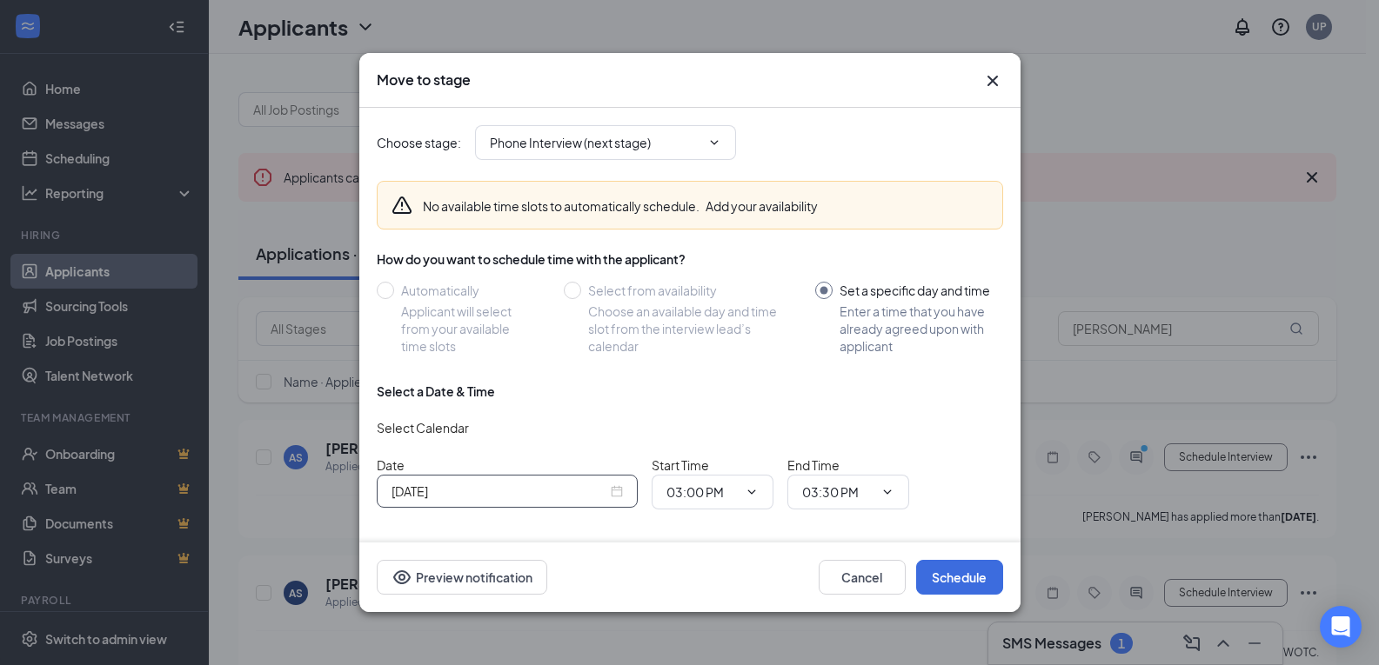
click at [621, 493] on div "[DATE]" at bounding box center [506, 491] width 231 height 19
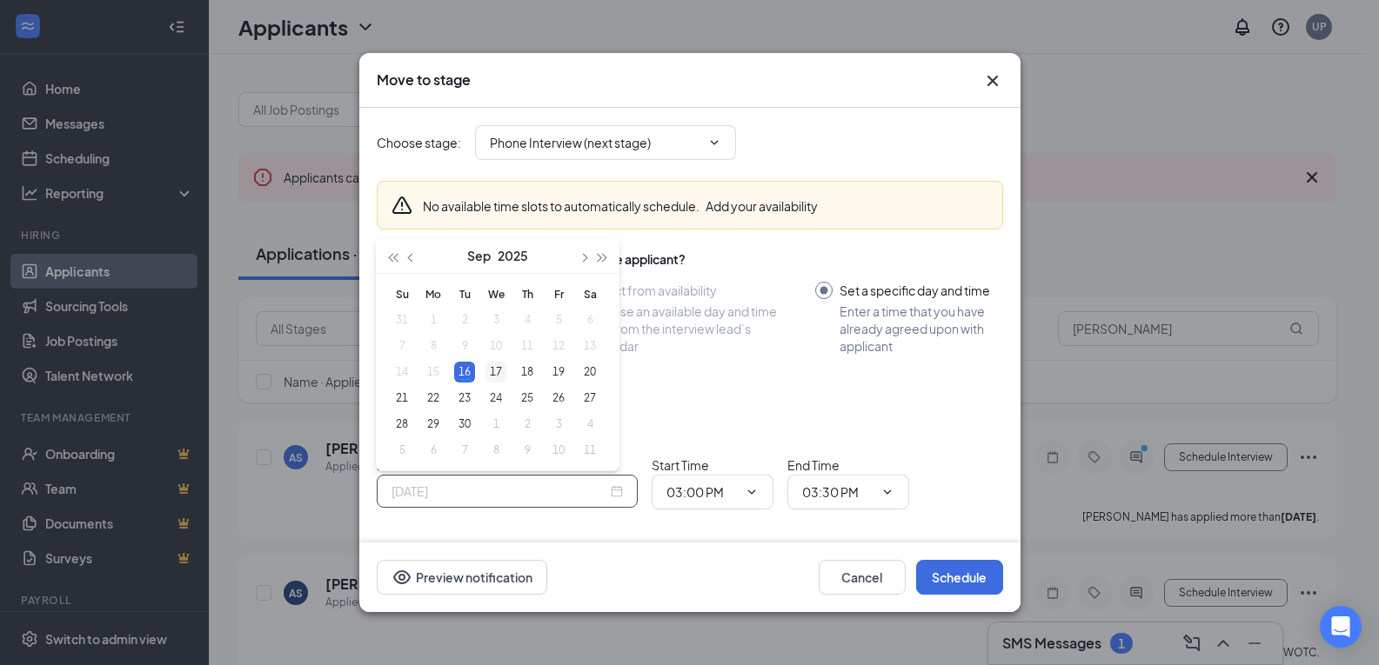
type input "[DATE]"
click at [503, 375] on div "17" at bounding box center [495, 372] width 21 height 21
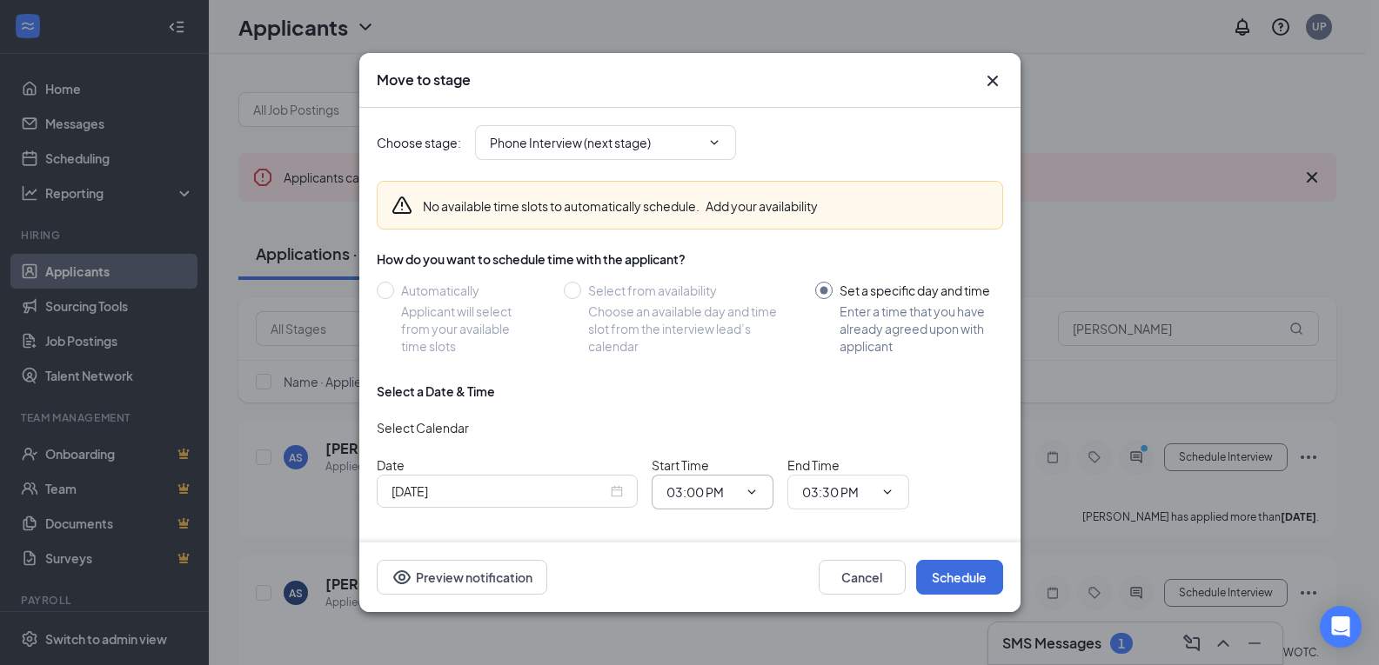
click at [754, 498] on icon "ChevronDown" at bounding box center [752, 492] width 14 height 14
click at [752, 493] on icon "ChevronDown" at bounding box center [751, 493] width 8 height 4
click at [719, 492] on input "03:00 PM" at bounding box center [701, 492] width 71 height 19
click at [719, 338] on div "11:00 AM" at bounding box center [705, 340] width 51 height 19
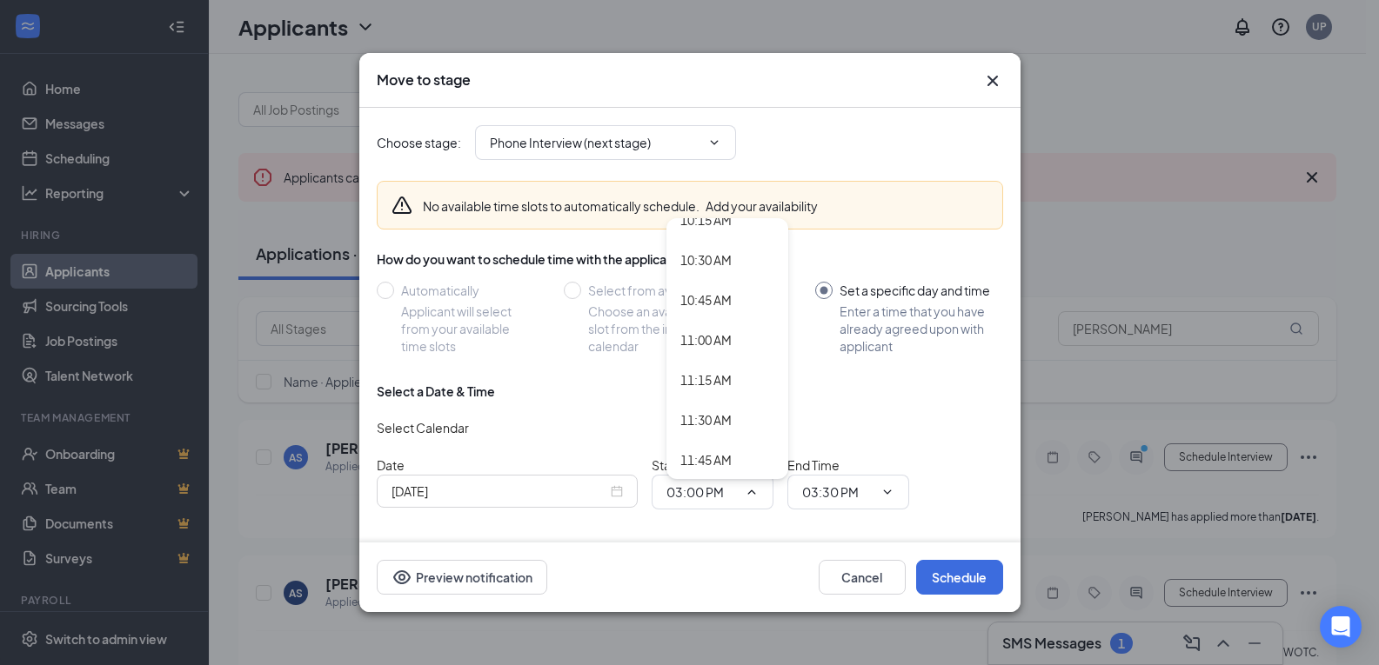
type input "11:00 AM"
click at [842, 485] on input "03:30 PM" at bounding box center [837, 492] width 71 height 19
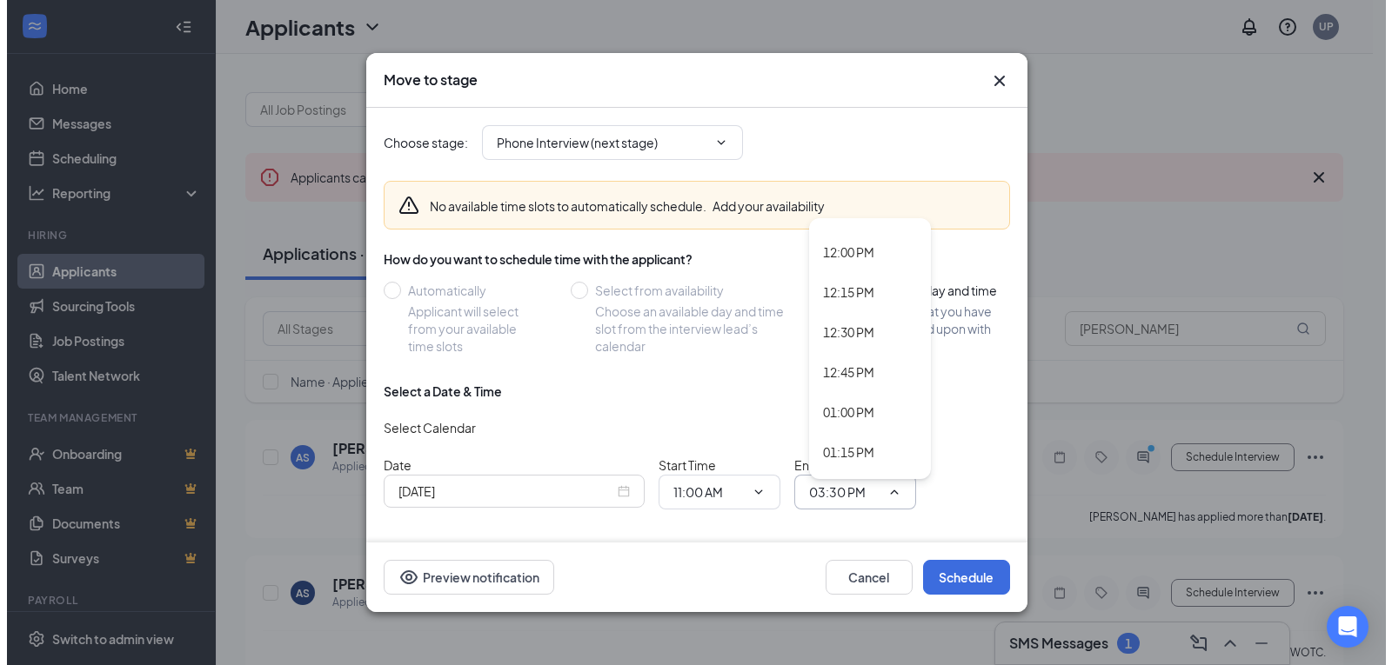
scroll to position [1747, 0]
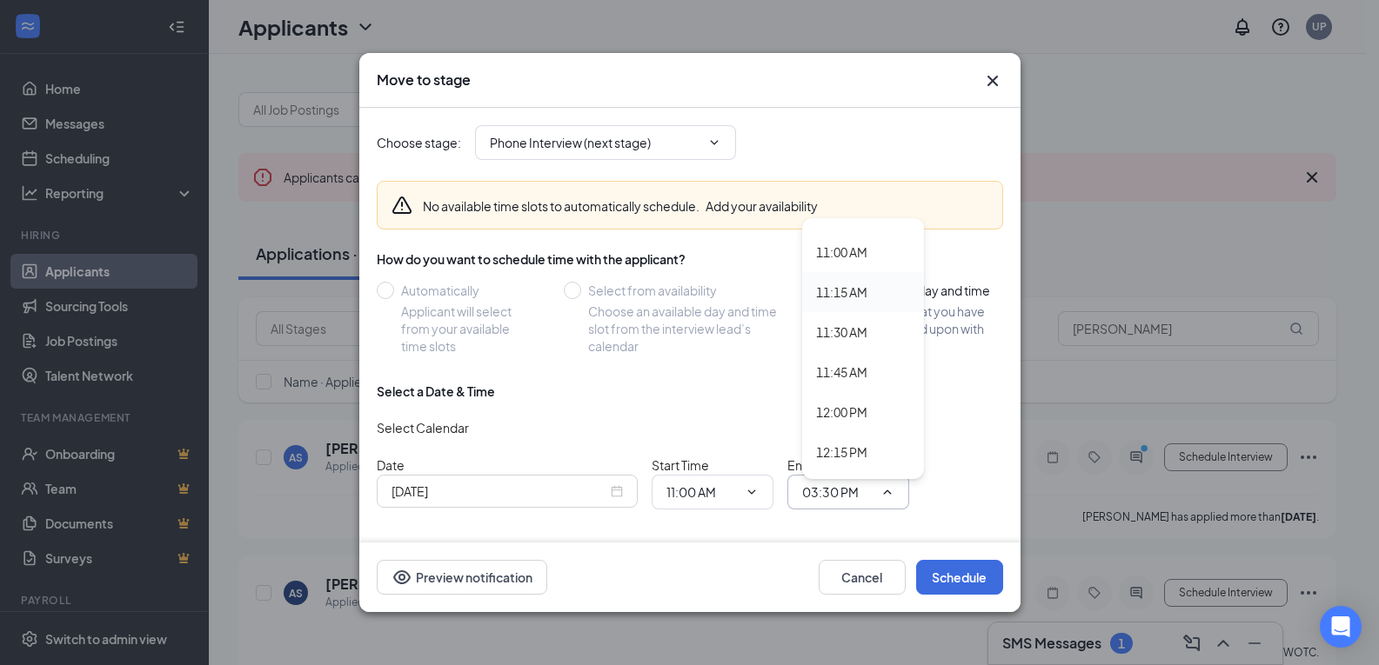
click at [853, 282] on div "11:15 AM" at bounding box center [863, 292] width 122 height 40
type input "11:15 AM"
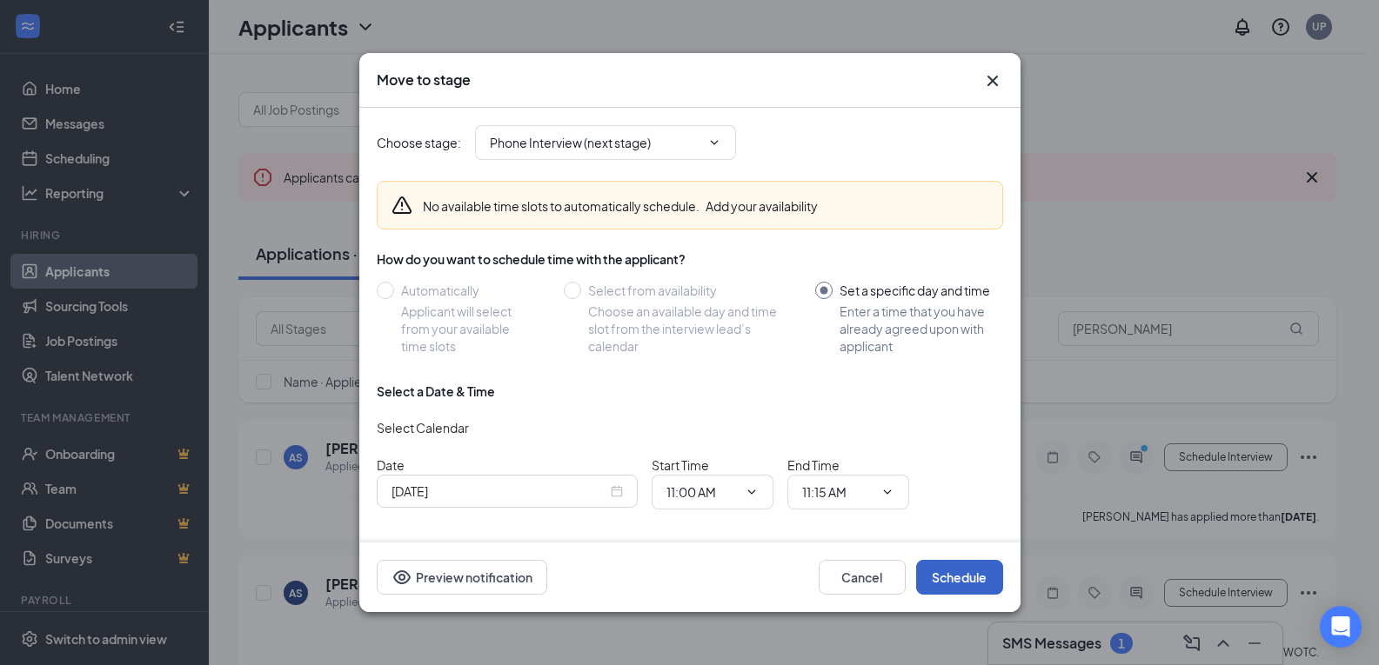
click at [959, 578] on button "Schedule" at bounding box center [959, 577] width 87 height 35
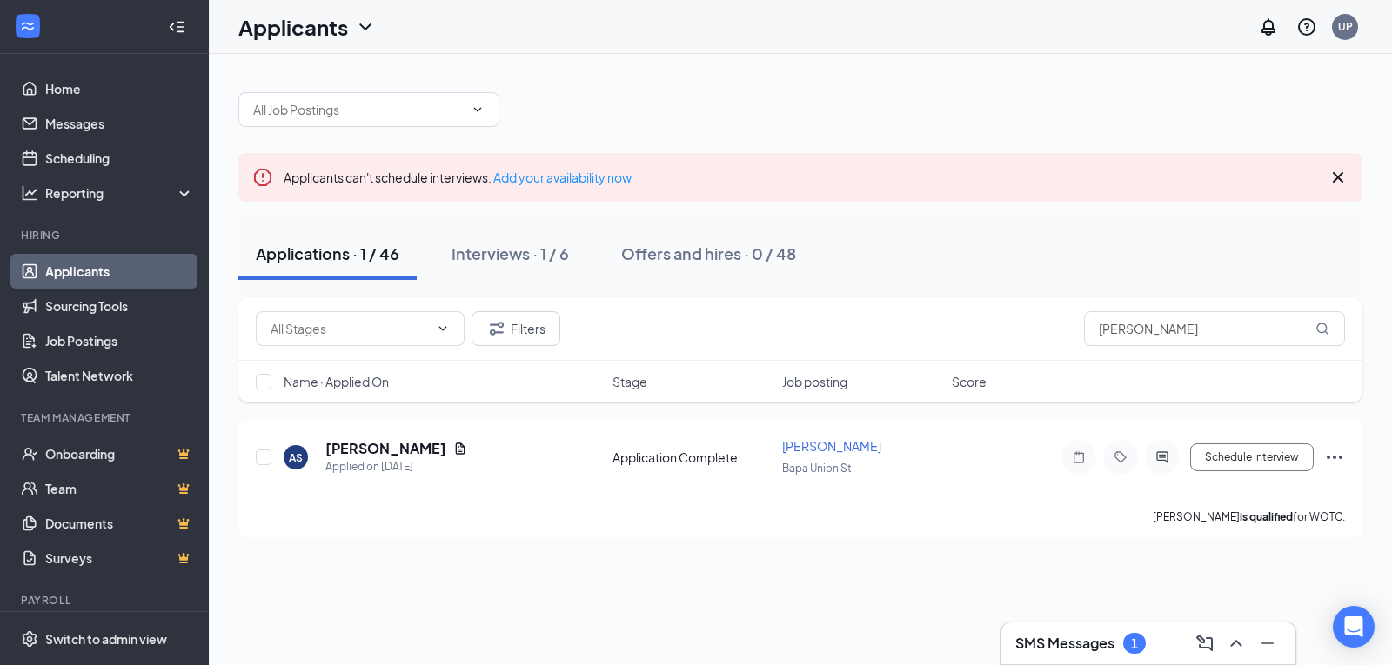
click at [1154, 635] on div "SMS Messages 1" at bounding box center [1148, 644] width 266 height 28
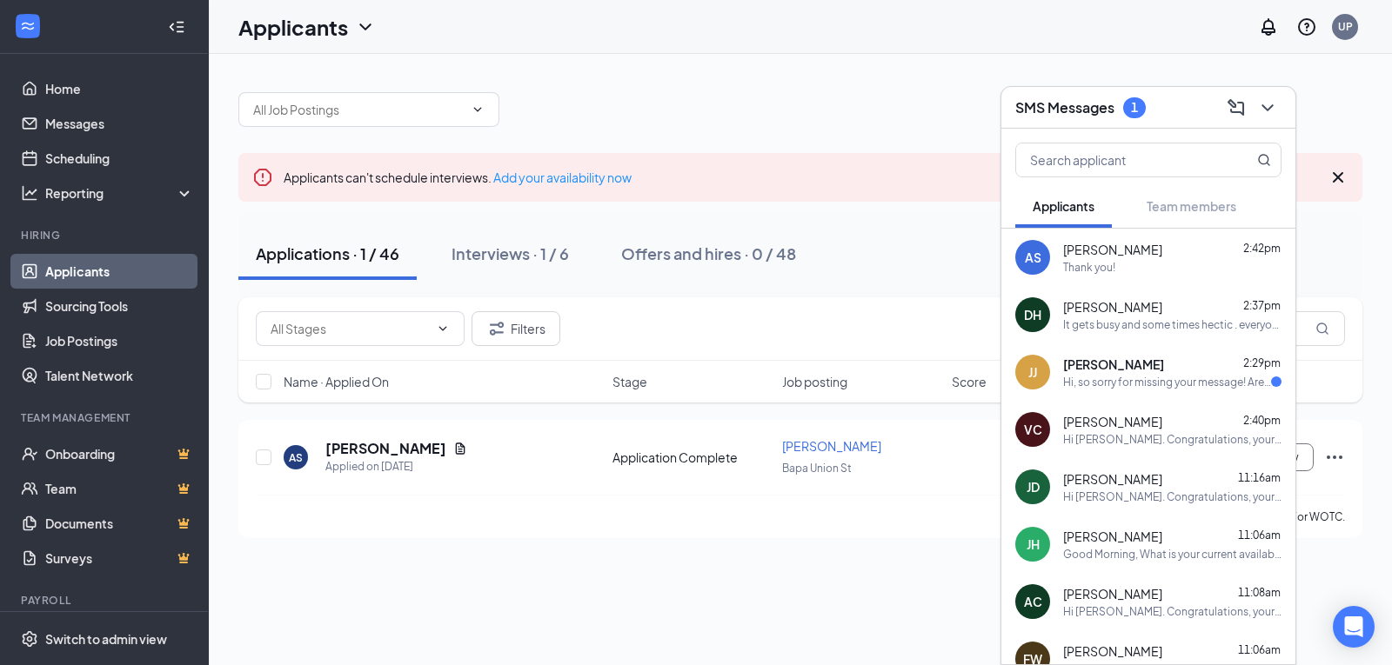
click at [1102, 385] on div "Hi, so sorry for missing your message! Are you looking for general availability…" at bounding box center [1167, 382] width 208 height 15
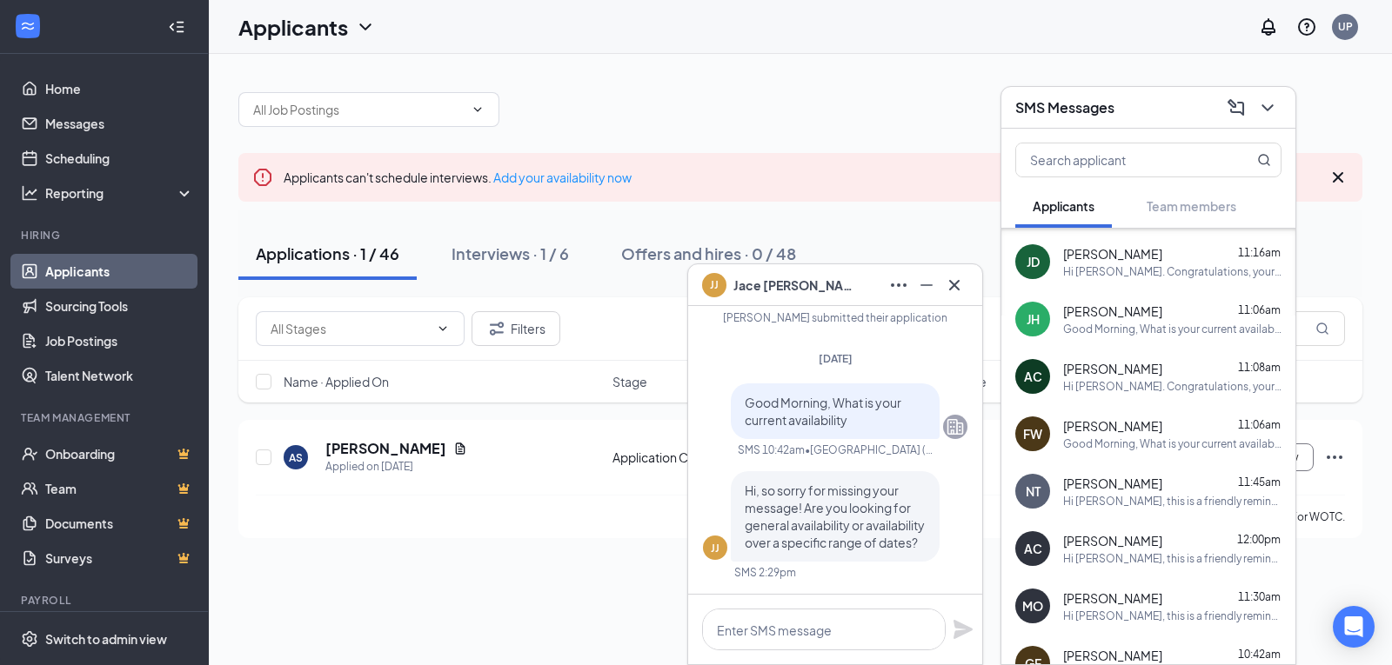
scroll to position [606, 0]
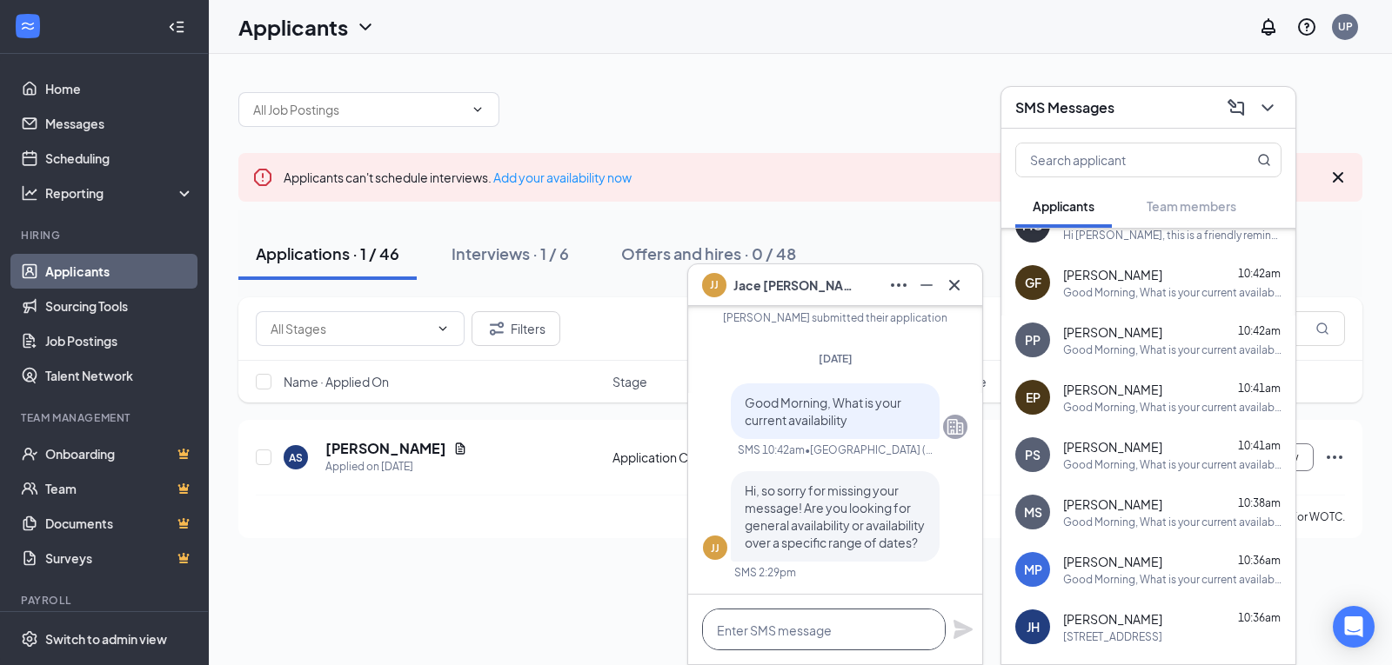
click at [851, 612] on textarea at bounding box center [824, 630] width 244 height 42
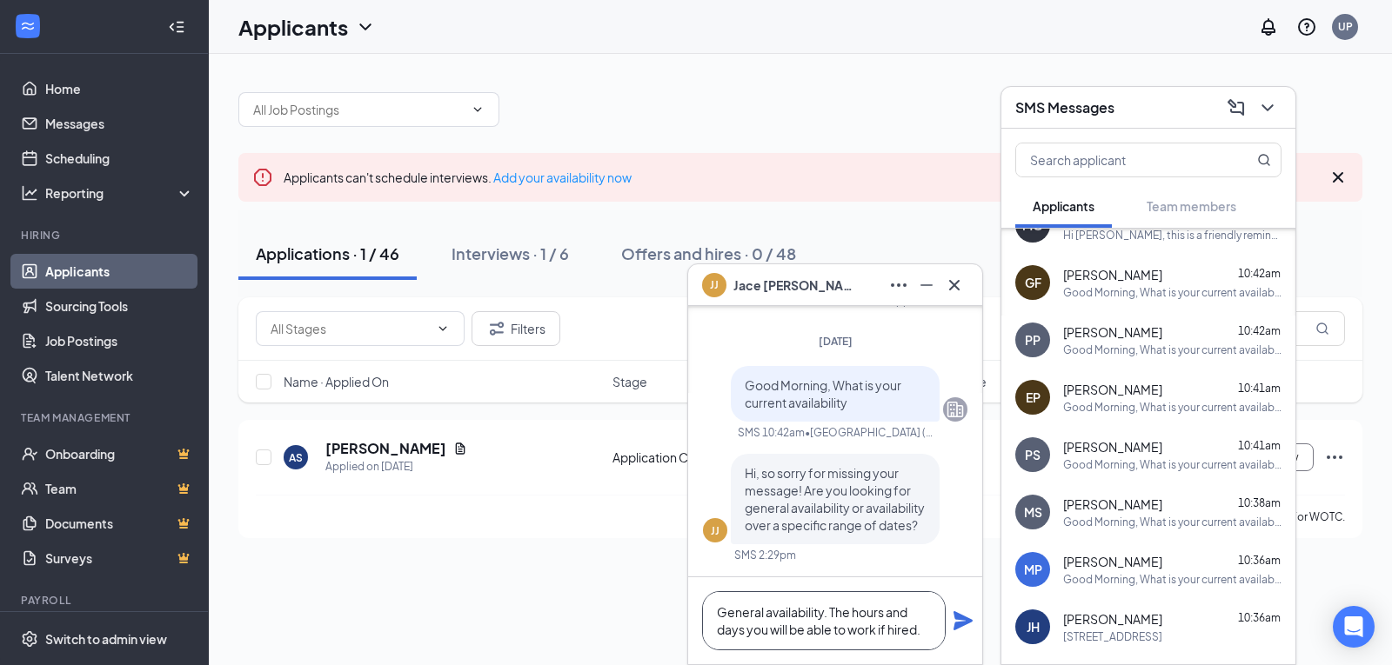
type textarea "General availability. The hours and days you will be able to work if hired."
click at [970, 634] on div "General availability. The hours and days you will be able to work if hired." at bounding box center [835, 621] width 294 height 87
click at [965, 625] on icon "Plane" at bounding box center [962, 621] width 19 height 19
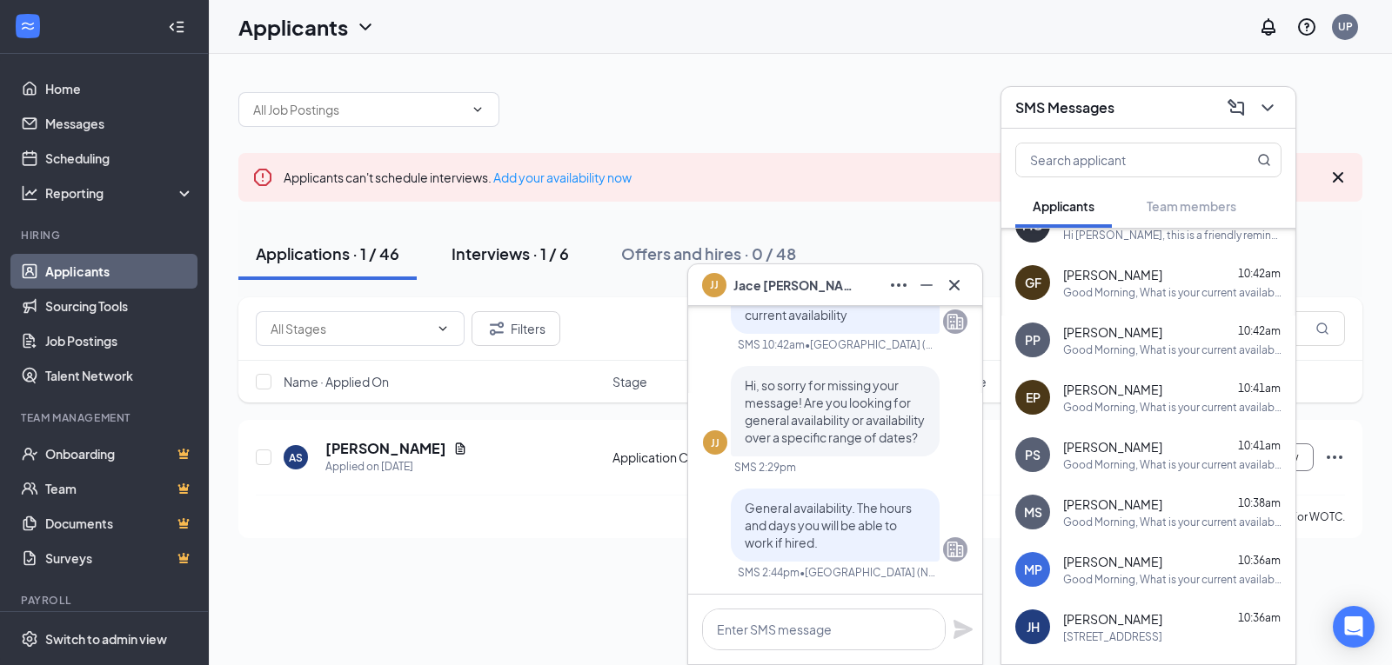
scroll to position [0, 0]
click at [1276, 117] on icon "ChevronDown" at bounding box center [1267, 107] width 21 height 21
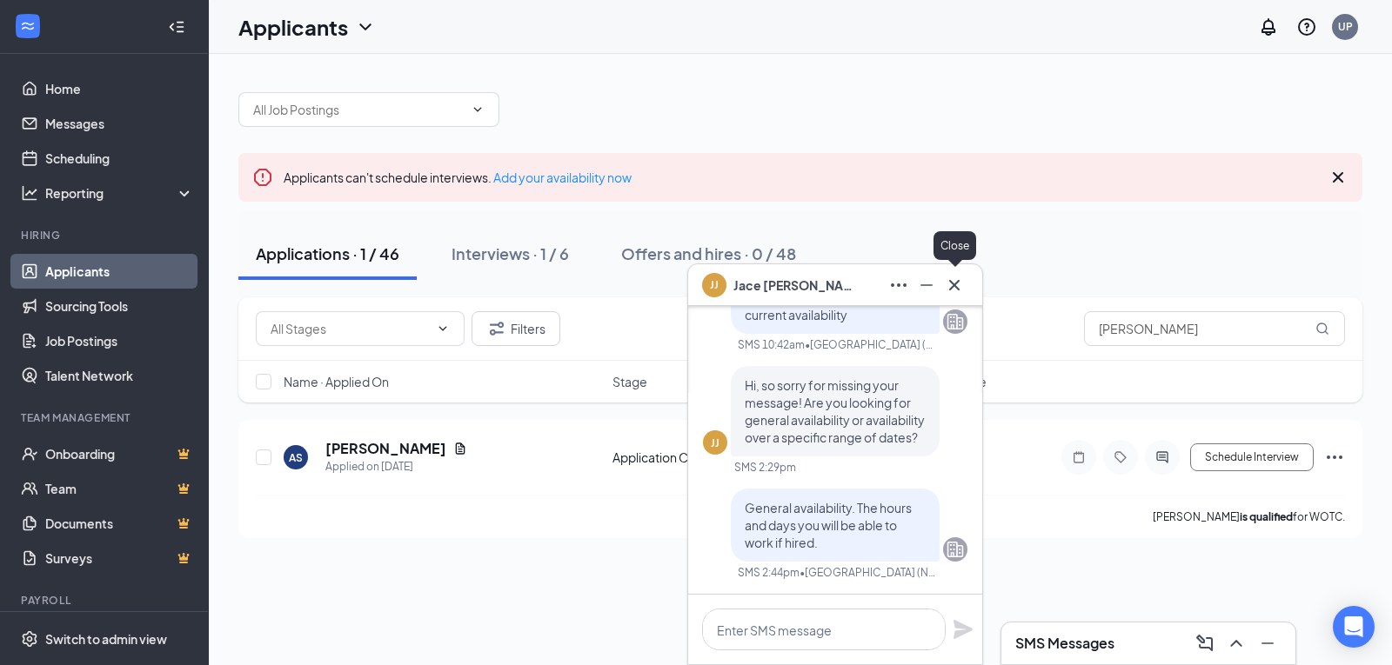
click at [953, 278] on icon "Cross" at bounding box center [954, 285] width 21 height 21
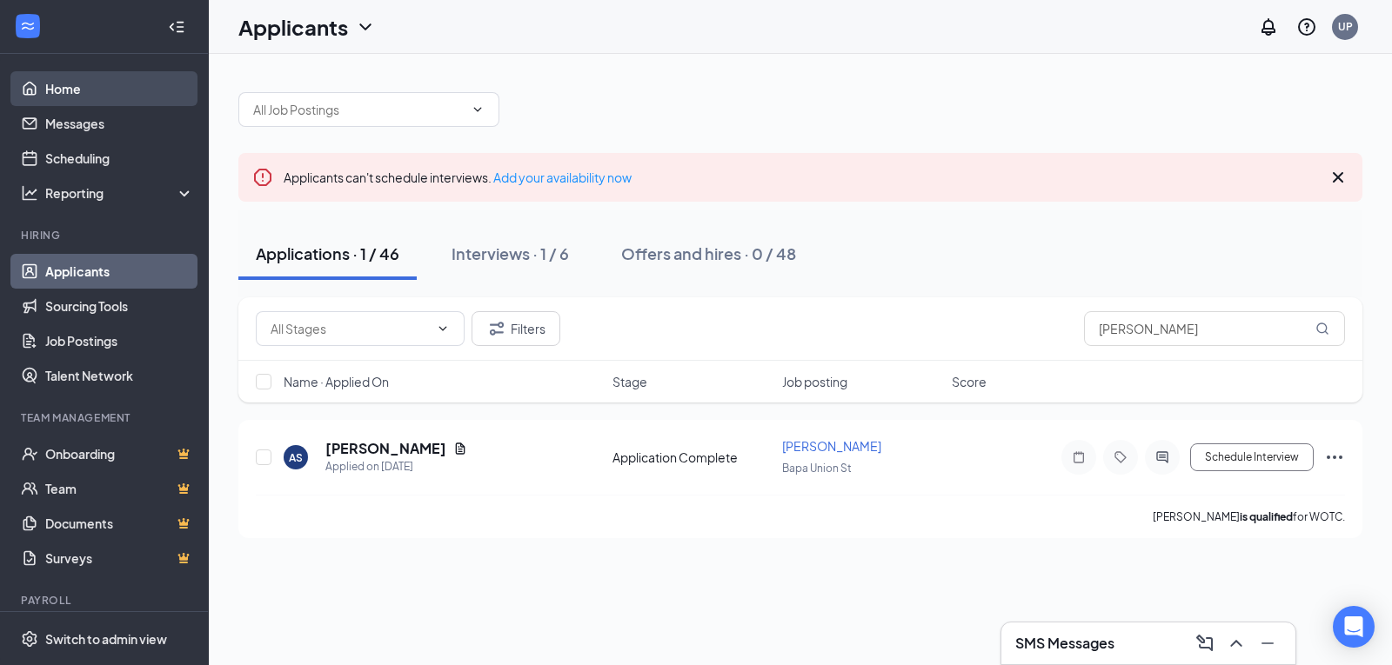
click at [58, 81] on link "Home" at bounding box center [119, 88] width 149 height 35
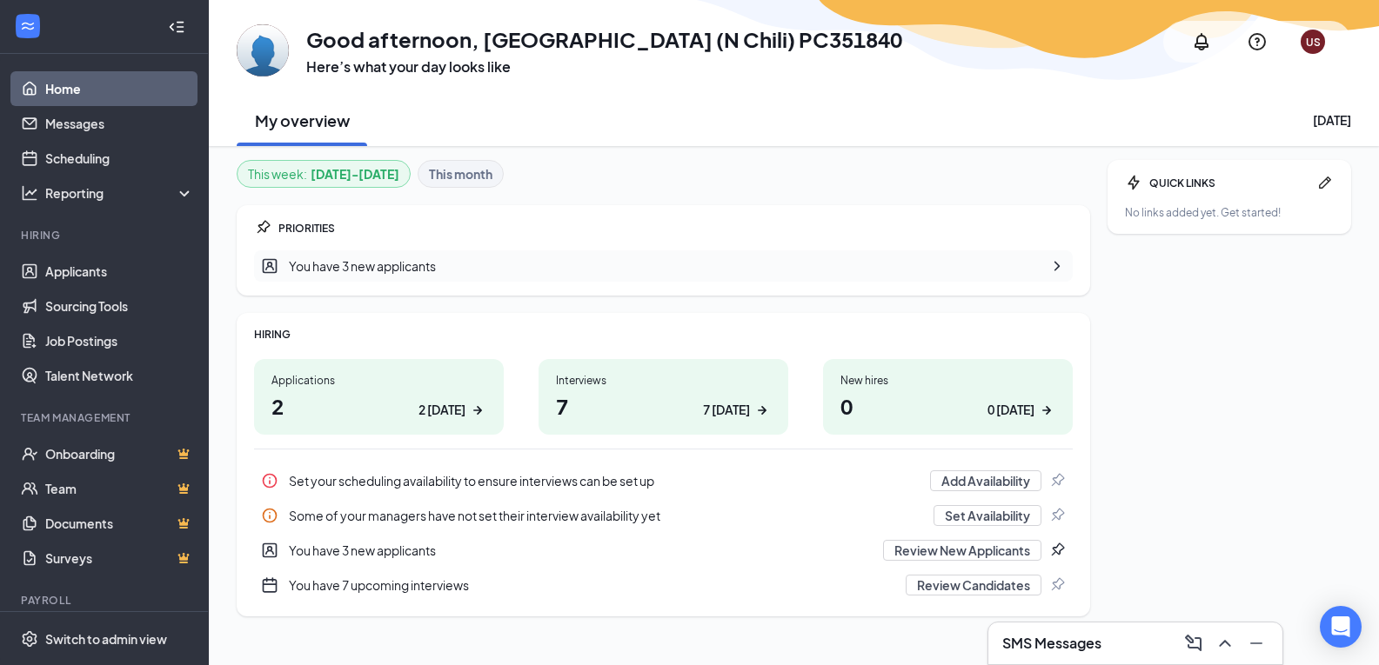
click at [1124, 635] on div "SMS Messages" at bounding box center [1135, 644] width 266 height 28
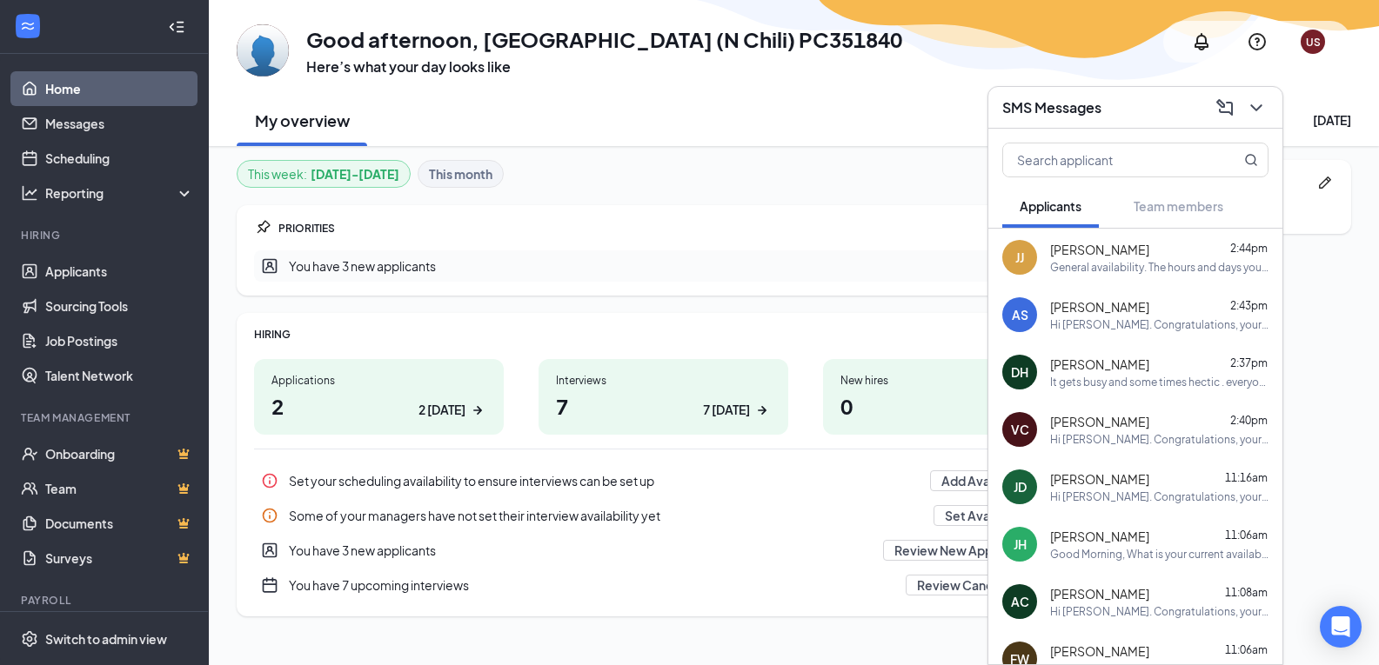
click at [1126, 635] on span "[PERSON_NAME]" at bounding box center [1099, 651] width 99 height 17
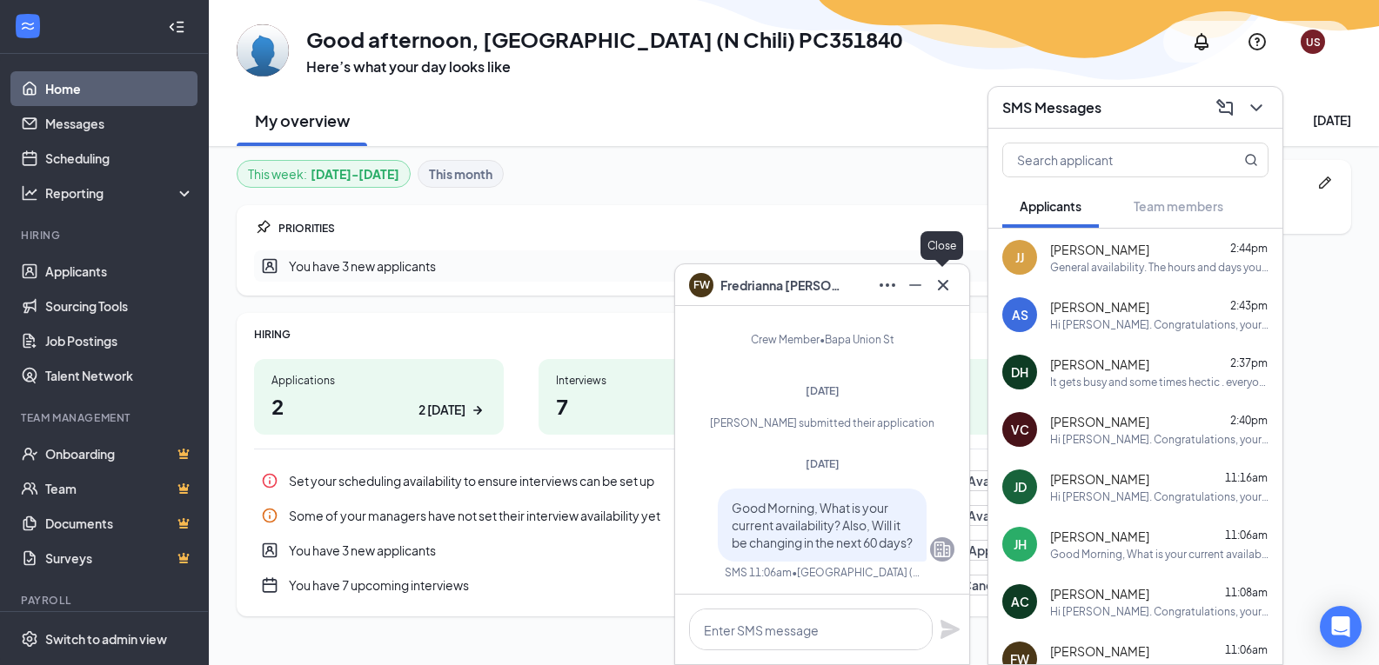
click at [949, 284] on icon "Cross" at bounding box center [942, 285] width 21 height 21
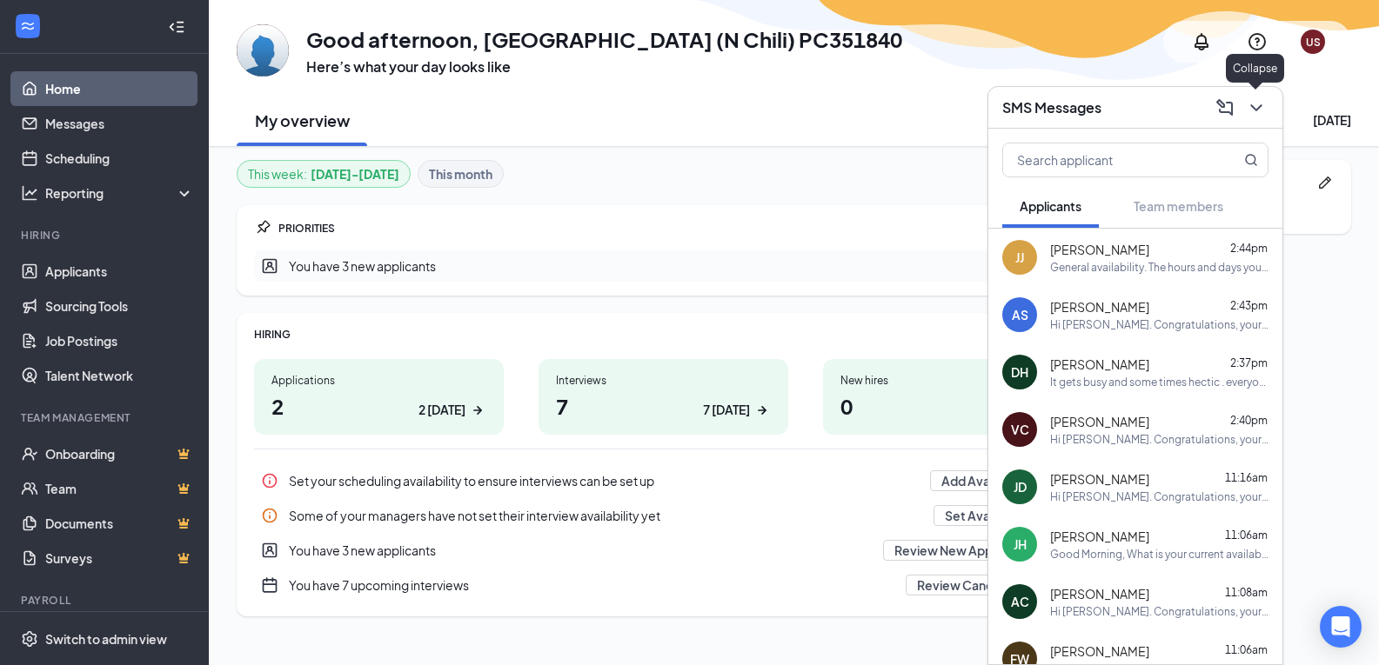
click at [1266, 107] on icon "ChevronDown" at bounding box center [1256, 107] width 21 height 21
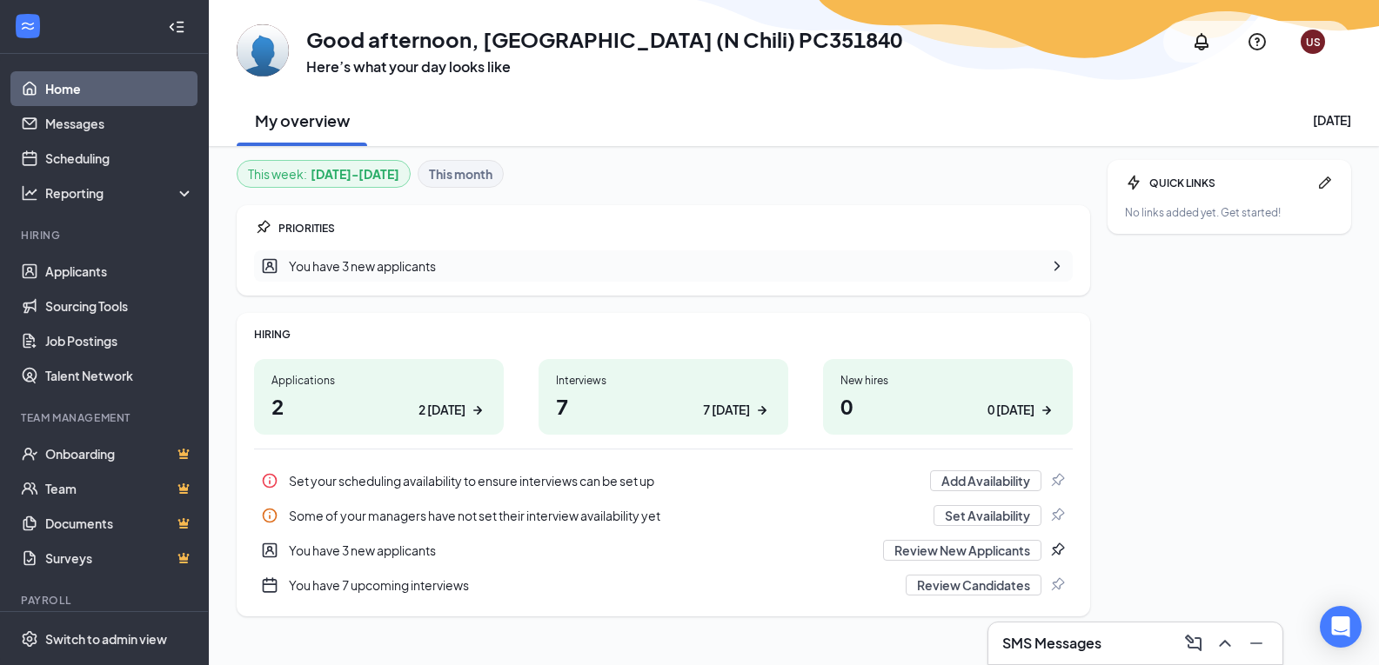
click at [97, 90] on link "Home" at bounding box center [119, 88] width 149 height 35
click at [59, 90] on link "Home" at bounding box center [119, 88] width 149 height 35
